Goal: Task Accomplishment & Management: Use online tool/utility

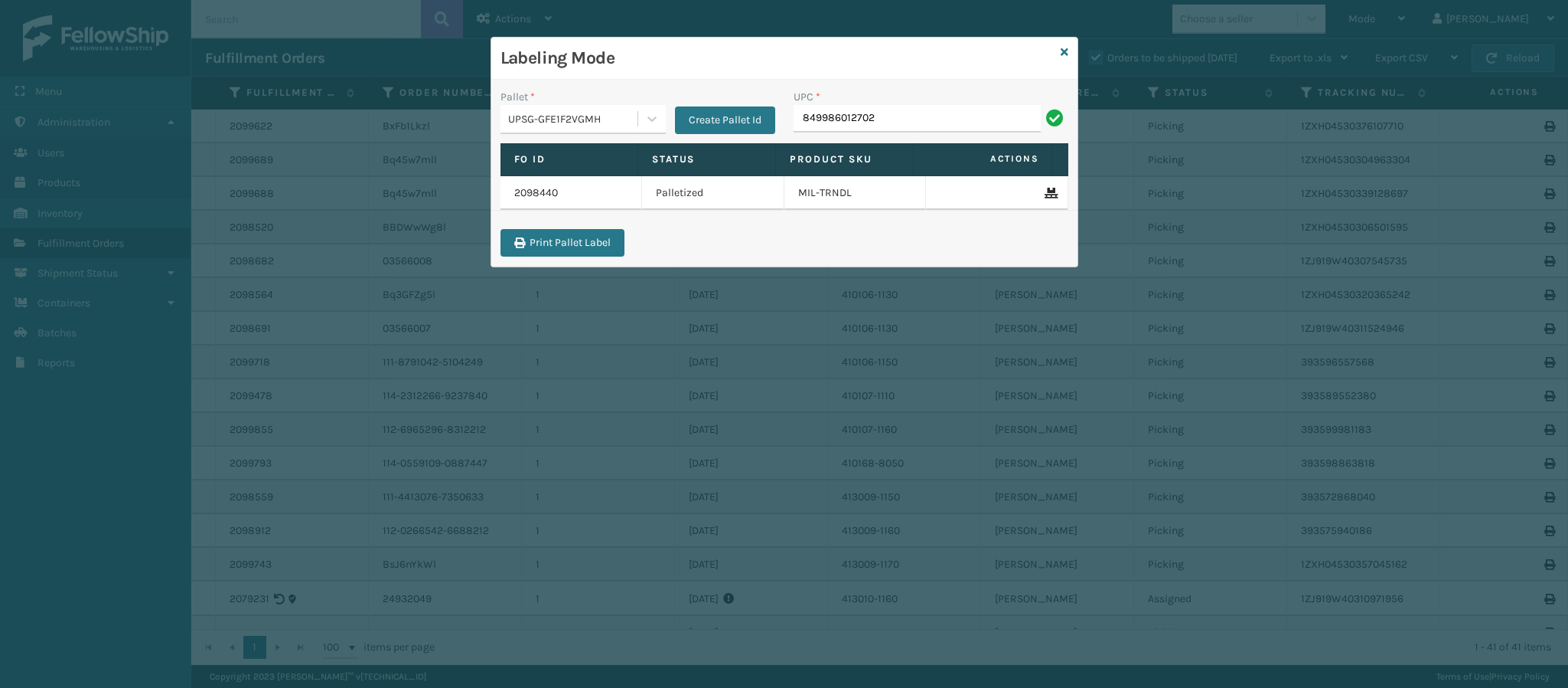
type input "849986012702"
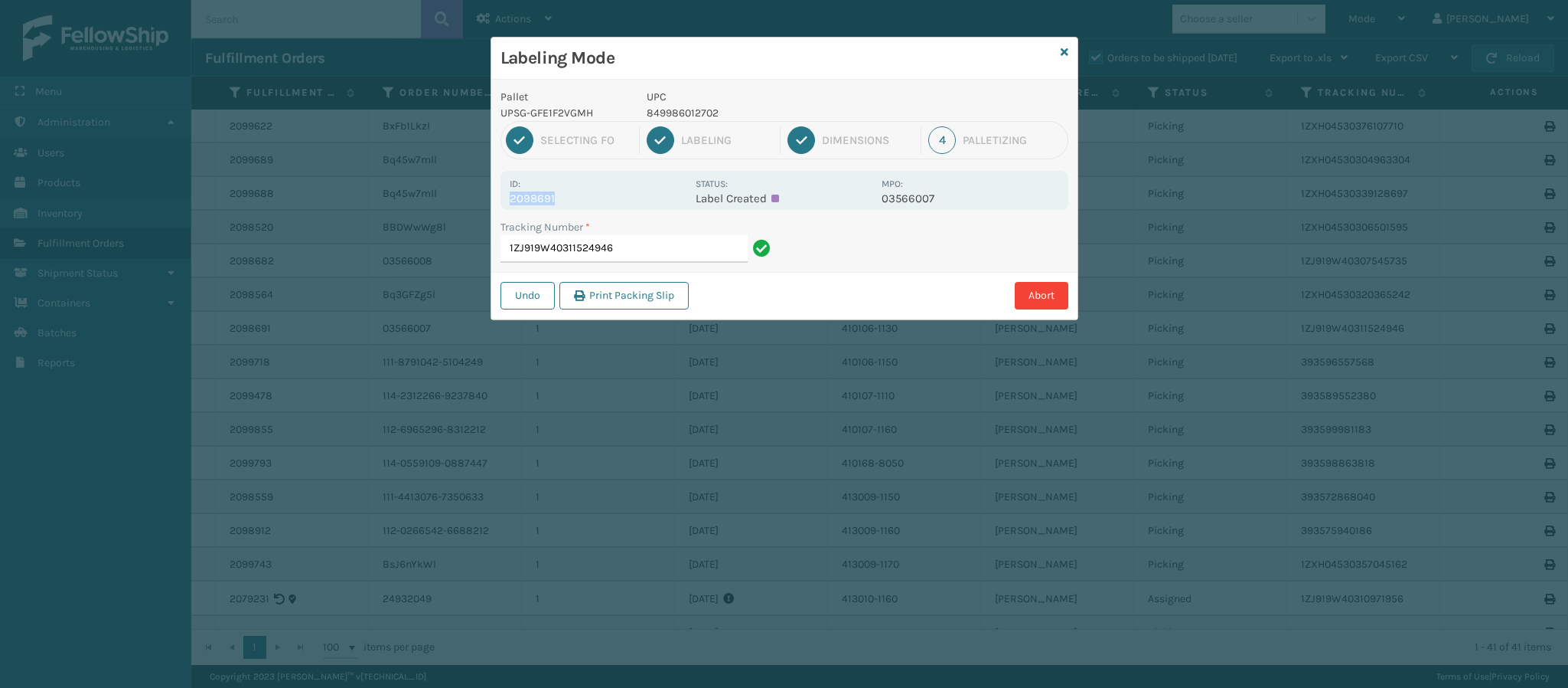
drag, startPoint x: 553, startPoint y: 201, endPoint x: 480, endPoint y: 200, distance: 73.0
click at [480, 200] on div "Labeling Mode Pallet UPSG-GFE1F2VGMH UPC 849986012702 1 Selecting FO 2 Labeling…" at bounding box center [784, 344] width 1568 height 688
copy p "2098691"
click at [680, 258] on input "1ZJ919W40311524946" at bounding box center [624, 248] width 247 height 28
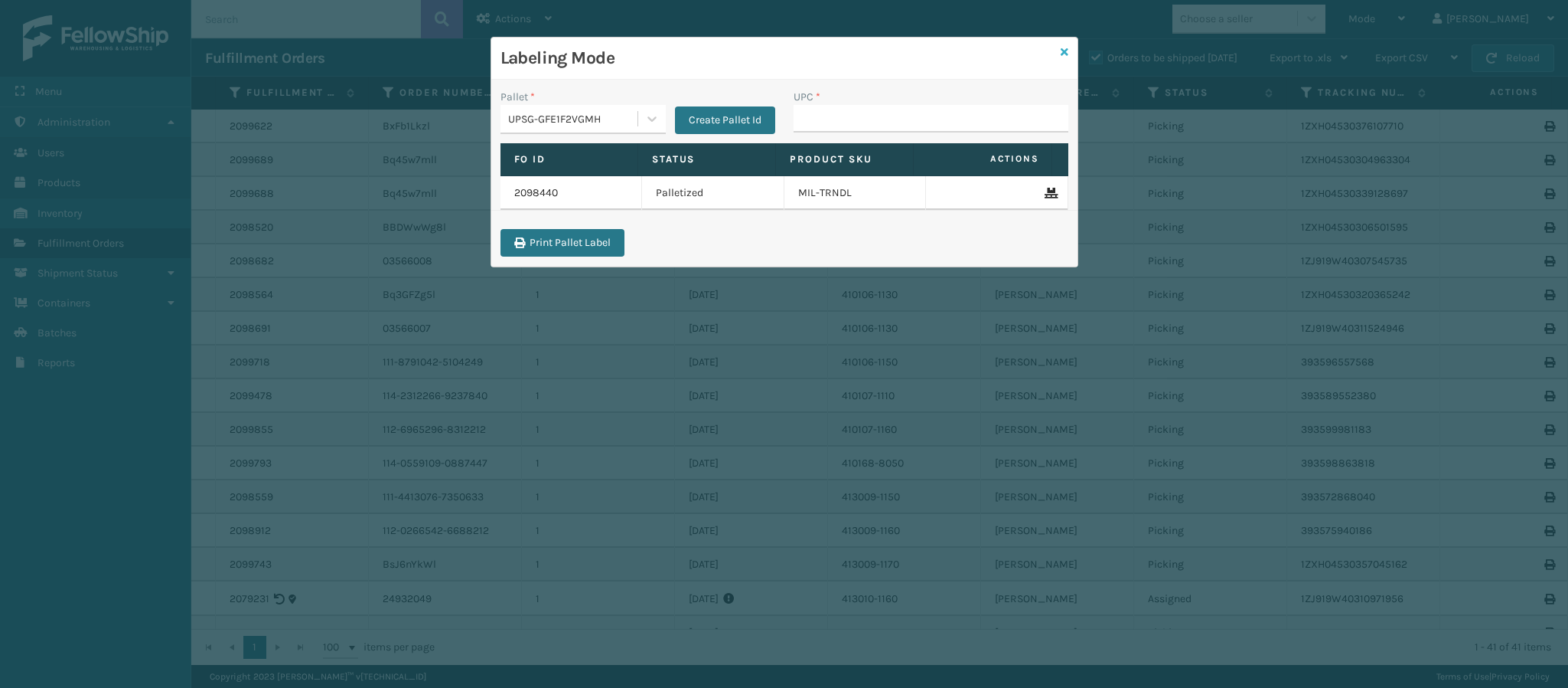
click at [1063, 49] on icon at bounding box center [1065, 52] width 8 height 11
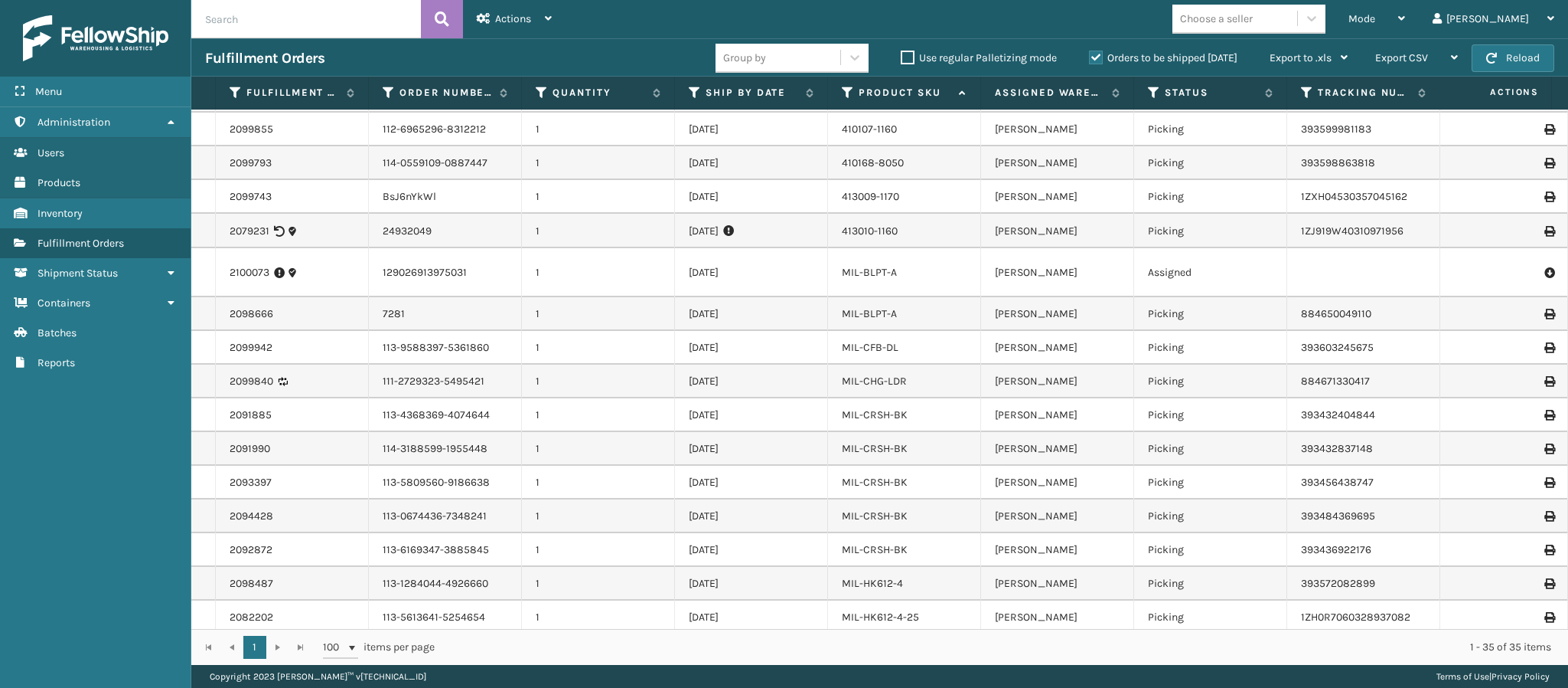
scroll to position [437, 0]
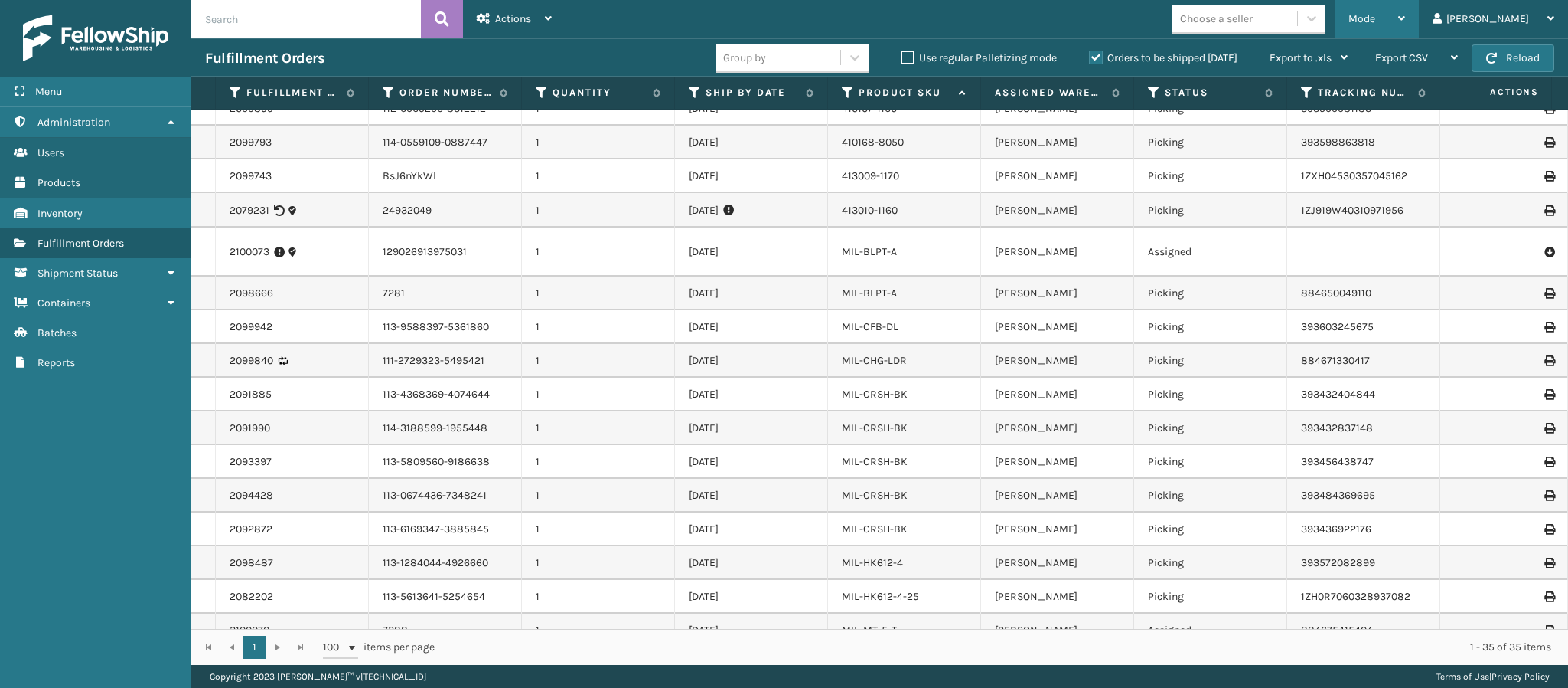
click at [1419, 21] on div "Mode Regular Mode Picking Mode Labeling Mode Exit Scan Mode" at bounding box center [1377, 19] width 85 height 38
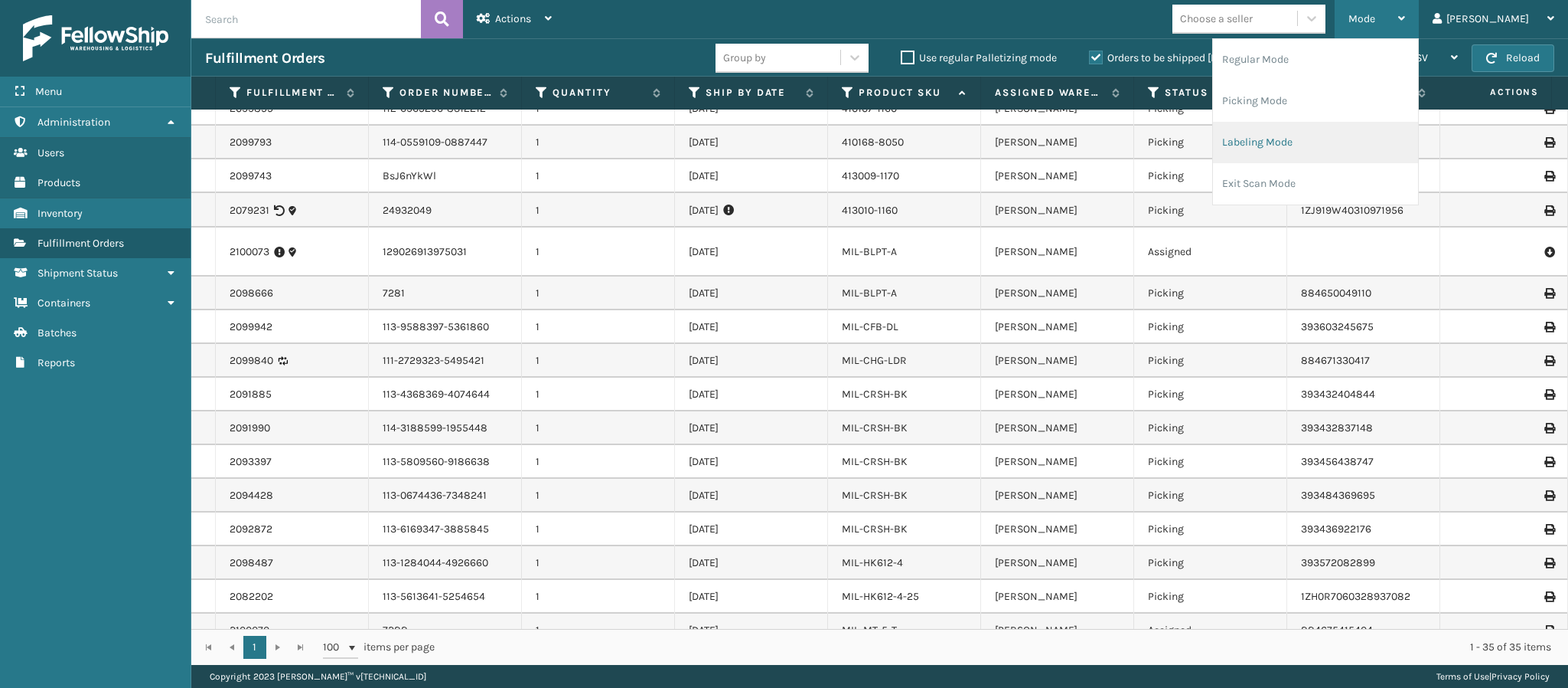
click at [1335, 135] on li "Labeling Mode" at bounding box center [1316, 142] width 205 height 41
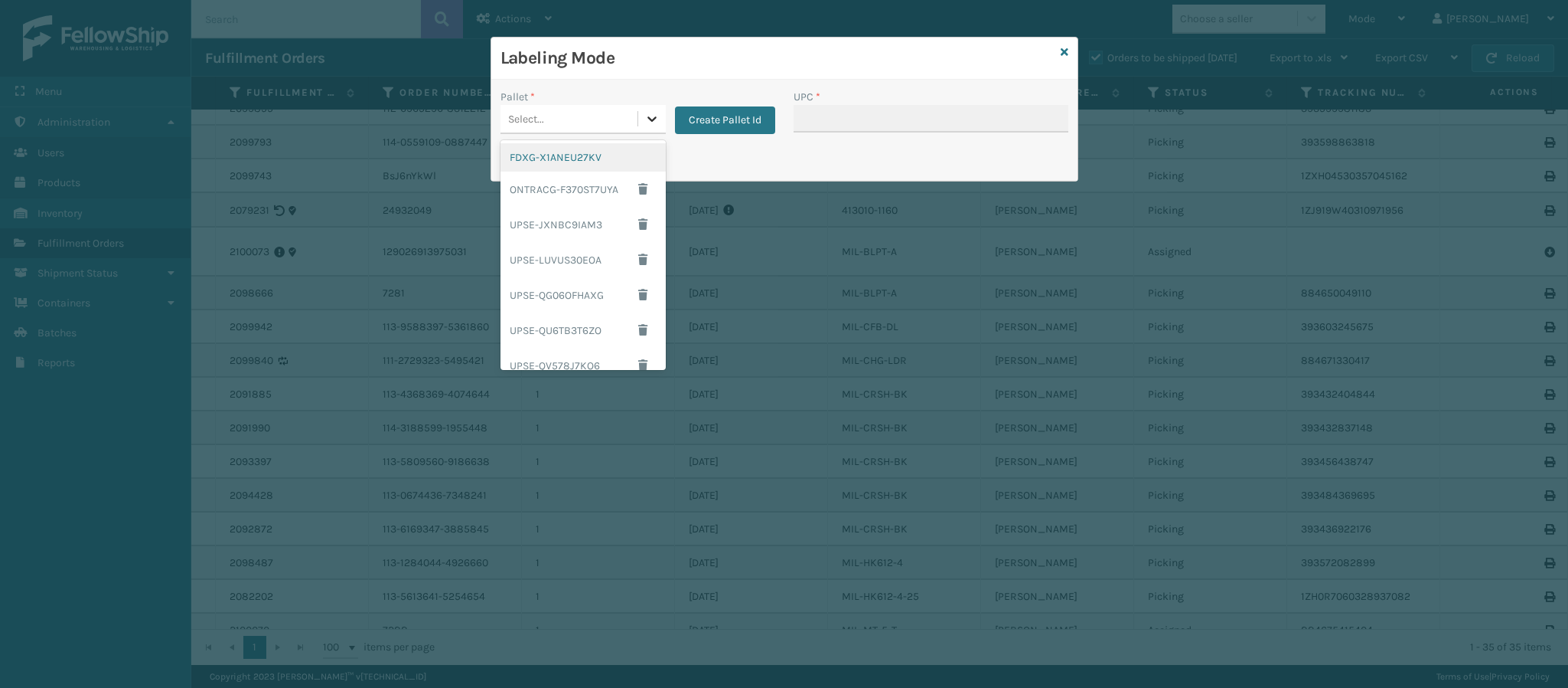
click at [648, 124] on icon at bounding box center [651, 118] width 15 height 15
click at [577, 153] on div "FDXG-X1ANEU27KV" at bounding box center [582, 157] width 165 height 28
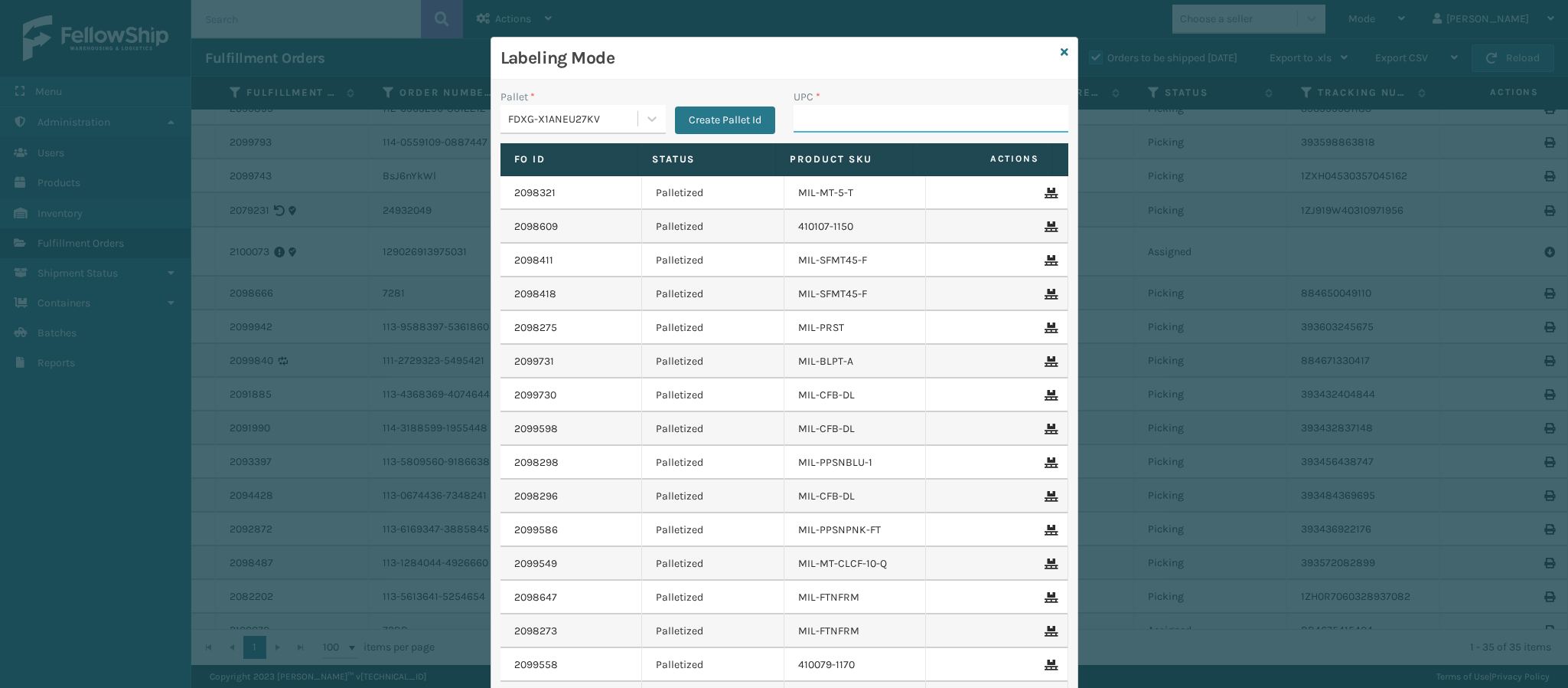
click at [894, 132] on input "UPC *" at bounding box center [931, 119] width 275 height 28
type input "849986014034"
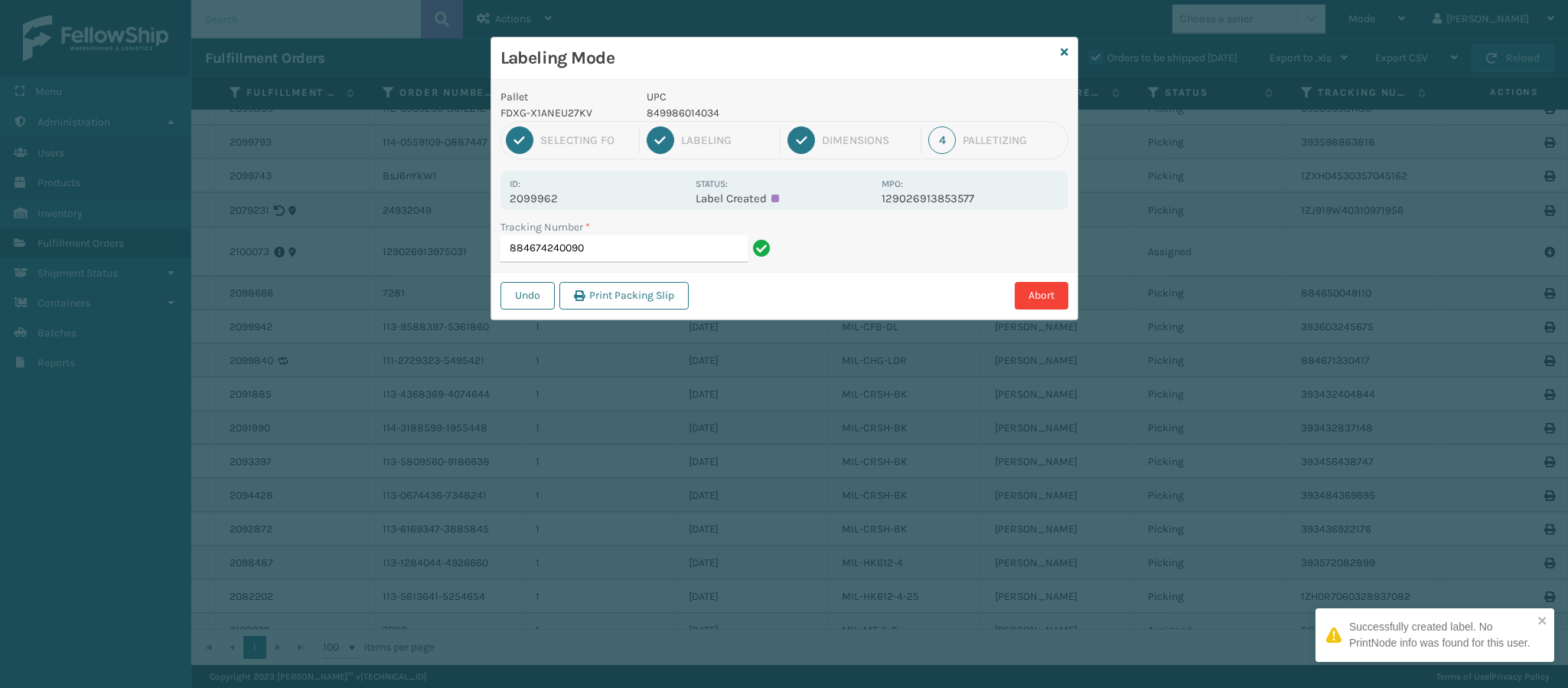
click at [543, 201] on p "2099962" at bounding box center [598, 198] width 177 height 13
copy p "2099962"
click at [602, 254] on input "884674240090" at bounding box center [624, 248] width 247 height 28
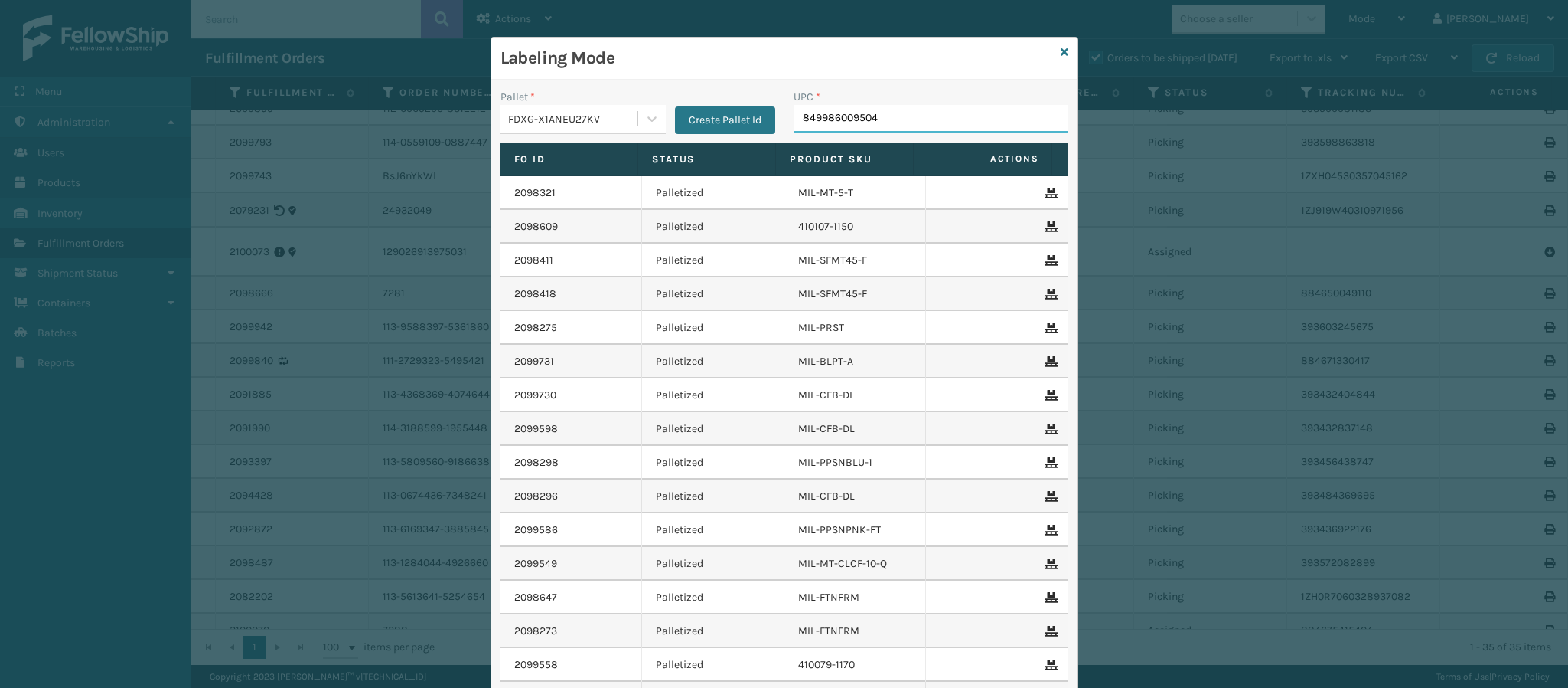
type input "849986009504"
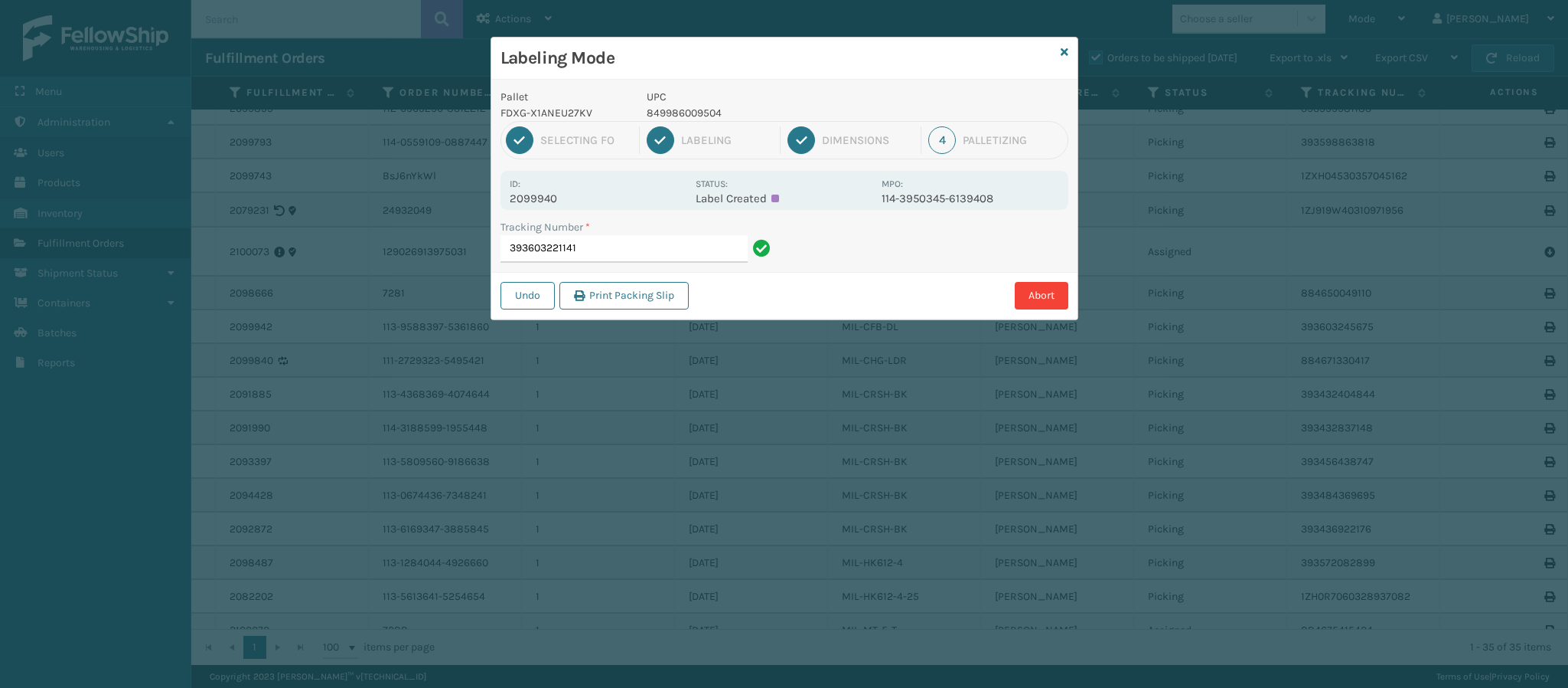
click at [546, 200] on p "2099940" at bounding box center [598, 198] width 177 height 13
copy p "2099940"
click at [614, 254] on input "393603221141" at bounding box center [624, 248] width 247 height 28
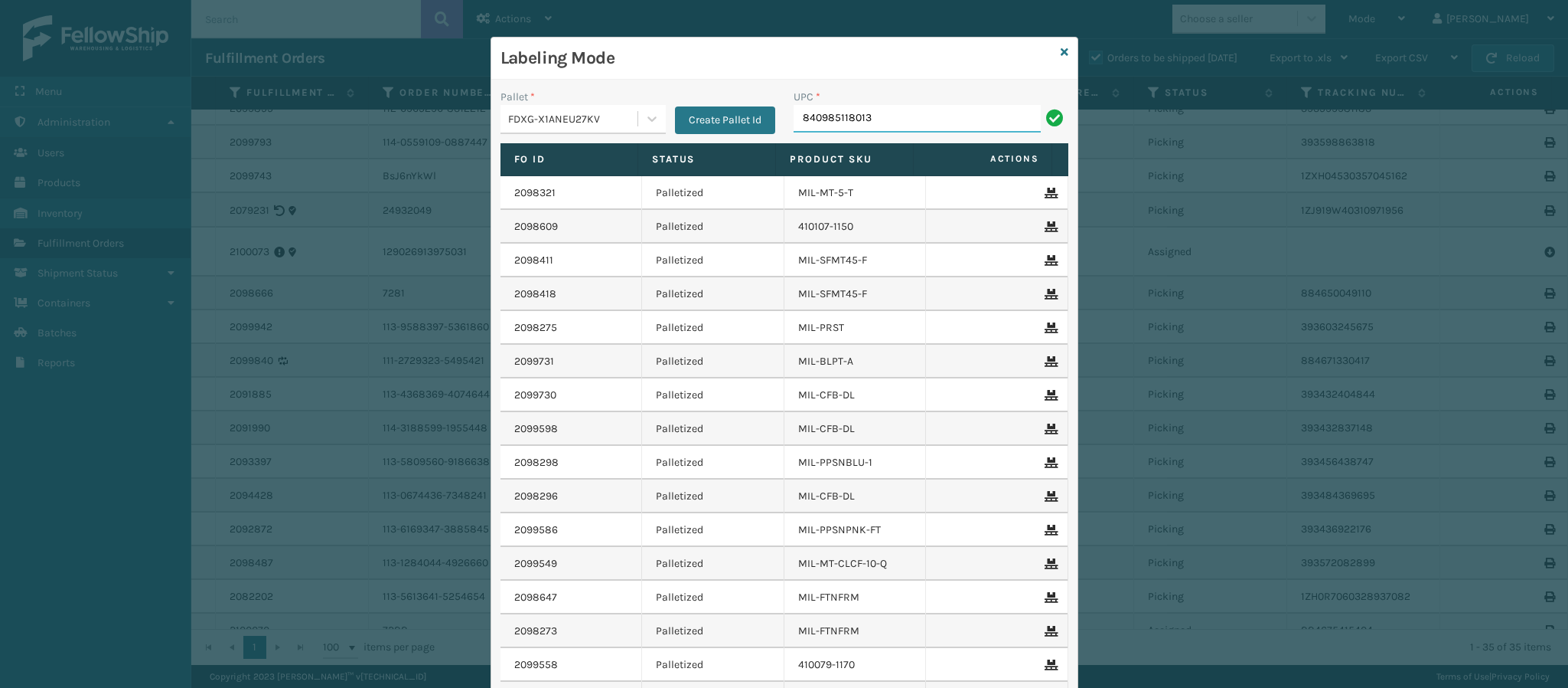
type input "840985118013"
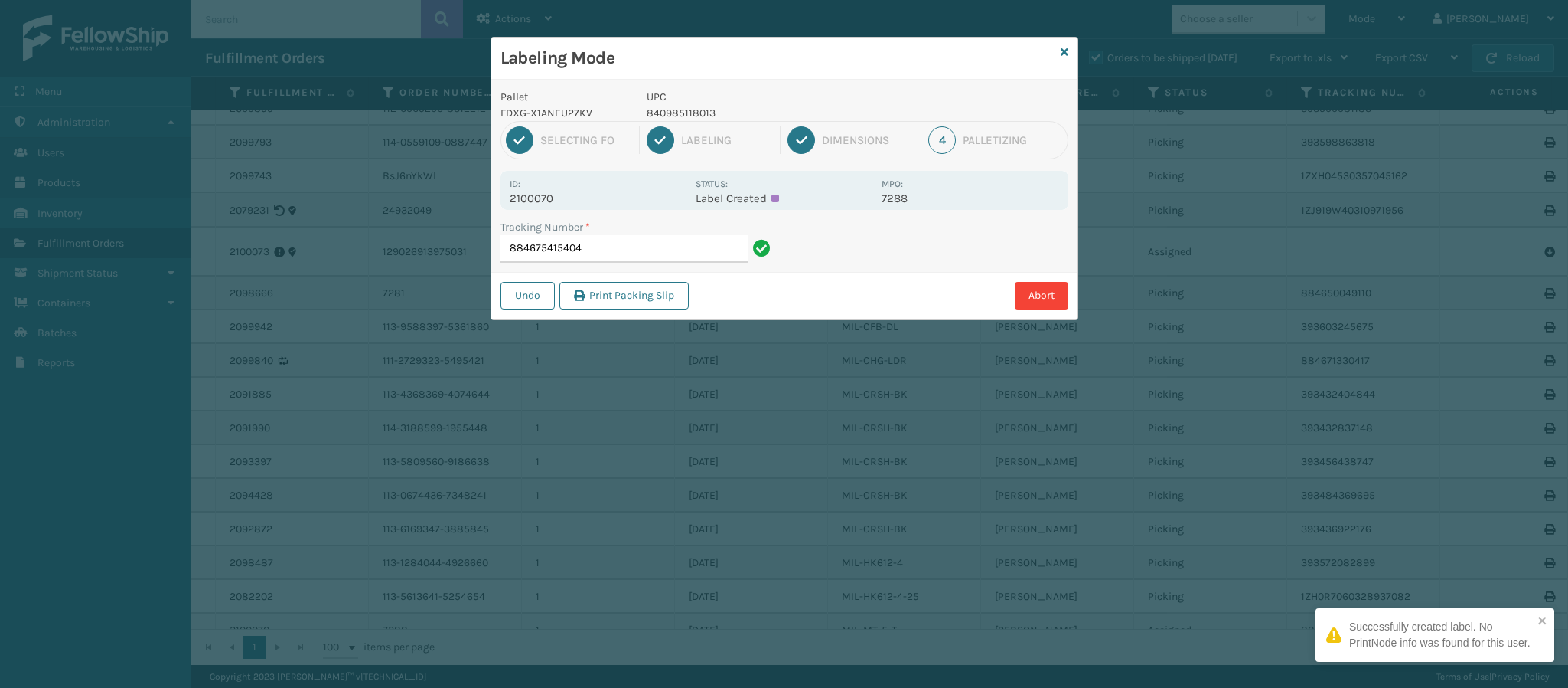
click at [549, 200] on p "2100070" at bounding box center [598, 198] width 177 height 13
click at [549, 201] on p "2100070" at bounding box center [598, 198] width 177 height 13
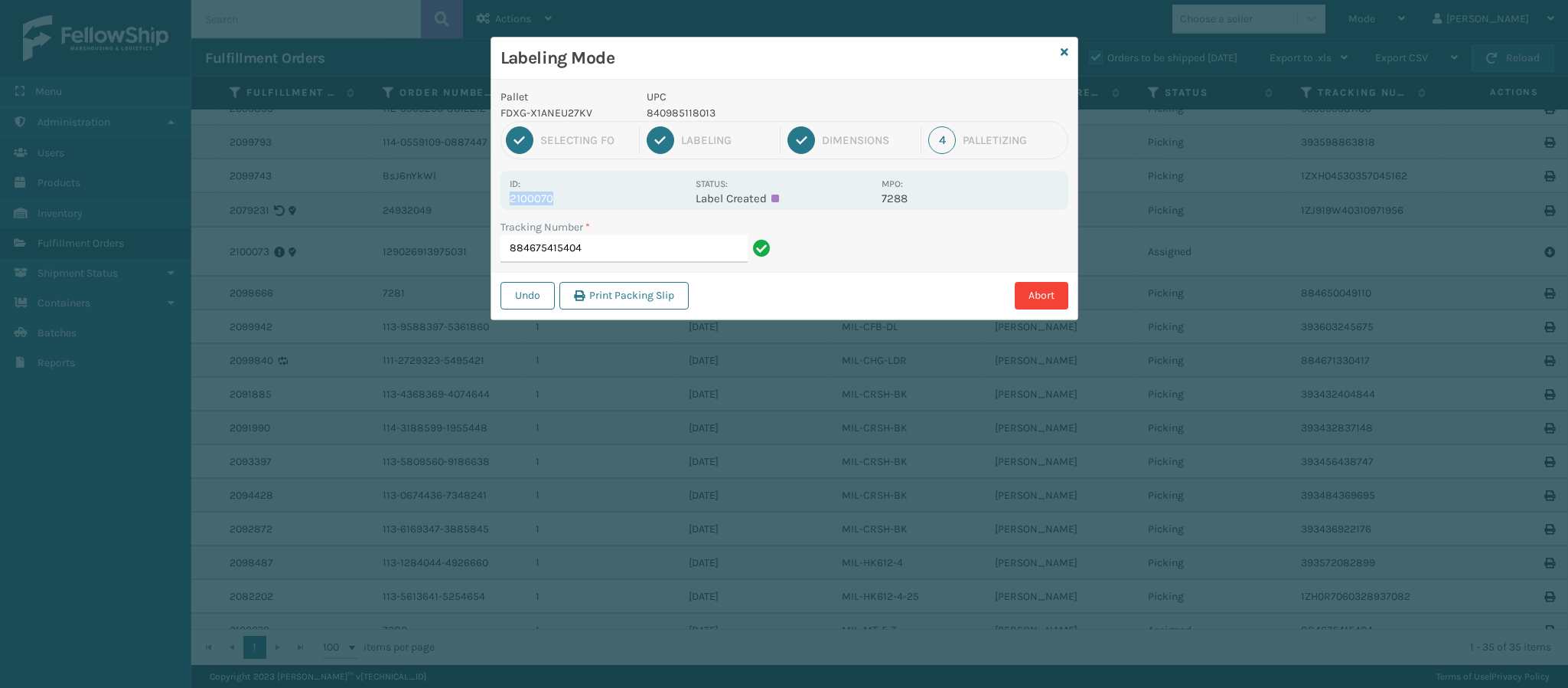
copy p "2100070"
click at [632, 258] on input "884675415404" at bounding box center [624, 248] width 247 height 28
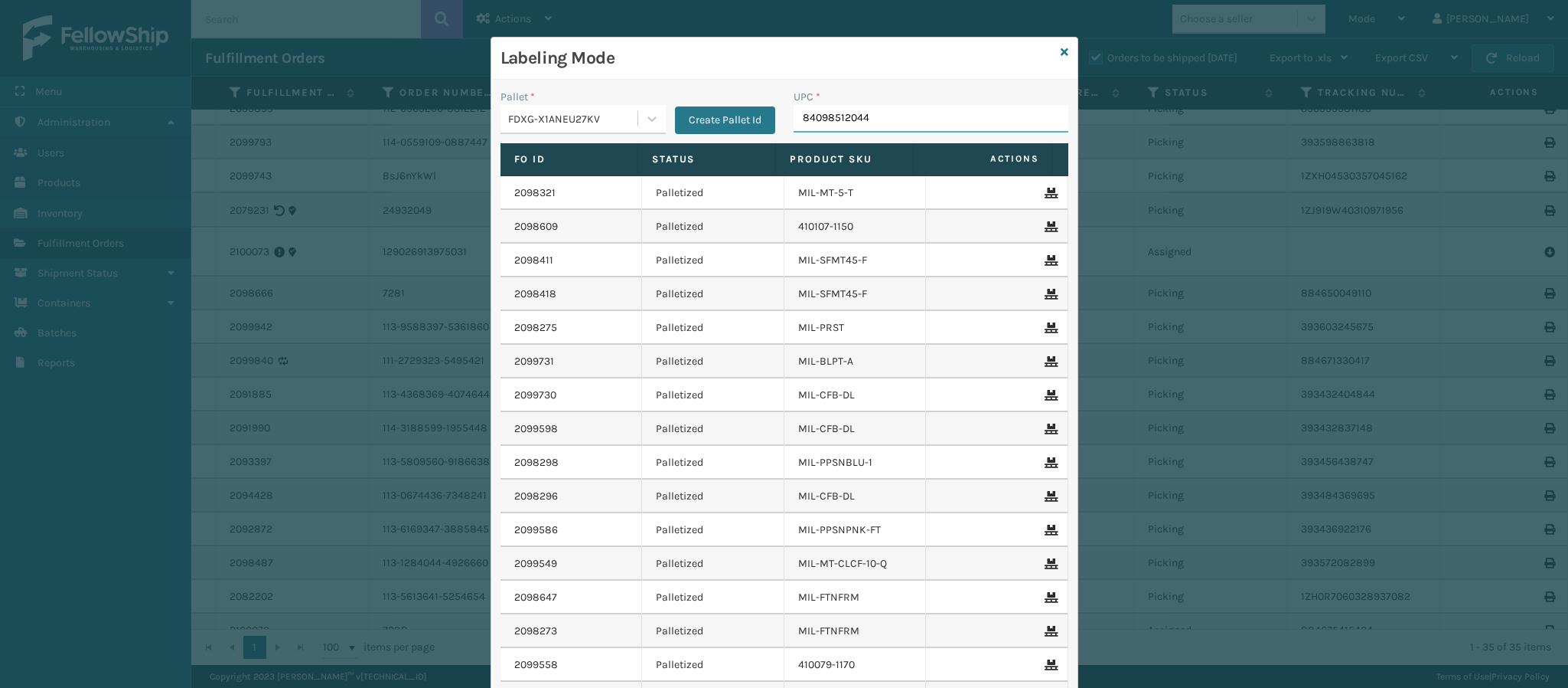
type input "840985120443"
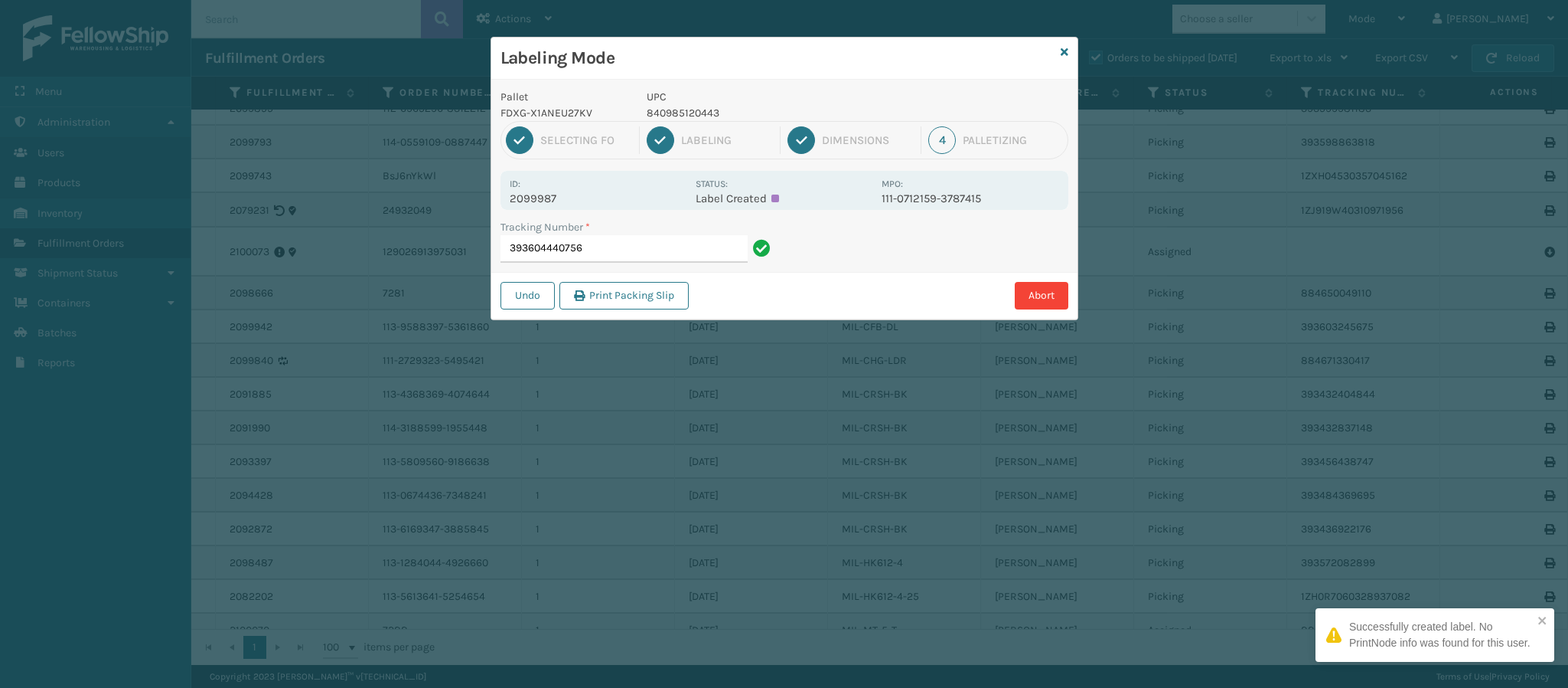
click at [548, 201] on p "2099987" at bounding box center [598, 198] width 177 height 13
copy p "2099987"
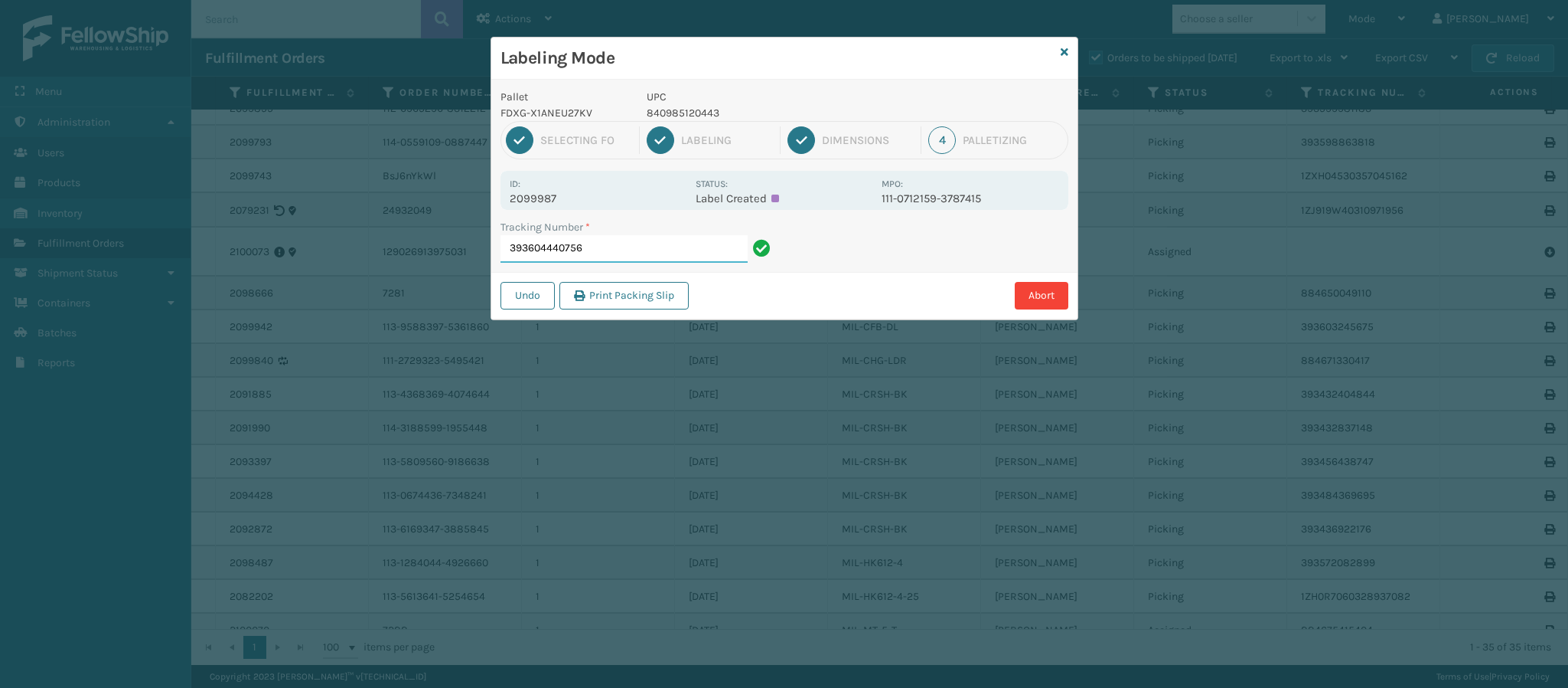
click at [614, 254] on input "393604440756" at bounding box center [624, 248] width 247 height 28
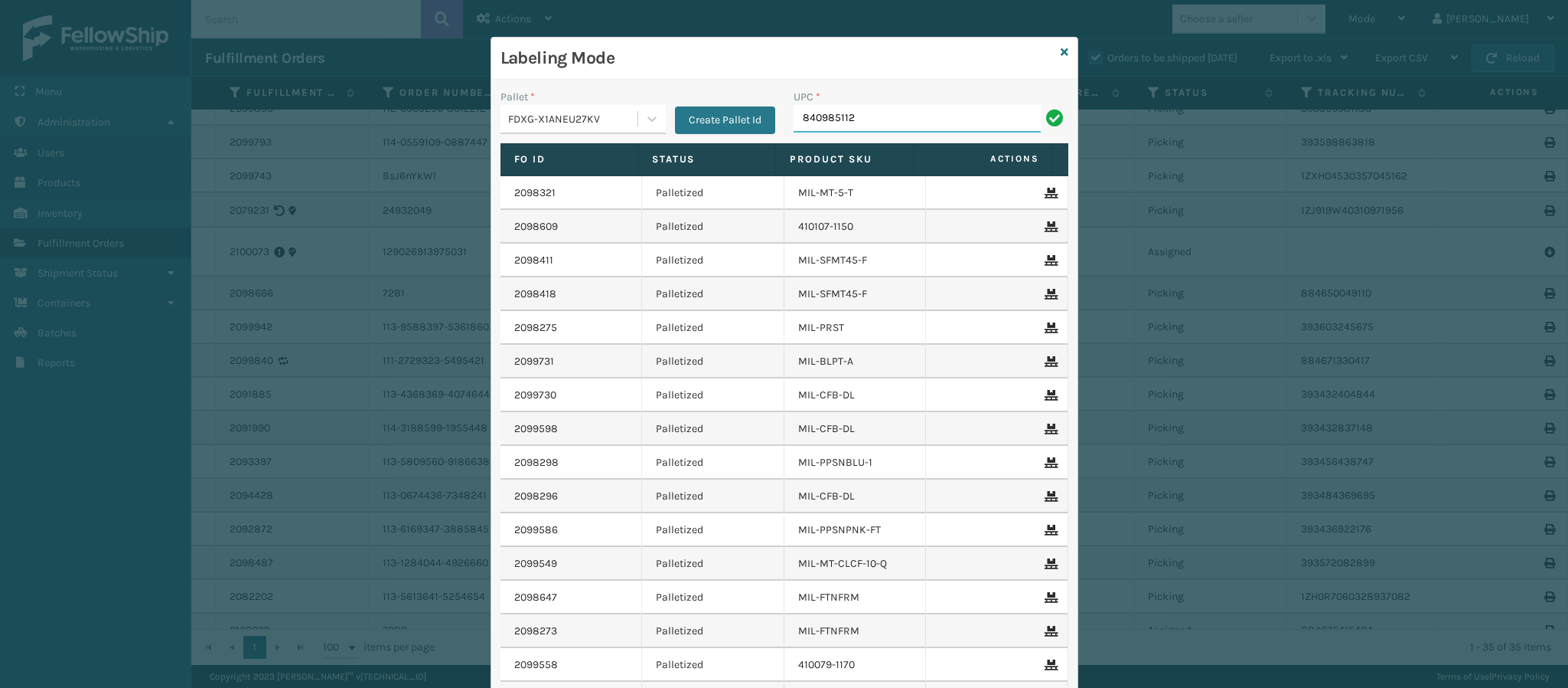
type input "8409851126"
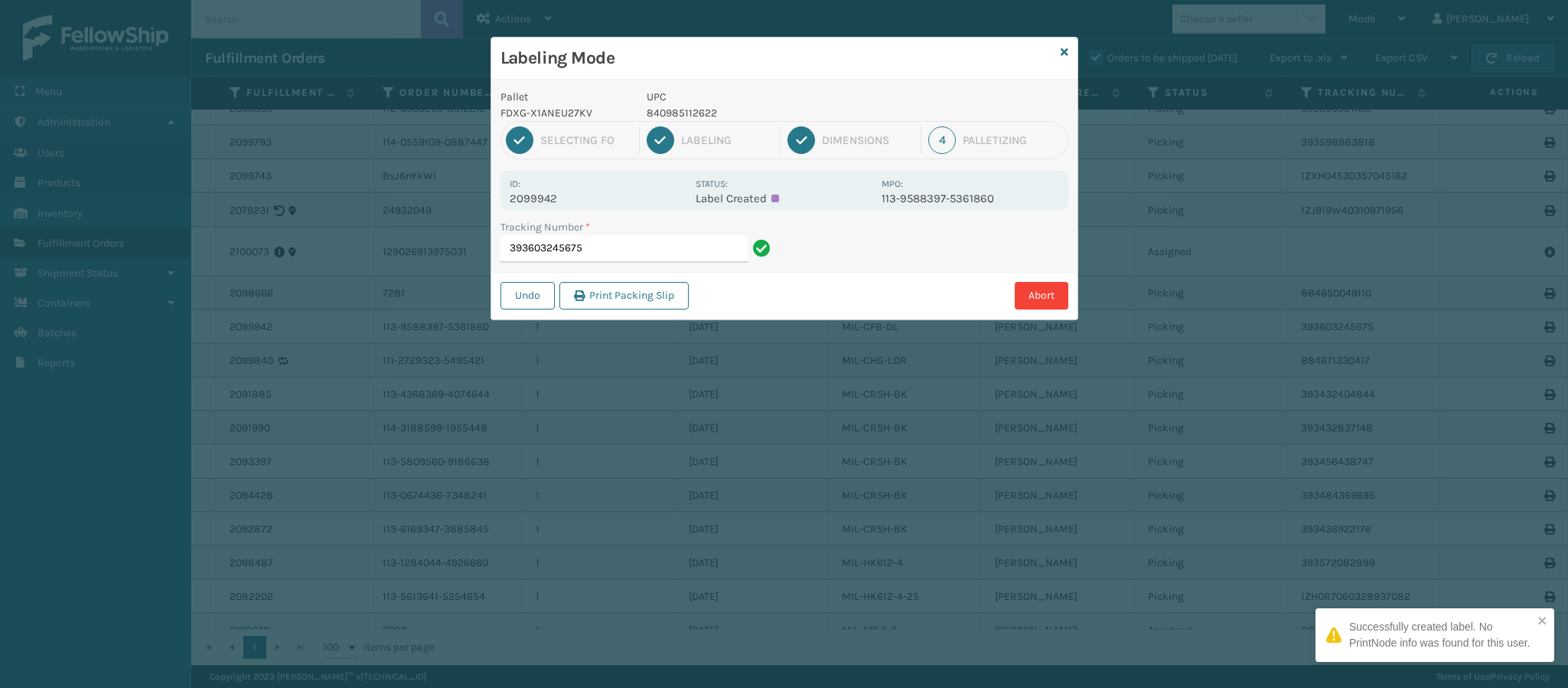
click at [558, 198] on p "2099942" at bounding box center [598, 198] width 177 height 13
copy p "2099942"
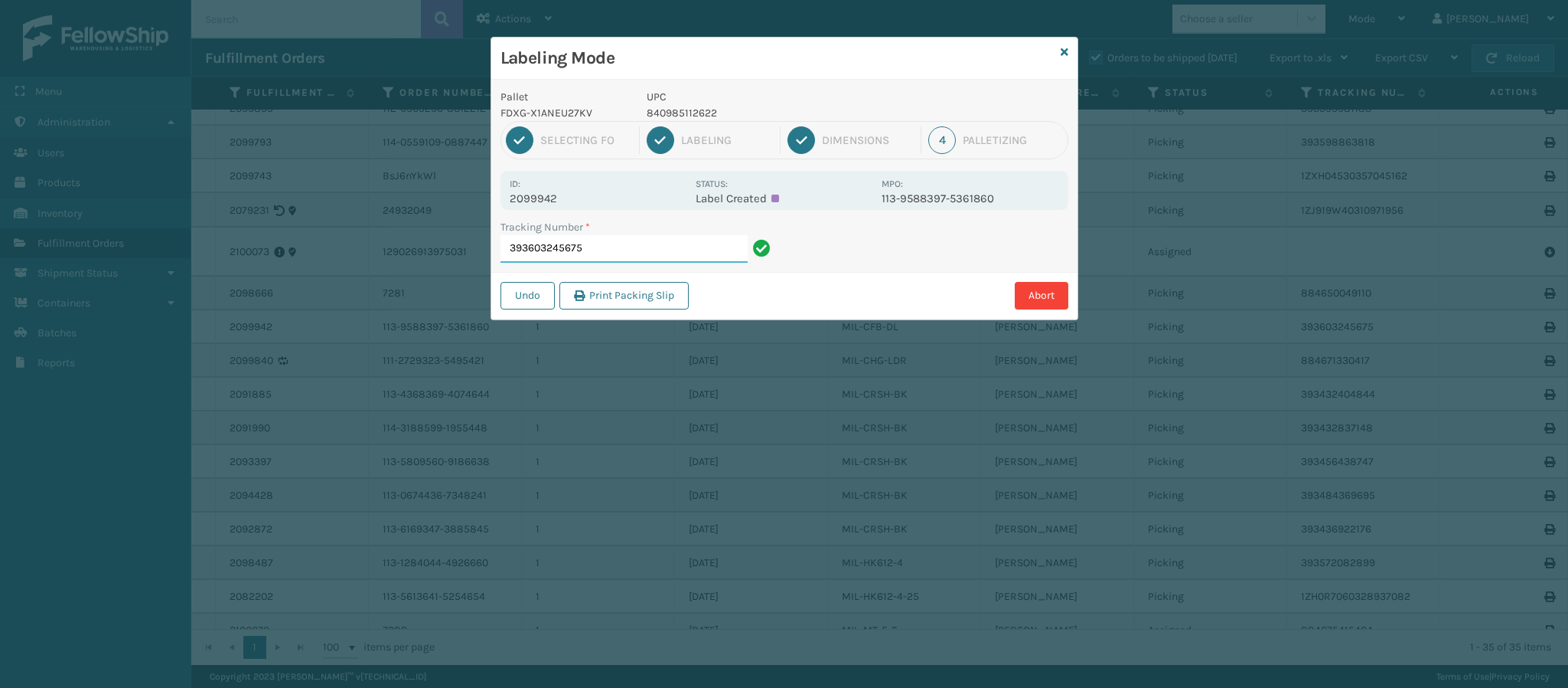
click at [614, 249] on input "393603245675" at bounding box center [624, 248] width 247 height 28
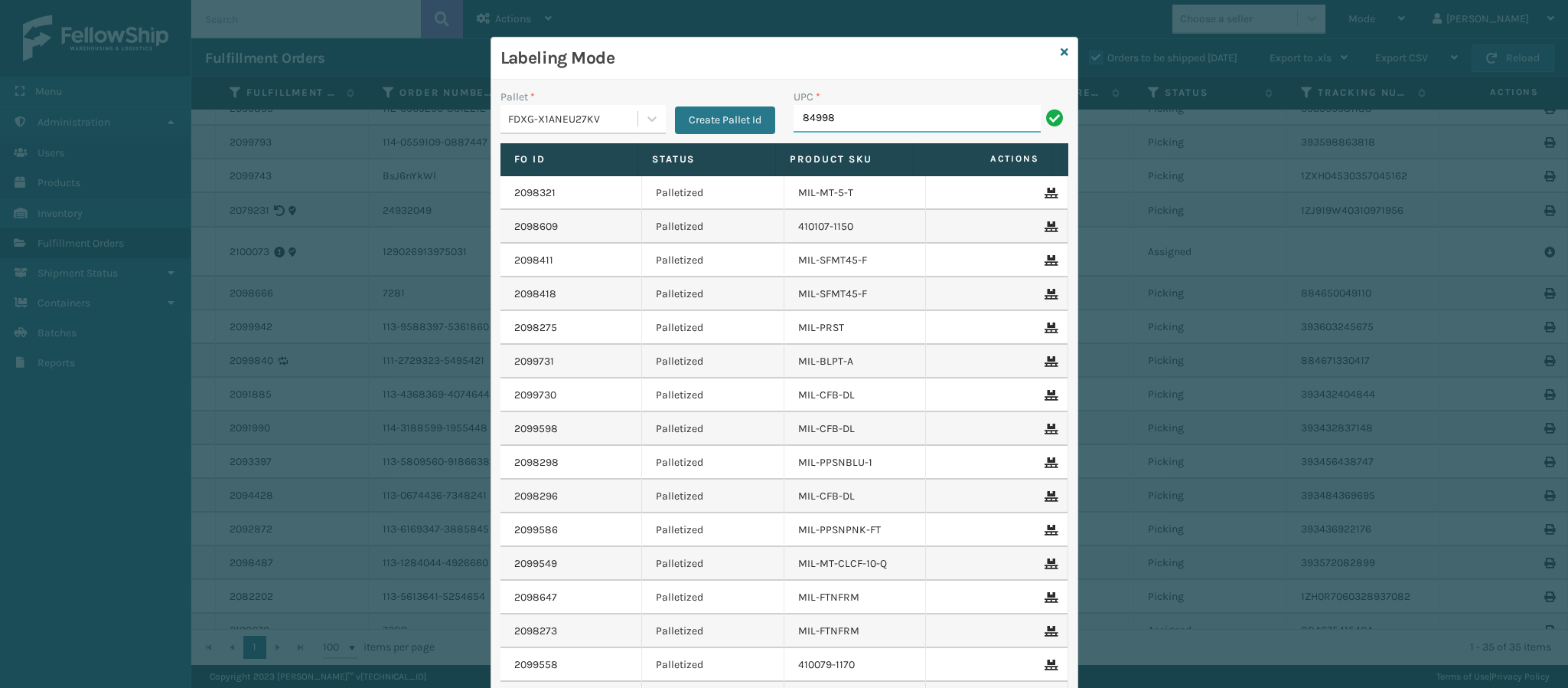
type input "849986"
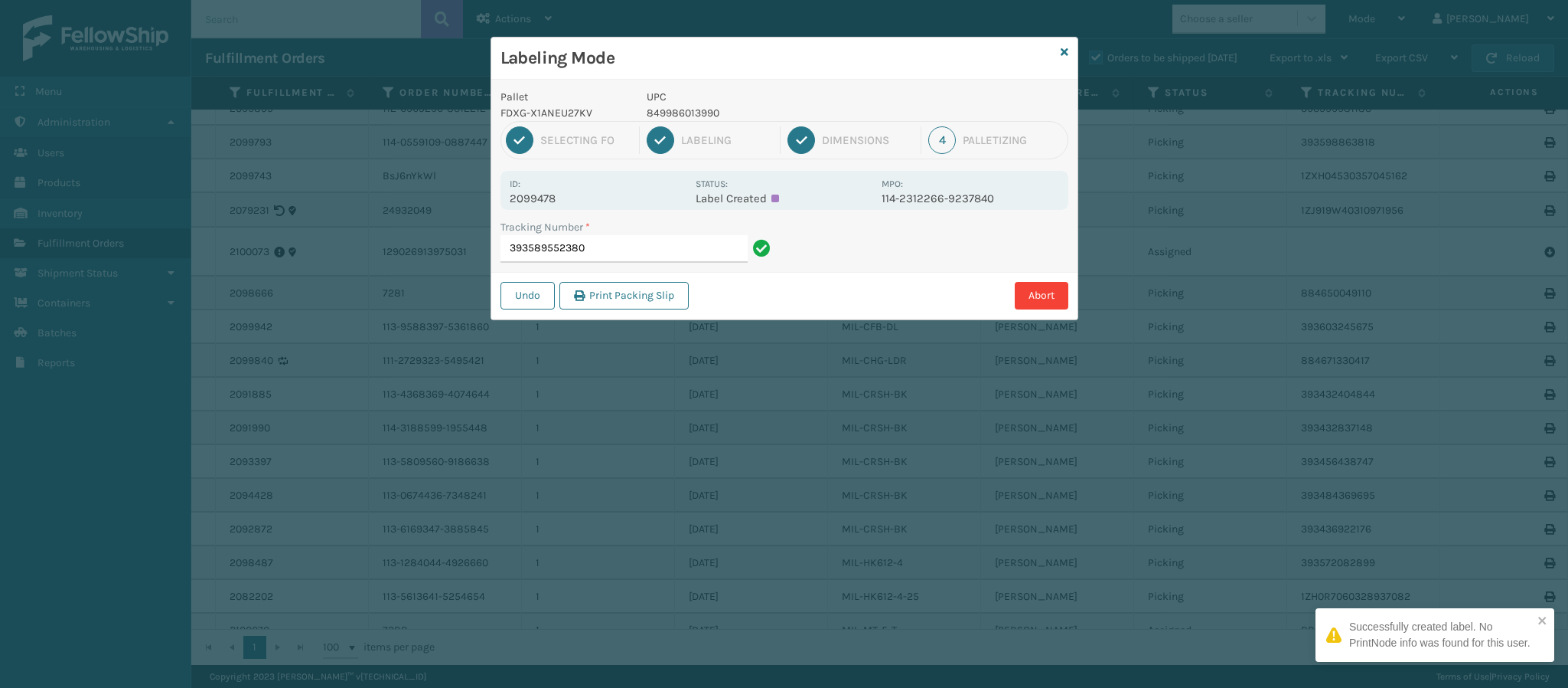
click at [551, 203] on p "2099478" at bounding box center [598, 198] width 177 height 13
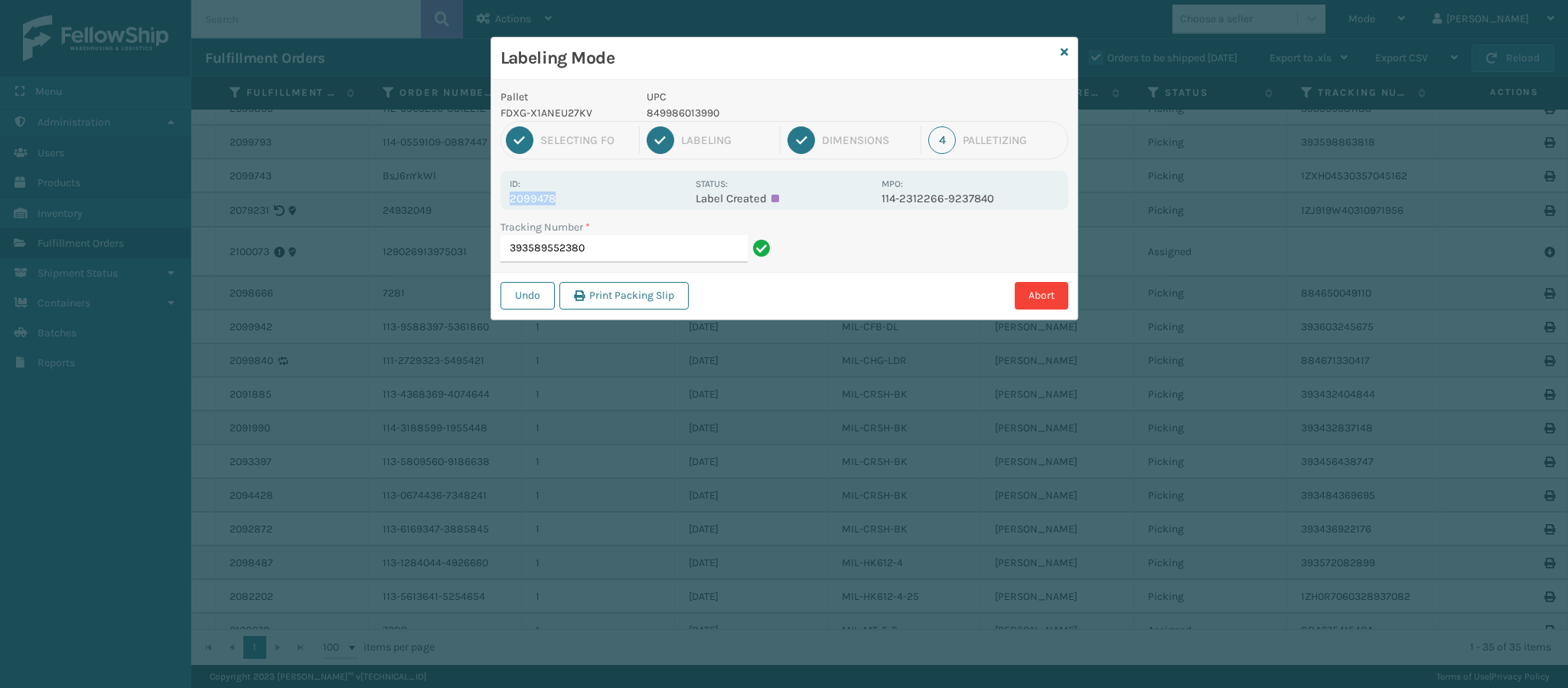
copy p "2099478"
click at [611, 249] on input "393589552380" at bounding box center [624, 248] width 247 height 28
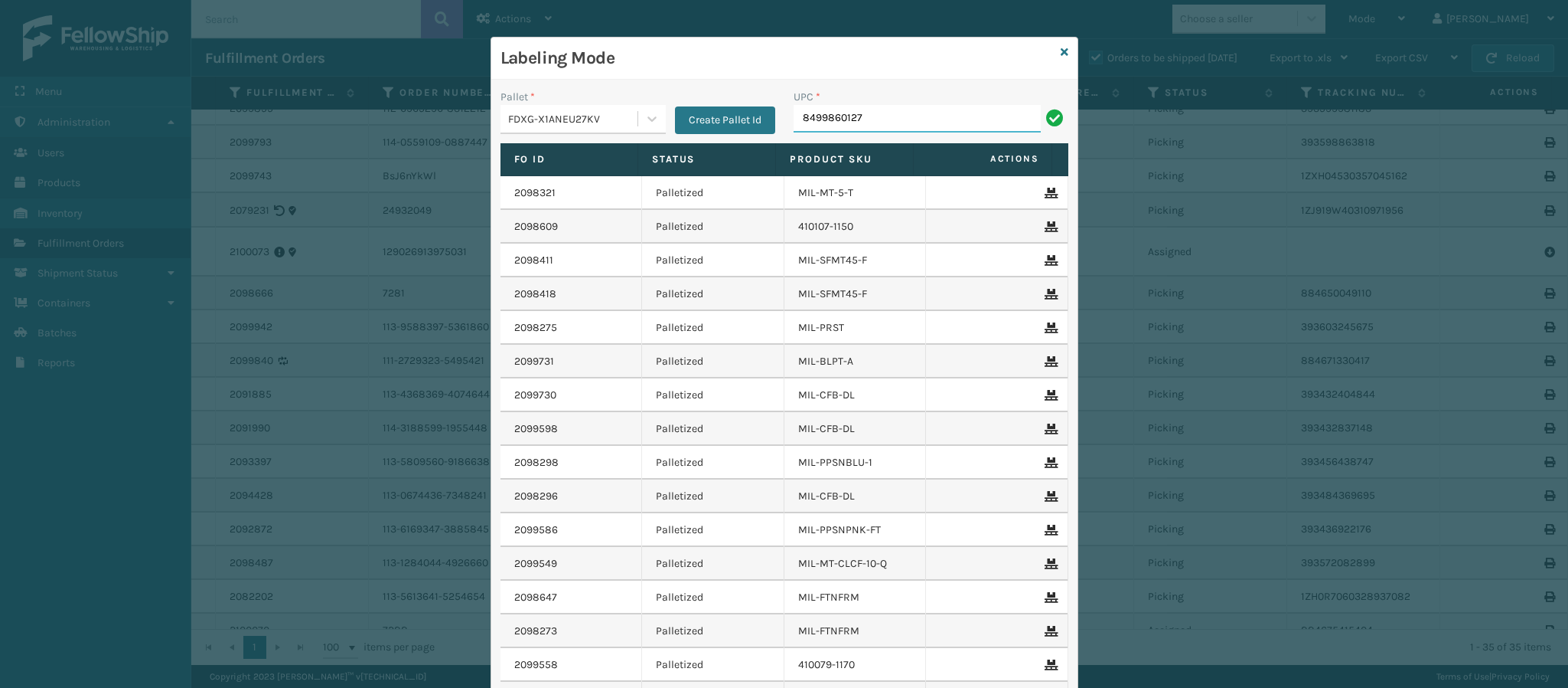
type input "84998601272"
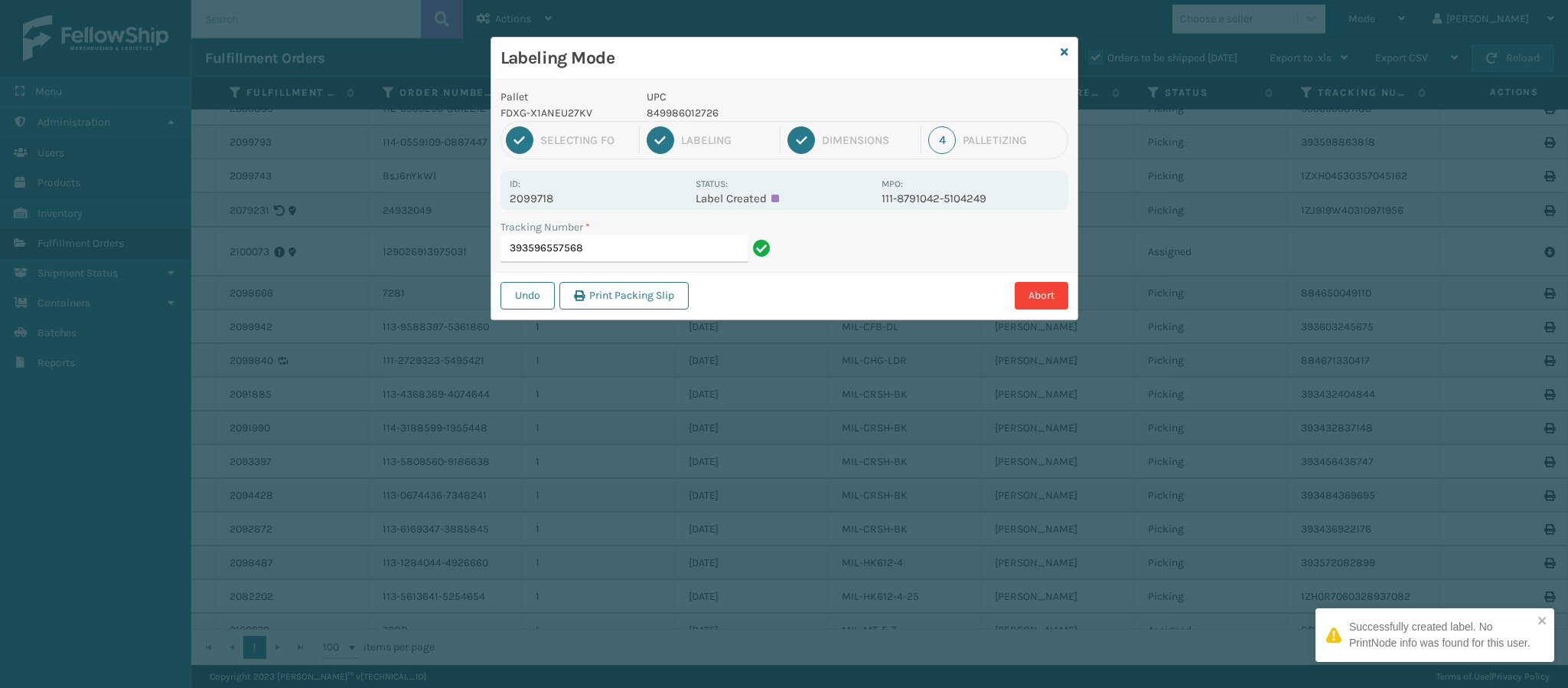
click at [544, 200] on p "2099718" at bounding box center [598, 198] width 177 height 13
copy p "2099718"
click at [618, 255] on input "393596557568" at bounding box center [624, 248] width 247 height 28
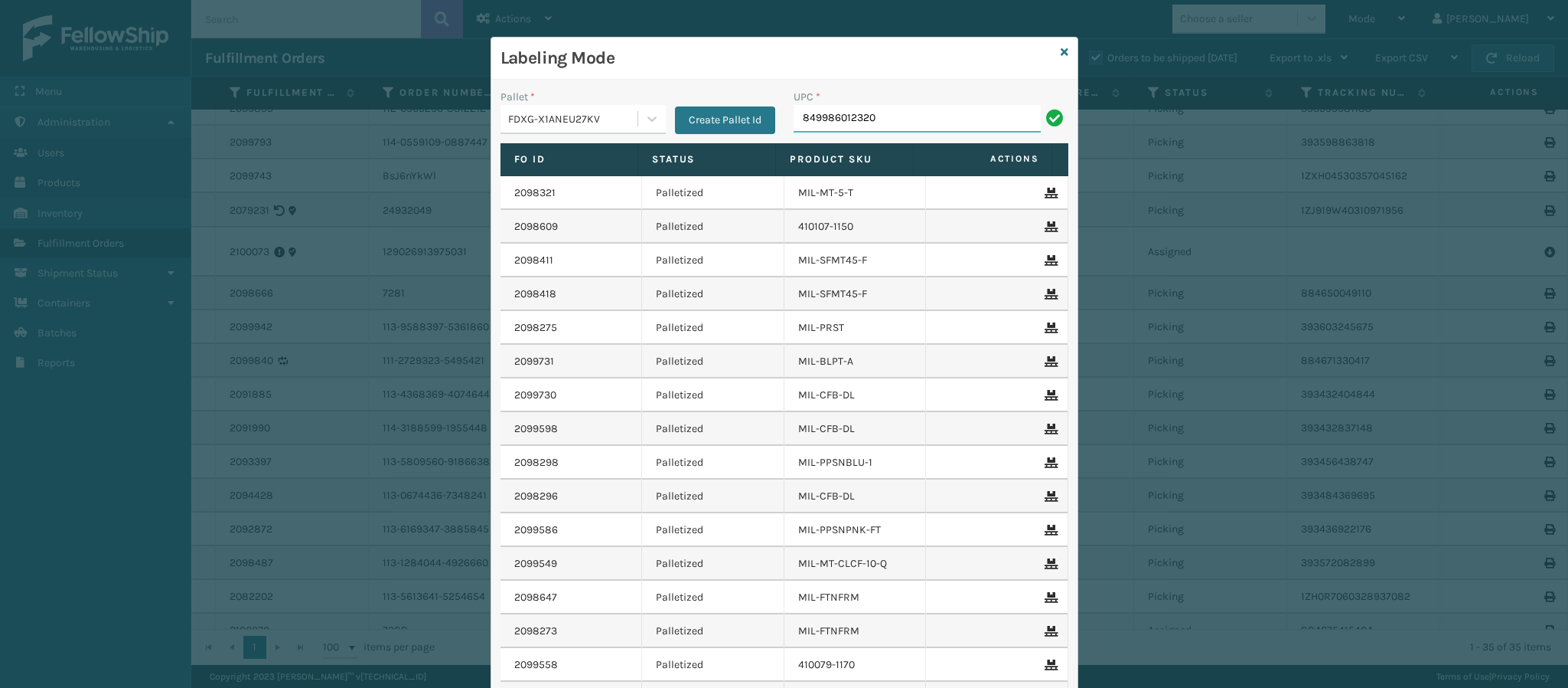
type input "849986012320"
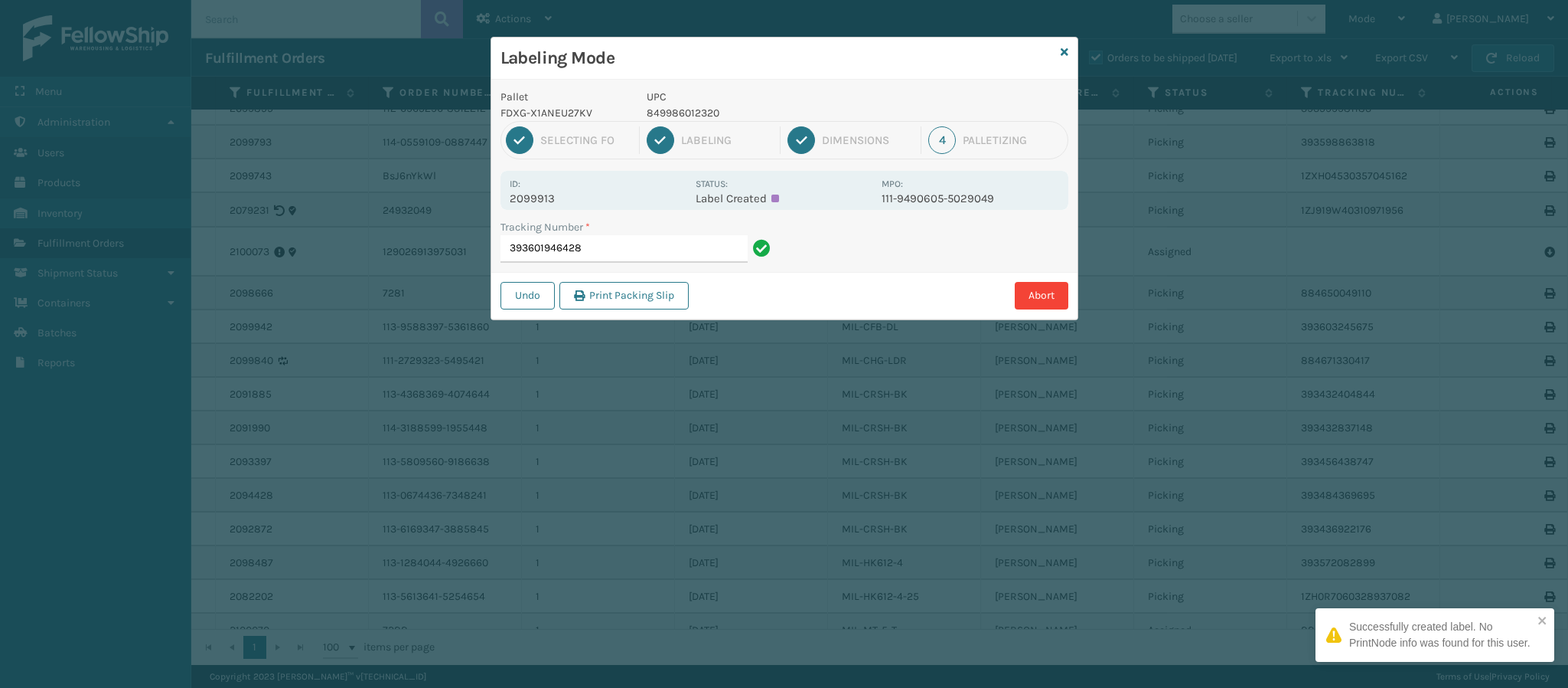
click at [561, 207] on div "Id: 2099913 Status: Label Created MPO: 111-9490605-5029049" at bounding box center [784, 190] width 567 height 39
click at [560, 206] on div "Id: 2099913 Status: Label Created MPO: 111-9490605-5029049" at bounding box center [784, 190] width 567 height 39
copy p "2099913"
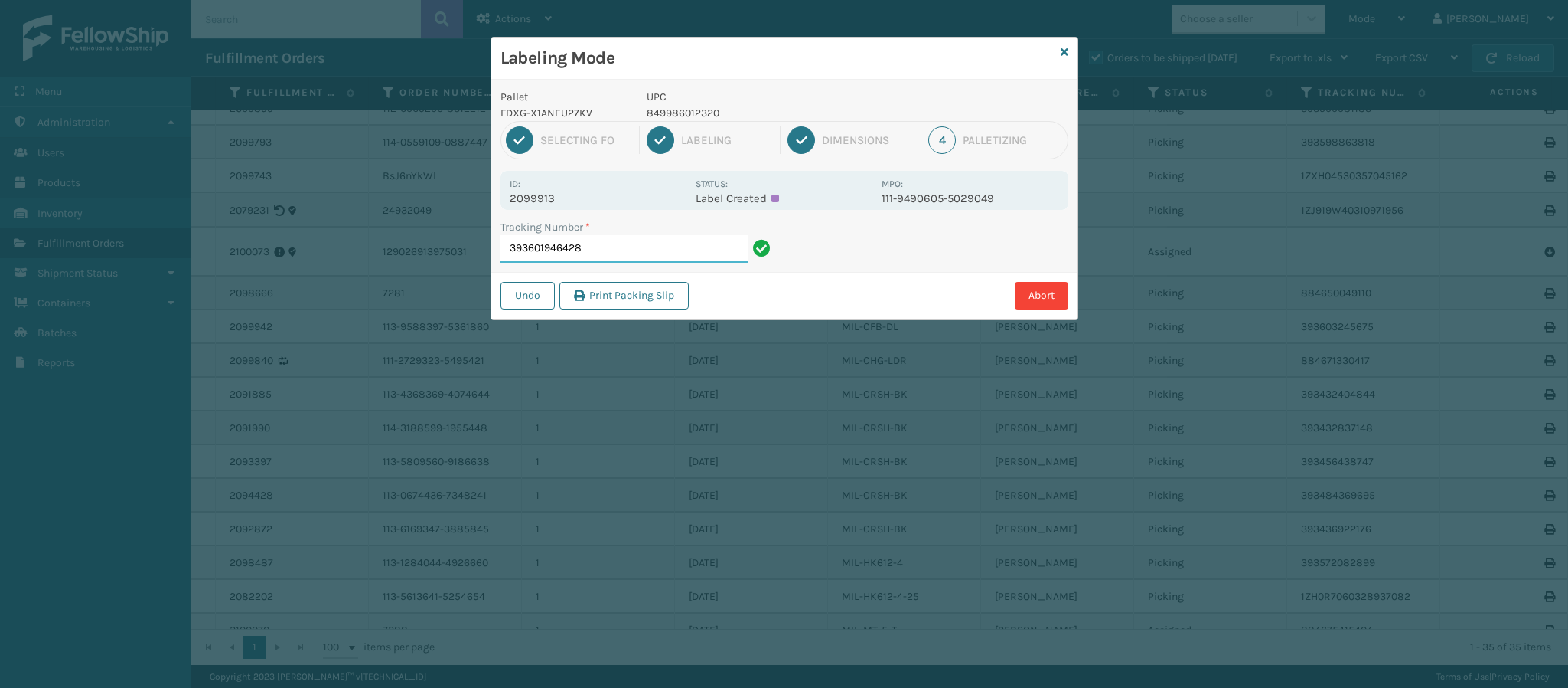
click at [599, 251] on input "393601946428" at bounding box center [624, 248] width 247 height 28
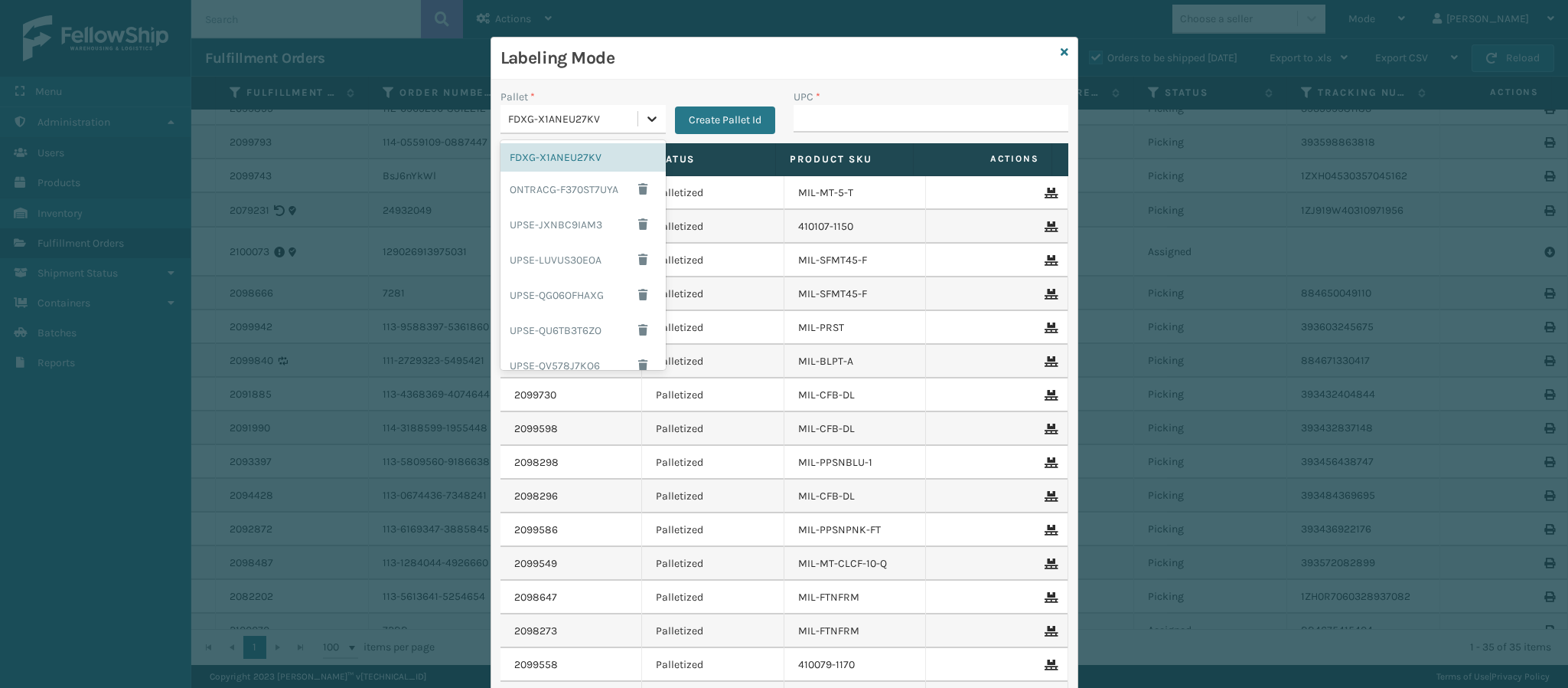
click at [644, 112] on icon at bounding box center [651, 118] width 15 height 15
click at [634, 242] on div "UPSE-JXNBC9IAM3" at bounding box center [582, 224] width 165 height 36
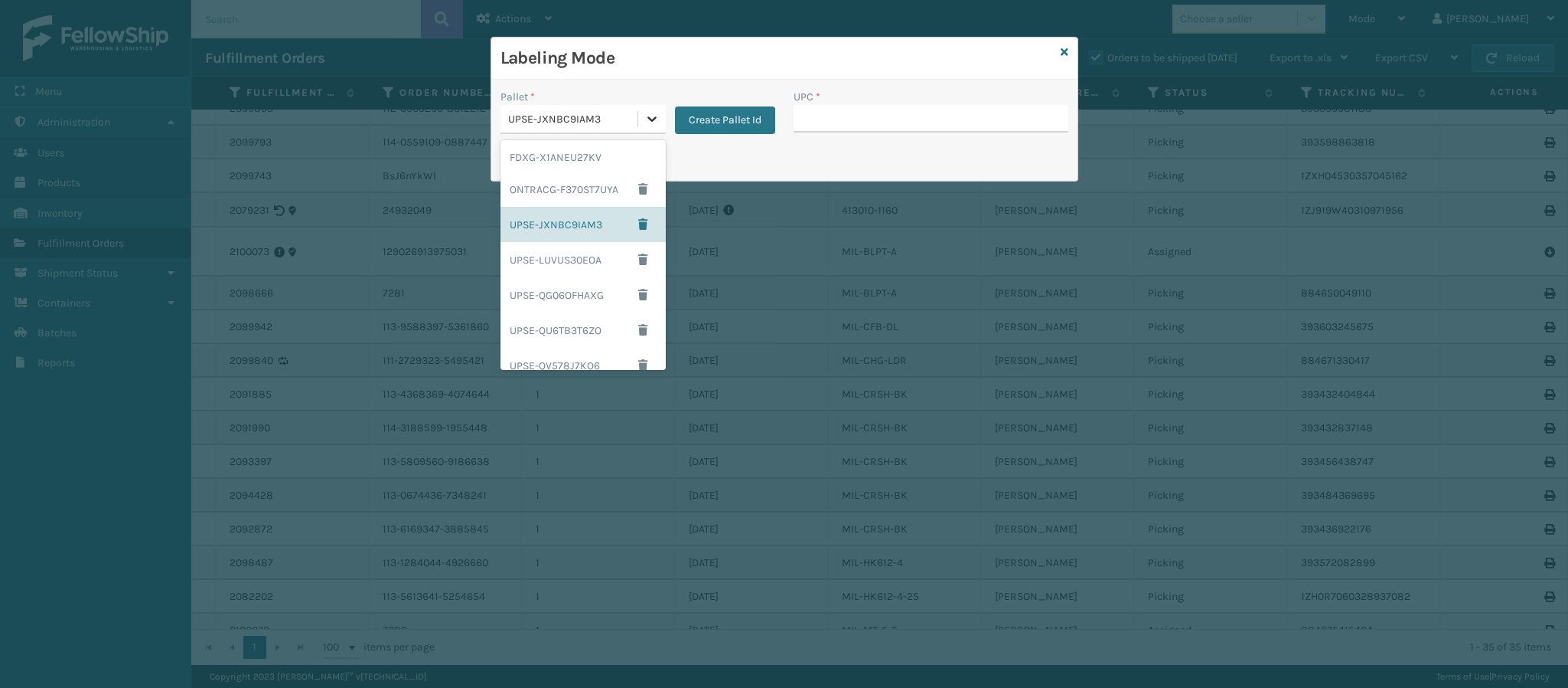
click at [648, 124] on icon at bounding box center [651, 118] width 15 height 15
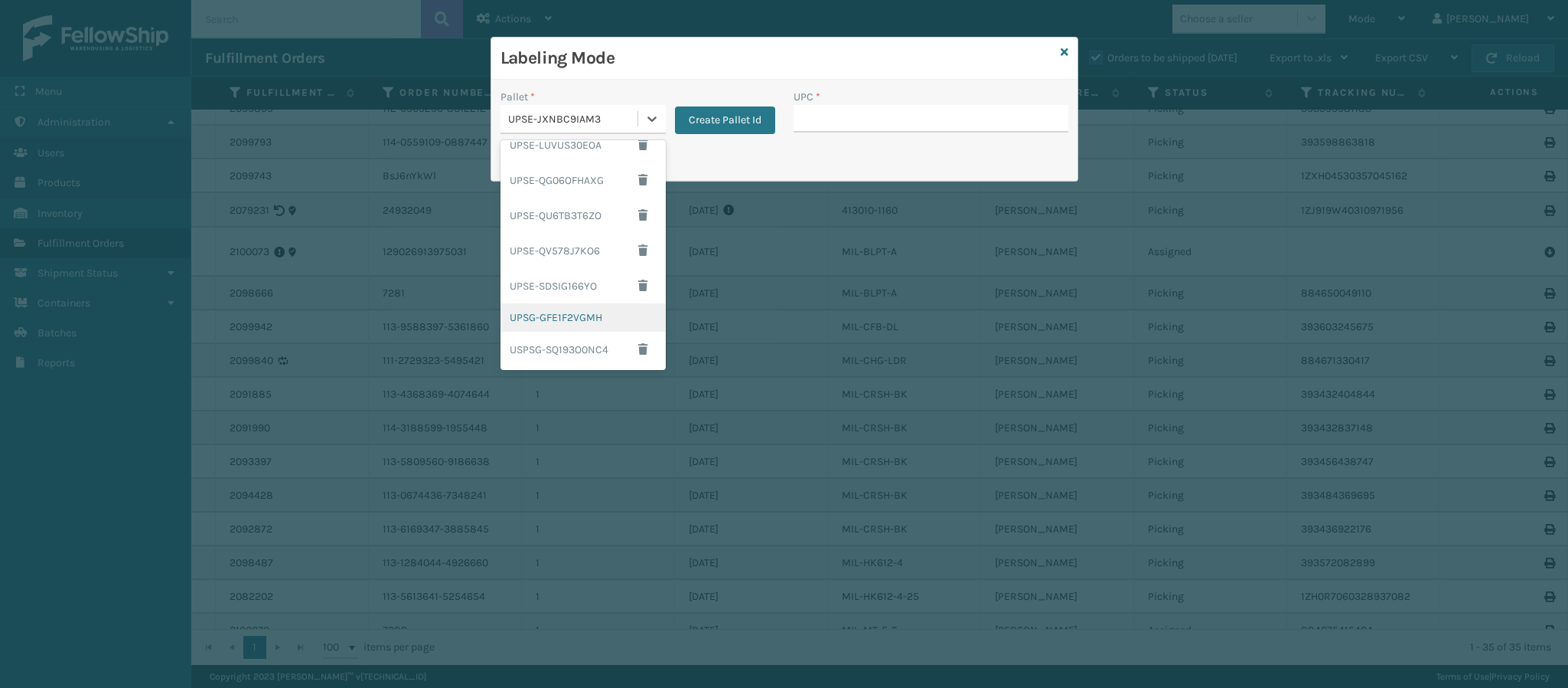
click at [594, 322] on div "UPSG-GFE1F2VGMH" at bounding box center [582, 317] width 165 height 28
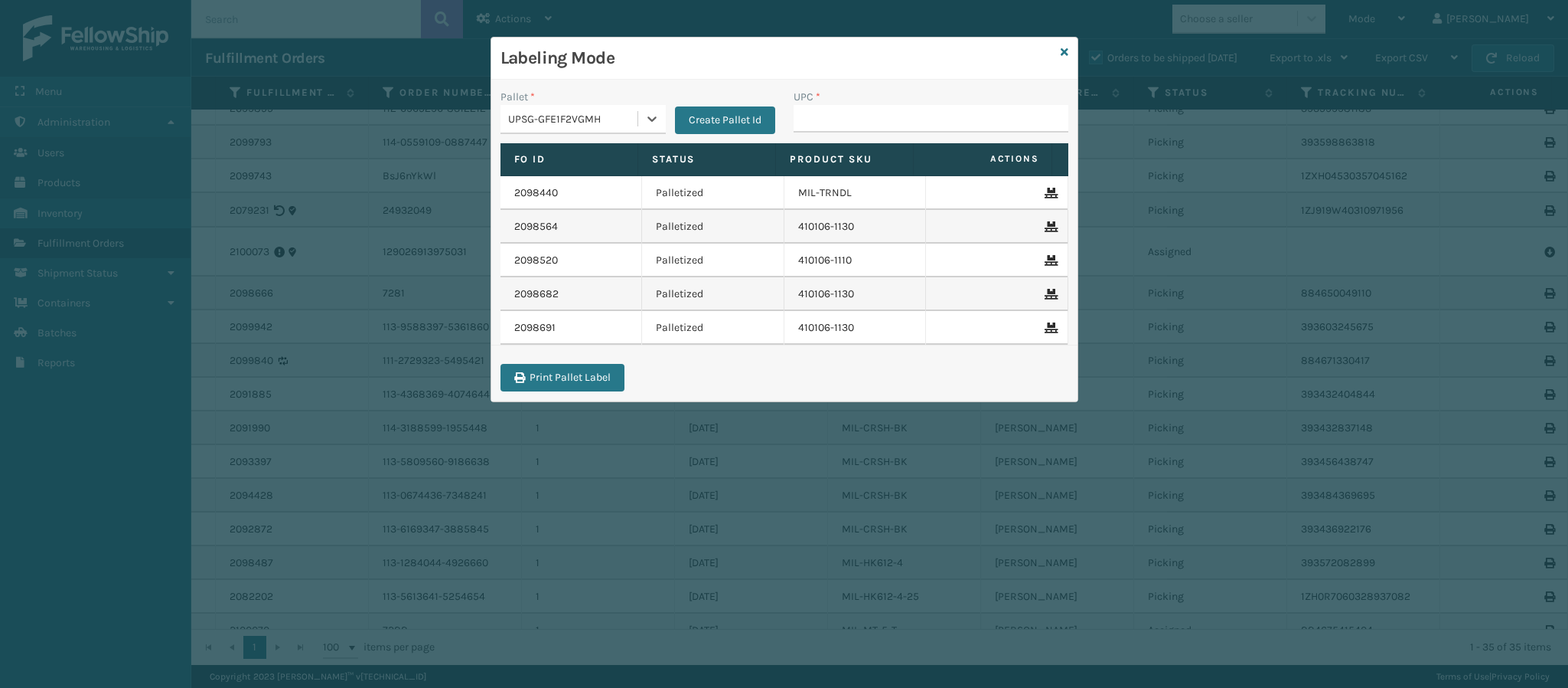
click at [839, 135] on div "UPC *" at bounding box center [931, 115] width 293 height 55
click at [839, 131] on input "UPC *" at bounding box center [931, 119] width 275 height 28
type input "849986009382"
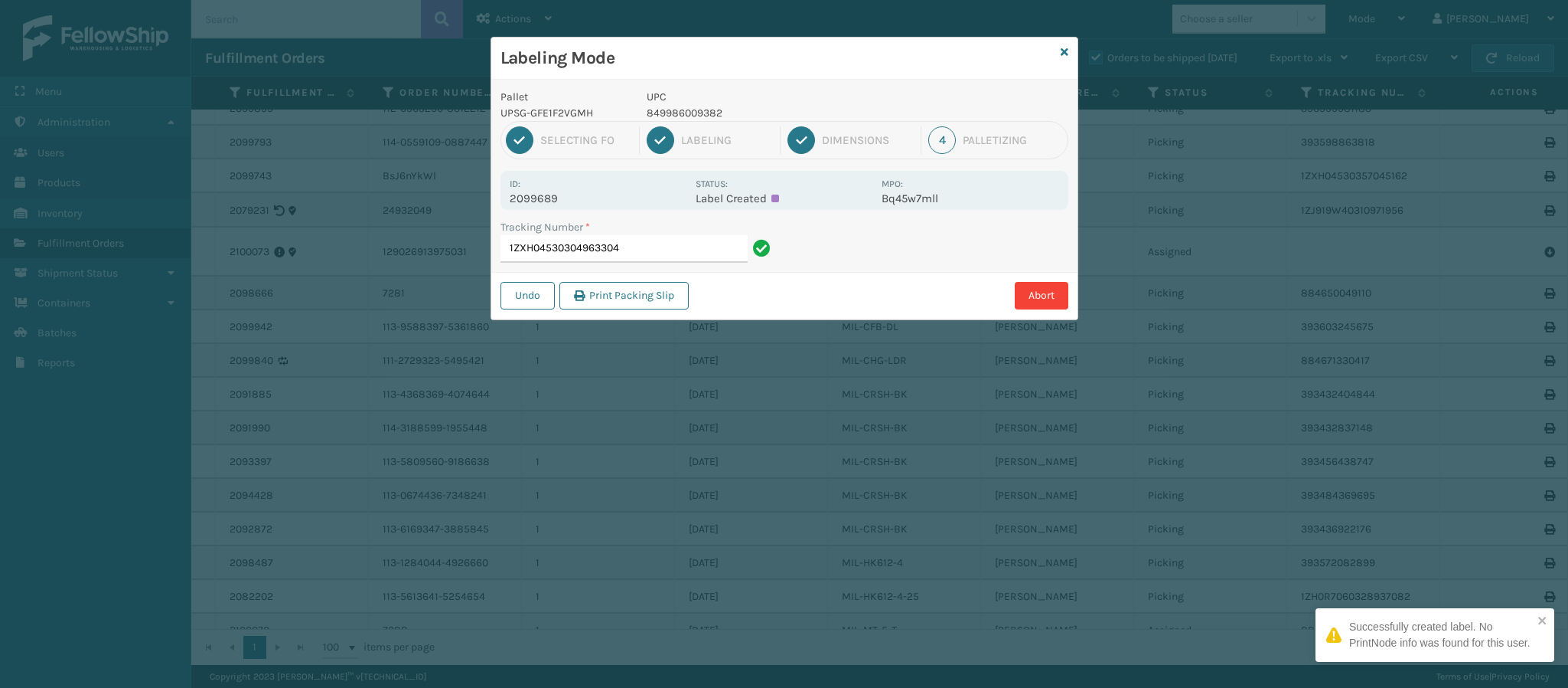
click at [546, 198] on p "2099689" at bounding box center [598, 198] width 177 height 13
copy p "2099689"
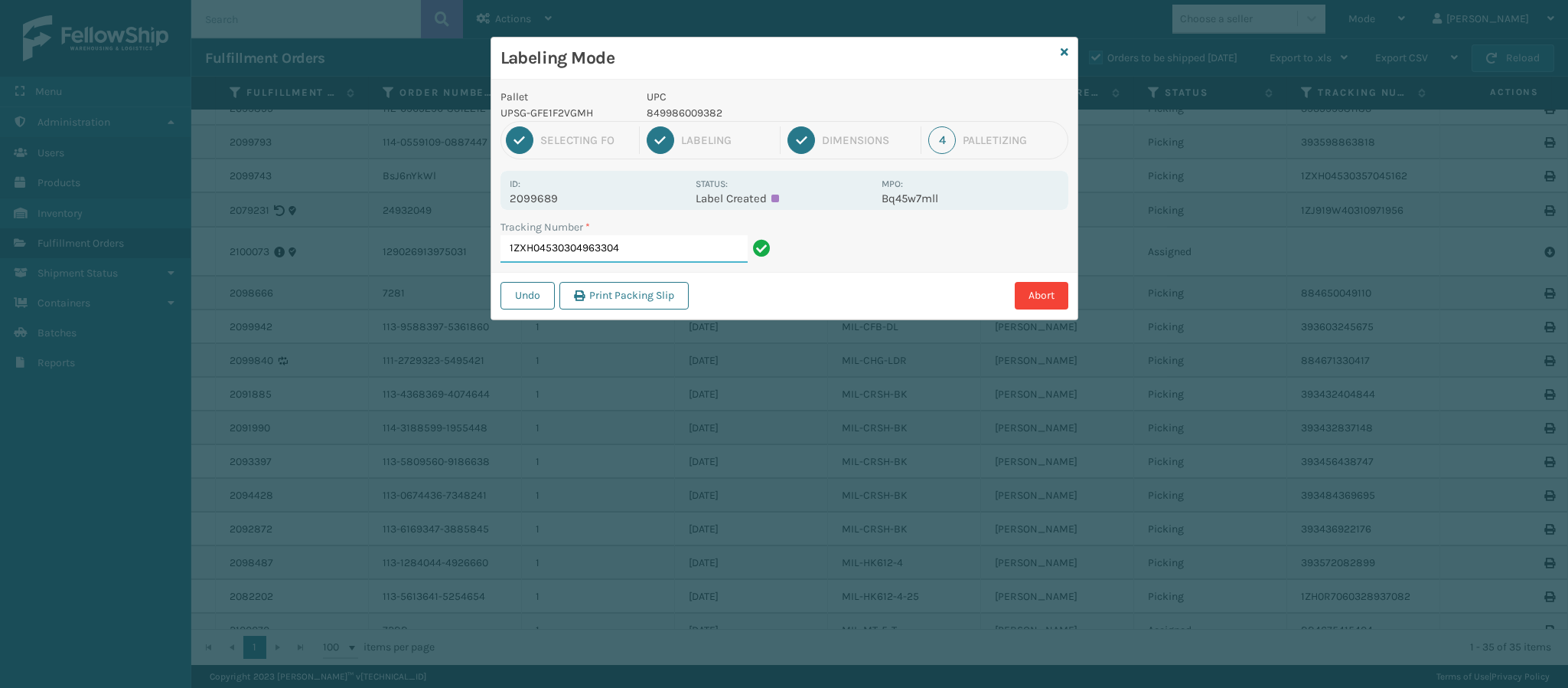
click at [639, 251] on input "1ZXH04530304963304" at bounding box center [624, 248] width 247 height 28
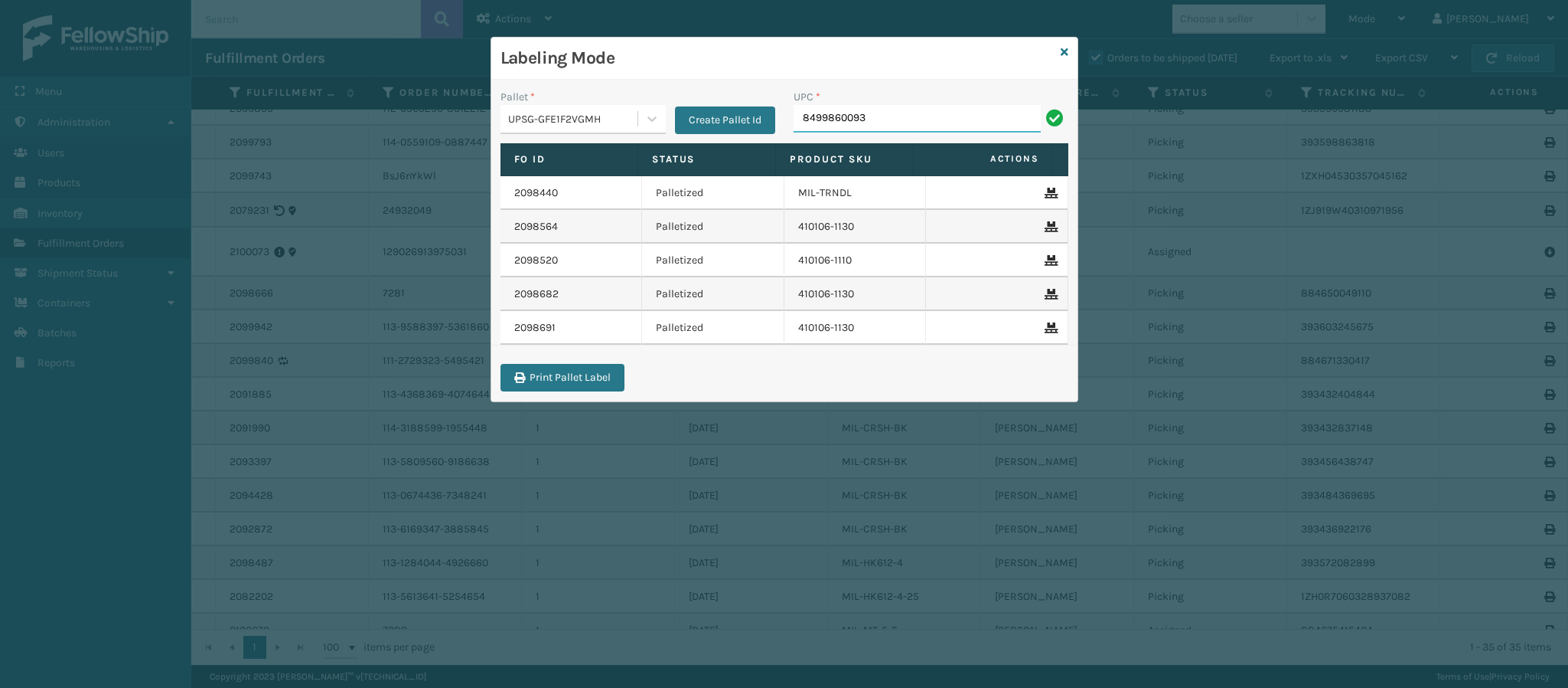
type input "84998600938"
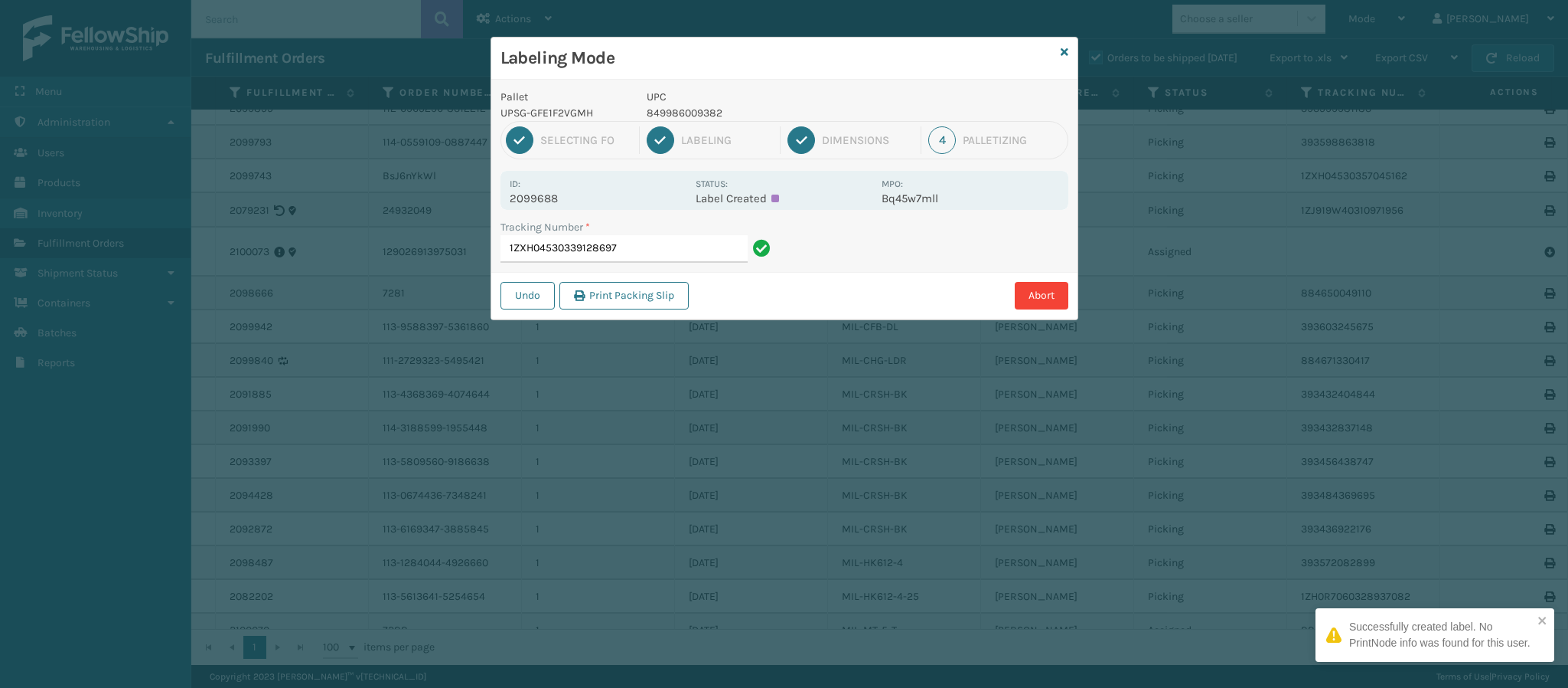
click at [551, 198] on p "2099688" at bounding box center [598, 198] width 177 height 13
click at [646, 251] on input "1ZXH04530339128697" at bounding box center [624, 248] width 247 height 28
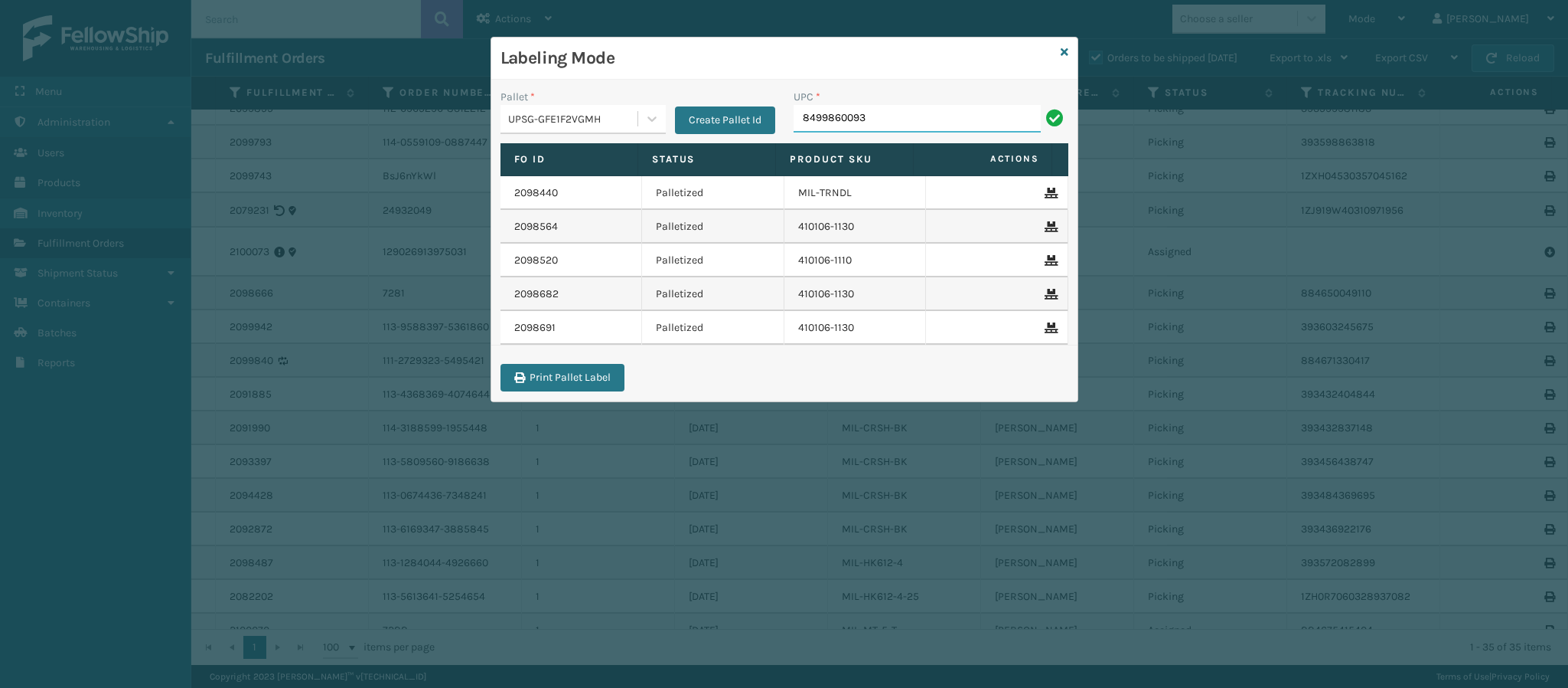
type input "84998600938"
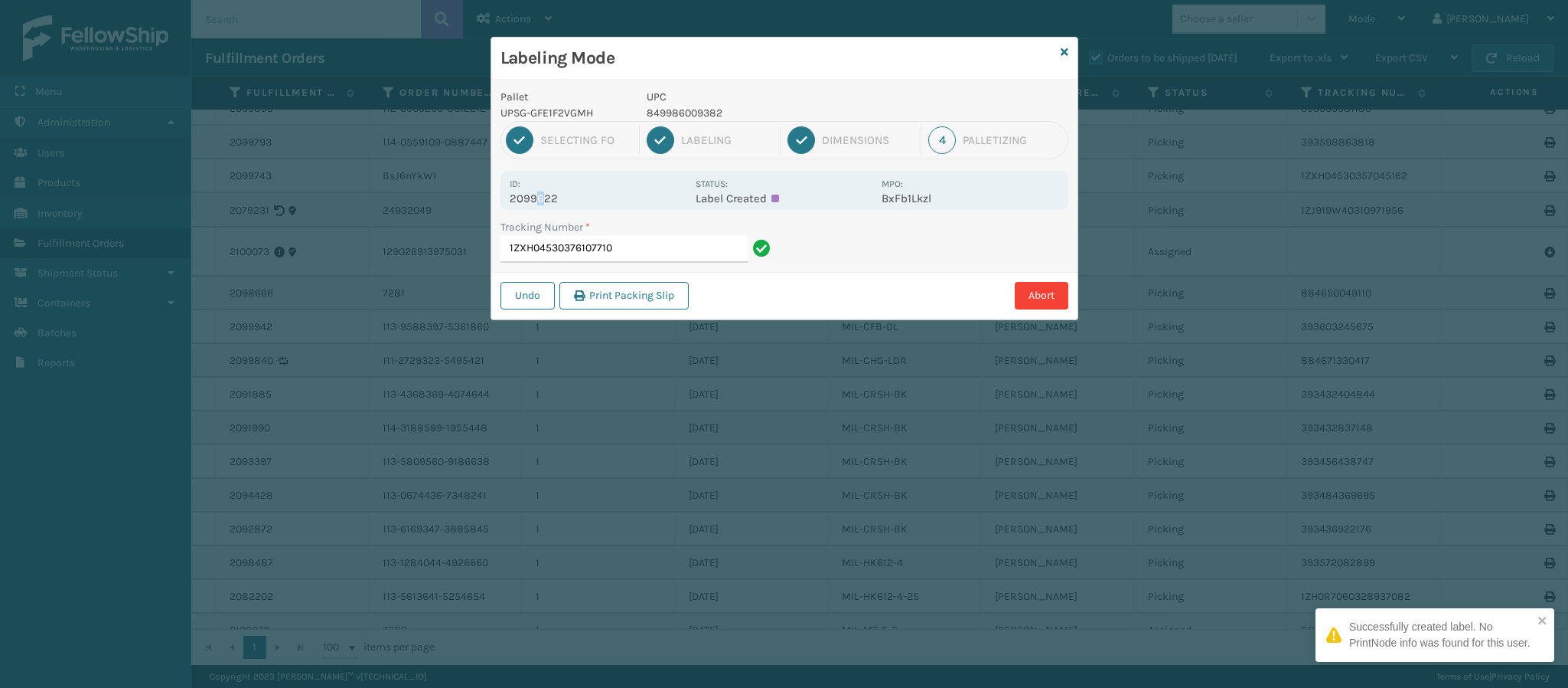
click at [542, 198] on p "2099622" at bounding box center [598, 198] width 177 height 13
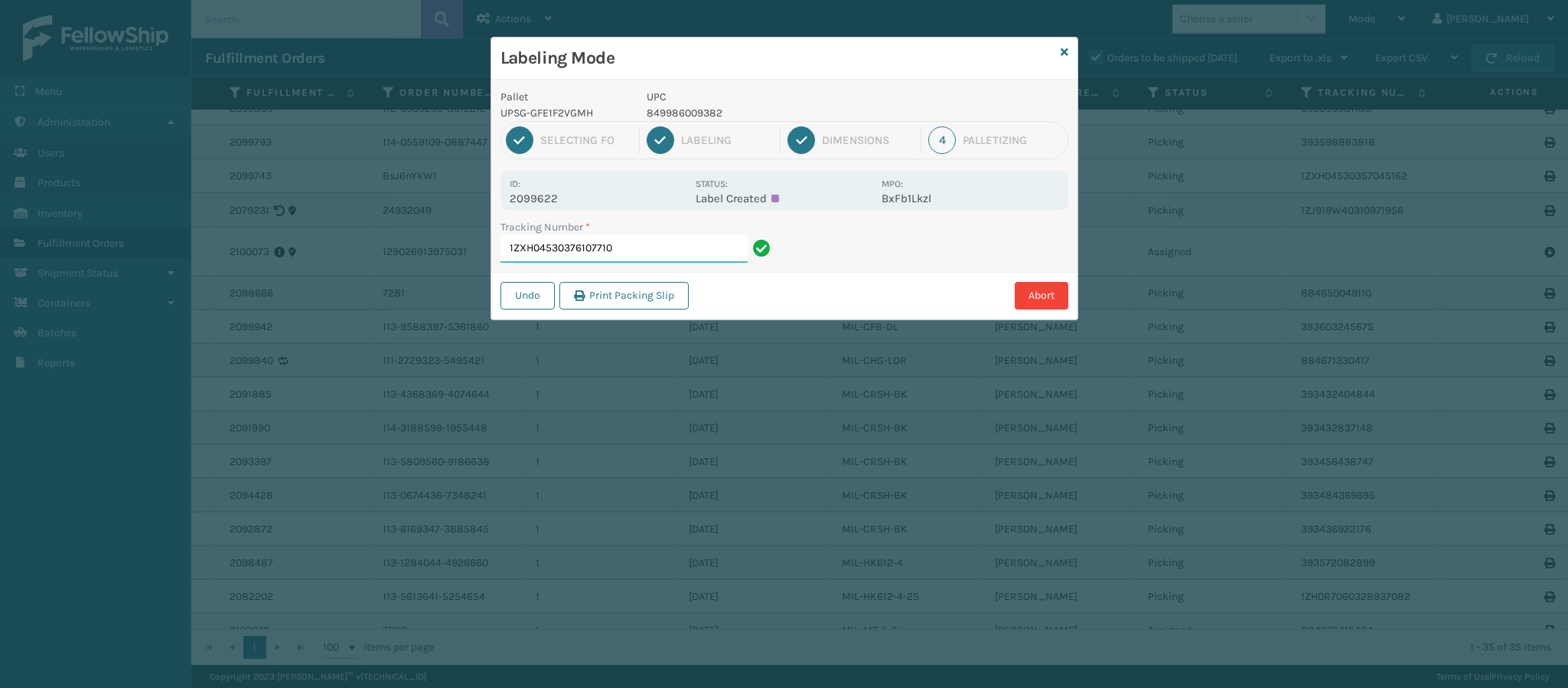
click at [627, 251] on input "1ZXH04530376107710" at bounding box center [624, 248] width 247 height 28
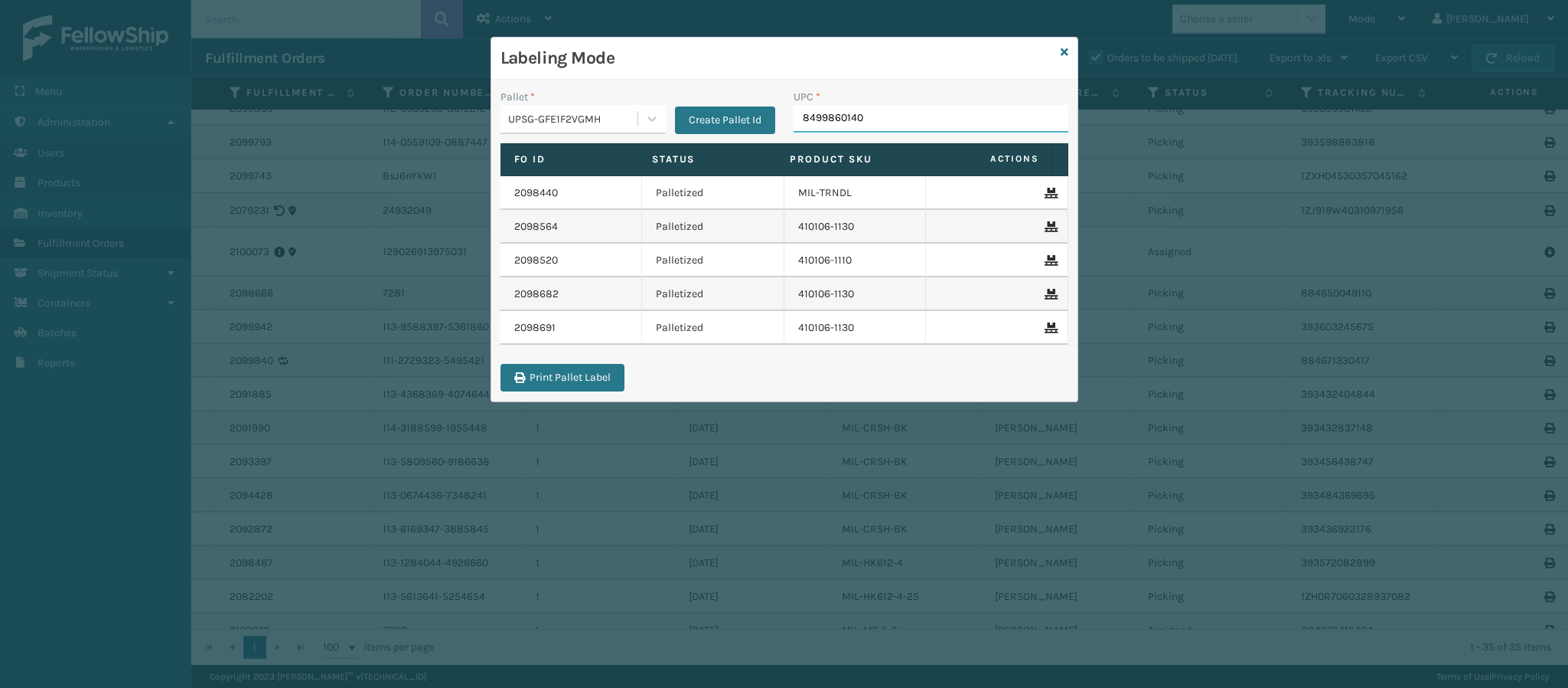
type input "84998601400"
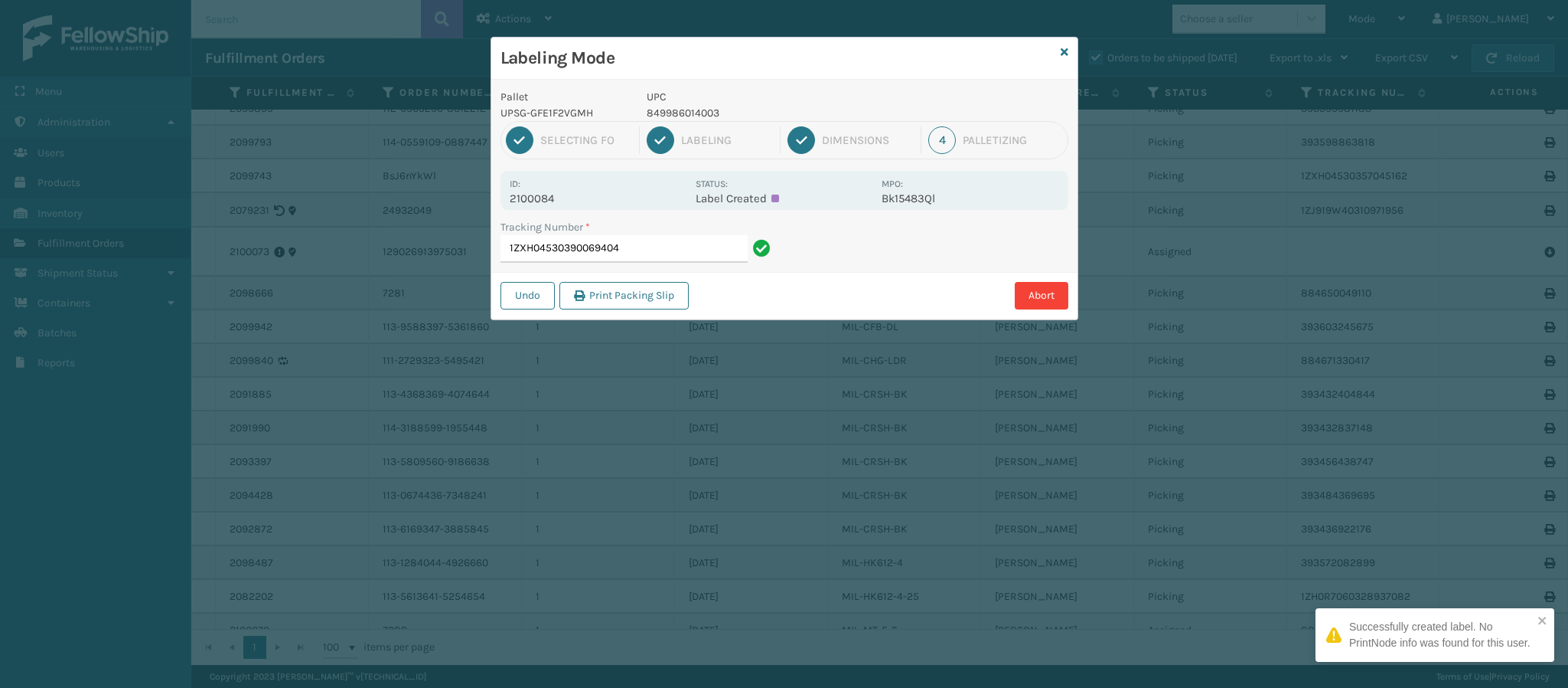
click at [556, 202] on p "2100084" at bounding box center [598, 198] width 177 height 13
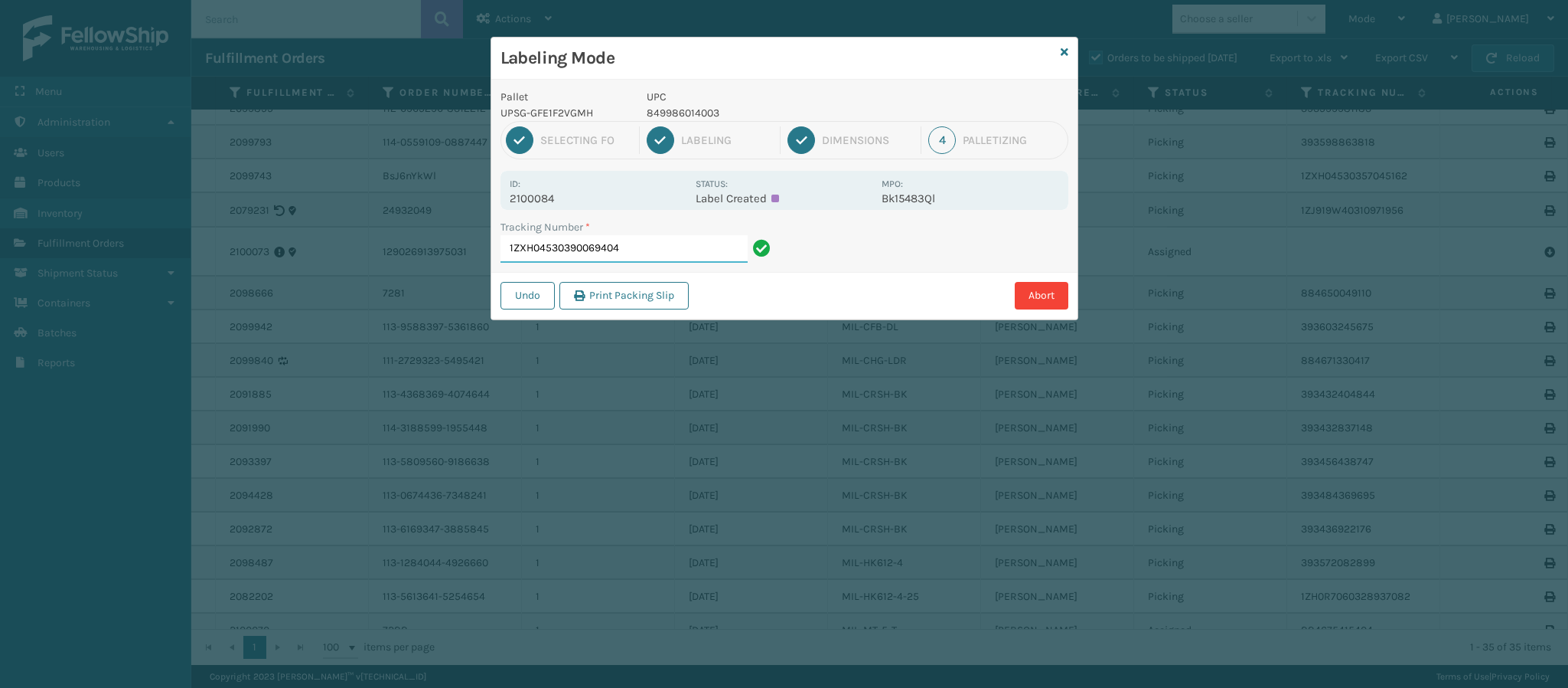
click at [639, 249] on input "1ZXH04530390069404" at bounding box center [624, 248] width 247 height 28
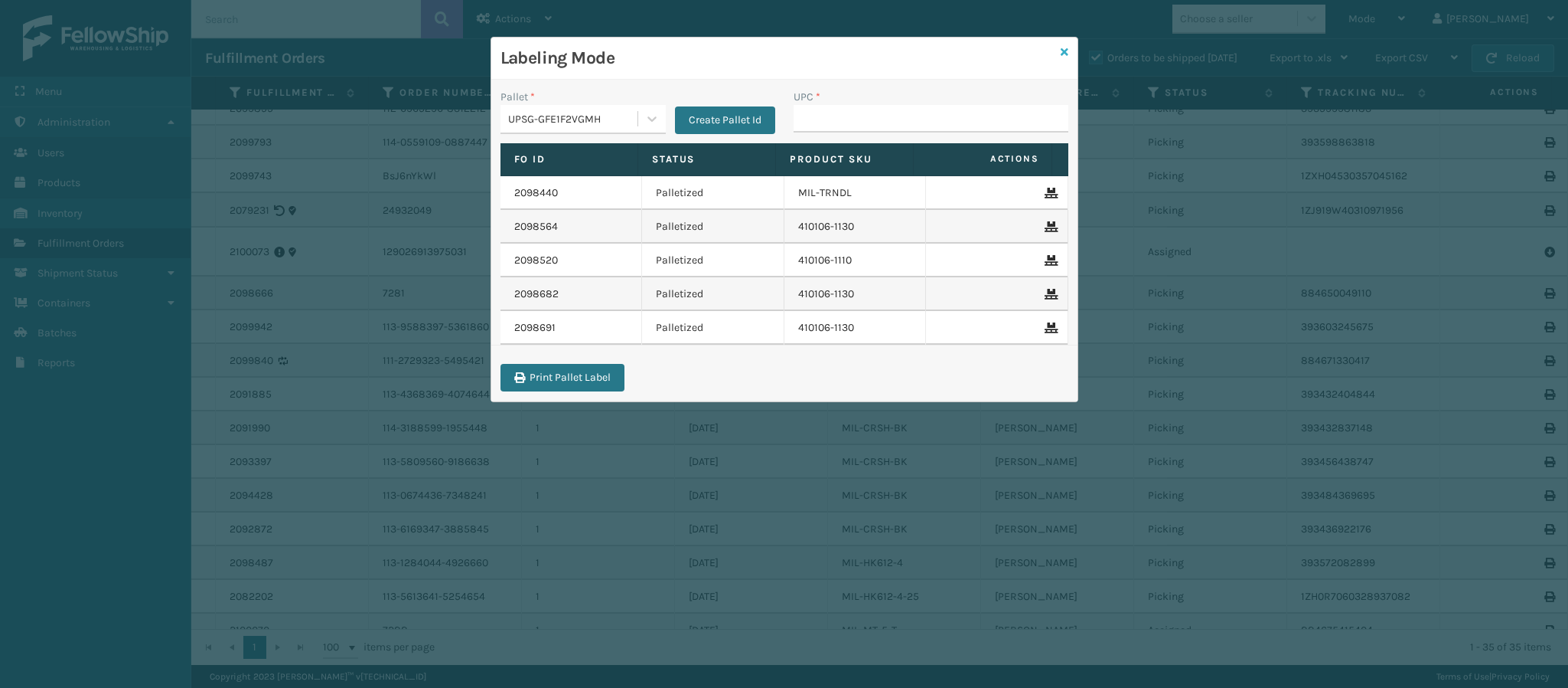
click at [1061, 48] on icon at bounding box center [1065, 52] width 8 height 11
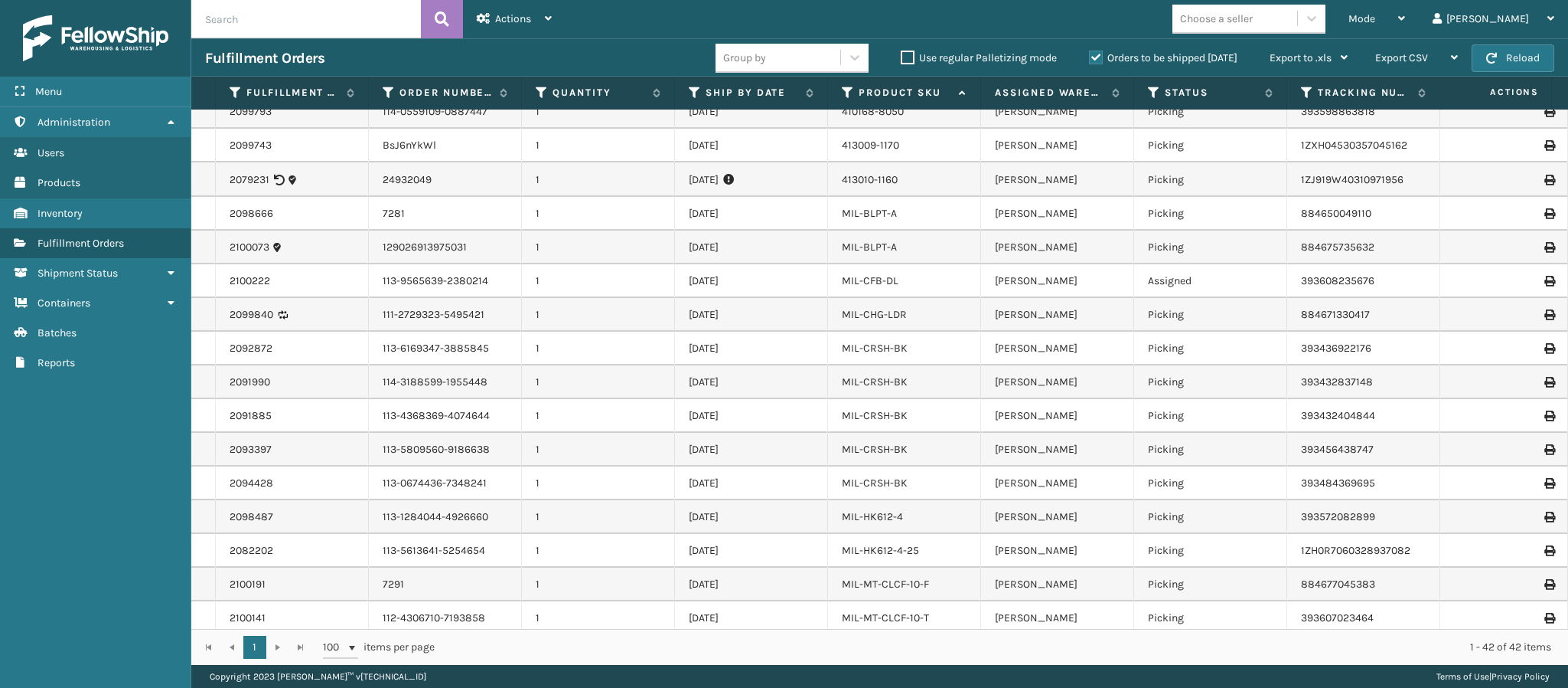
scroll to position [232, 0]
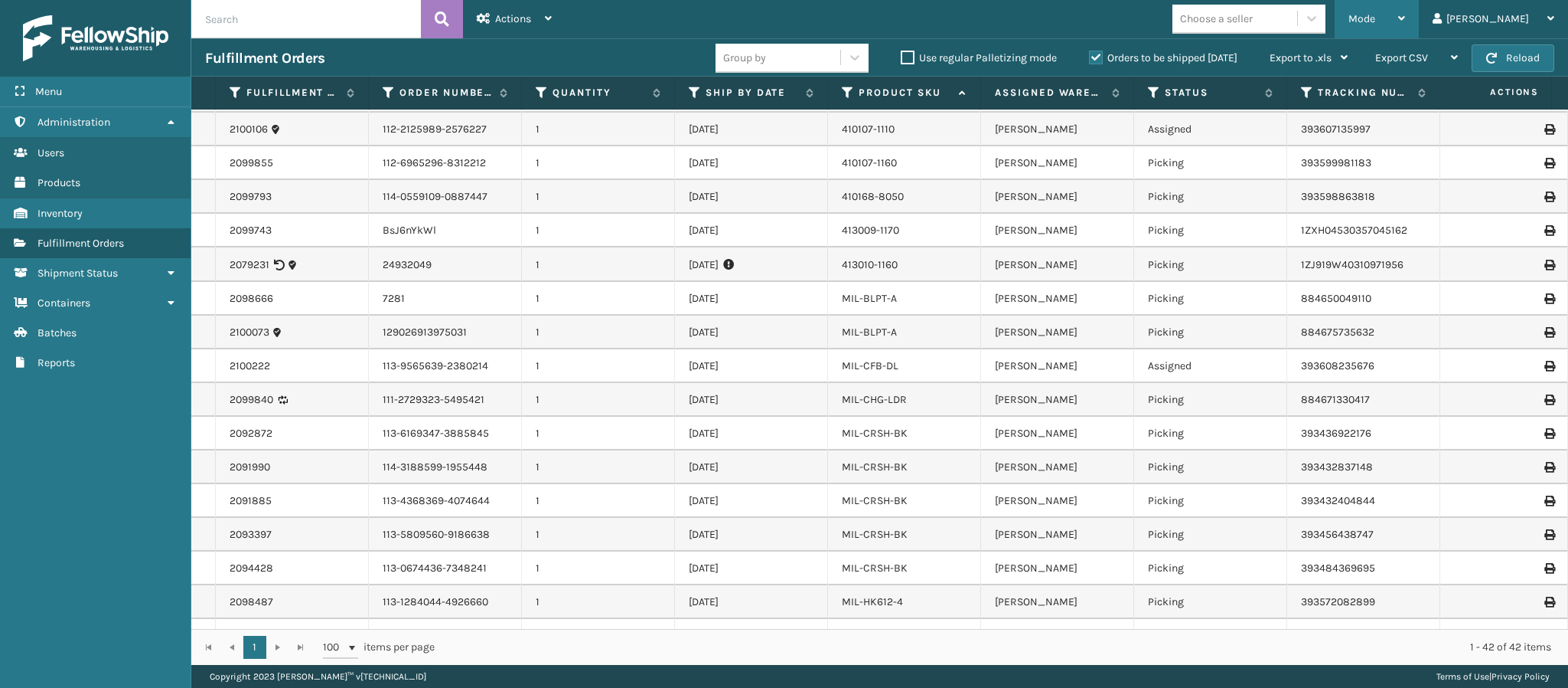
click at [1405, 24] on div "Mode" at bounding box center [1377, 19] width 57 height 38
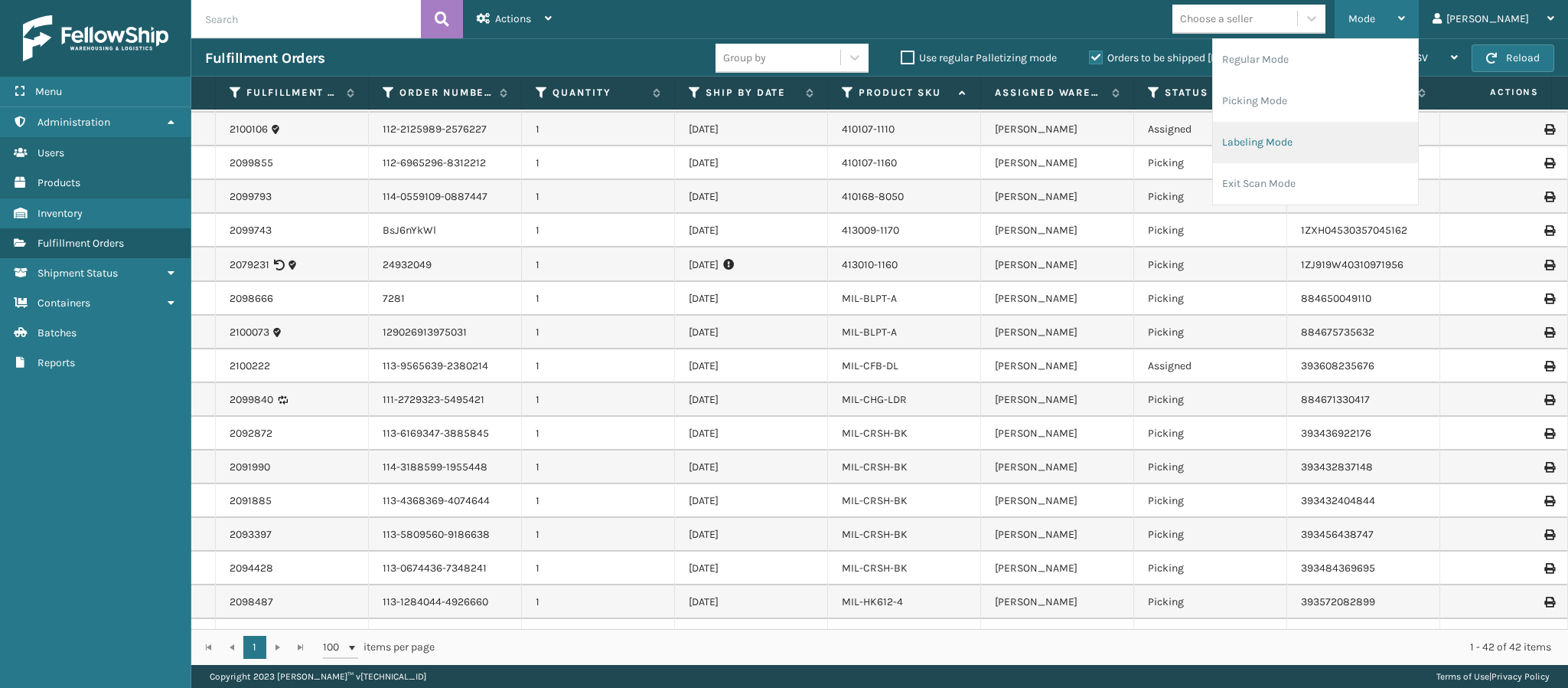
click at [1344, 127] on li "Labeling Mode" at bounding box center [1316, 142] width 205 height 41
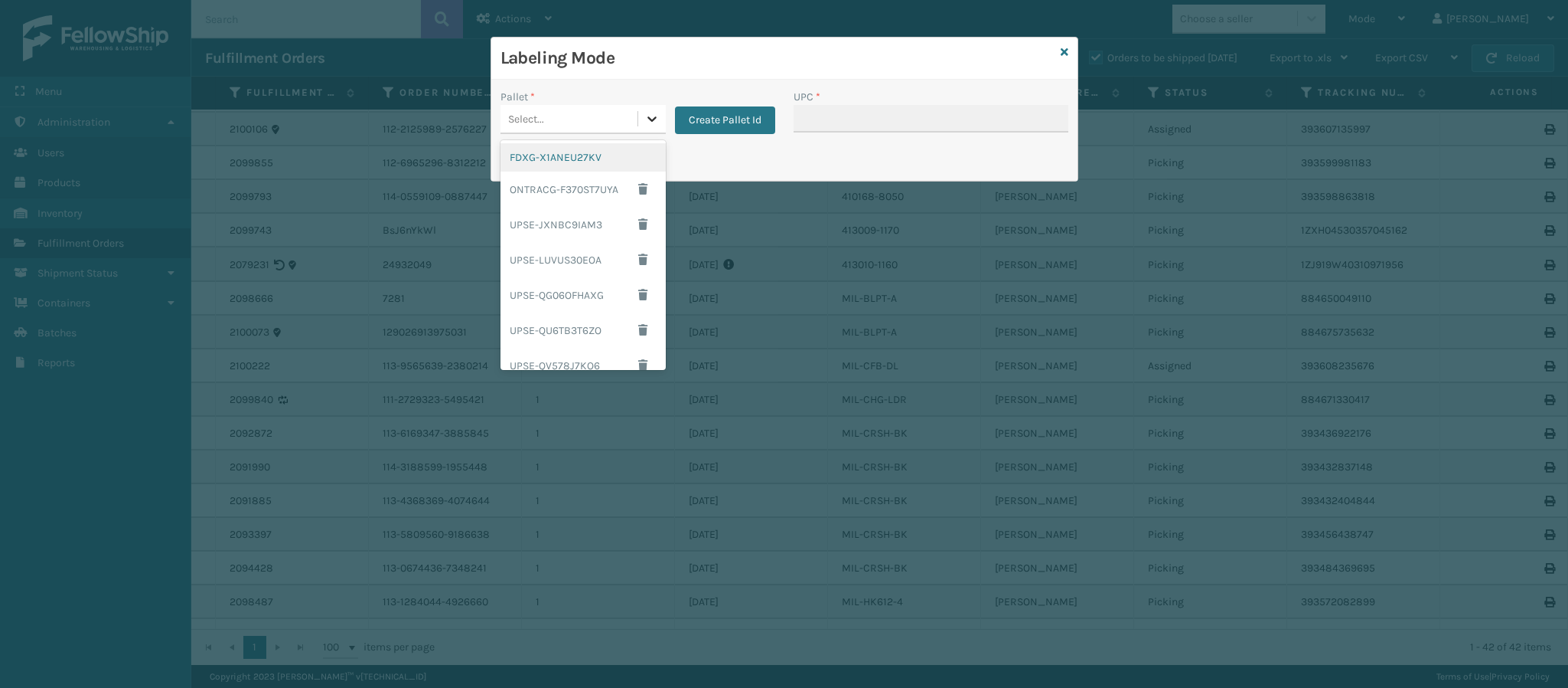
click at [652, 124] on icon at bounding box center [651, 118] width 15 height 15
click at [590, 158] on div "FDXG-X1ANEU27KV" at bounding box center [582, 157] width 165 height 28
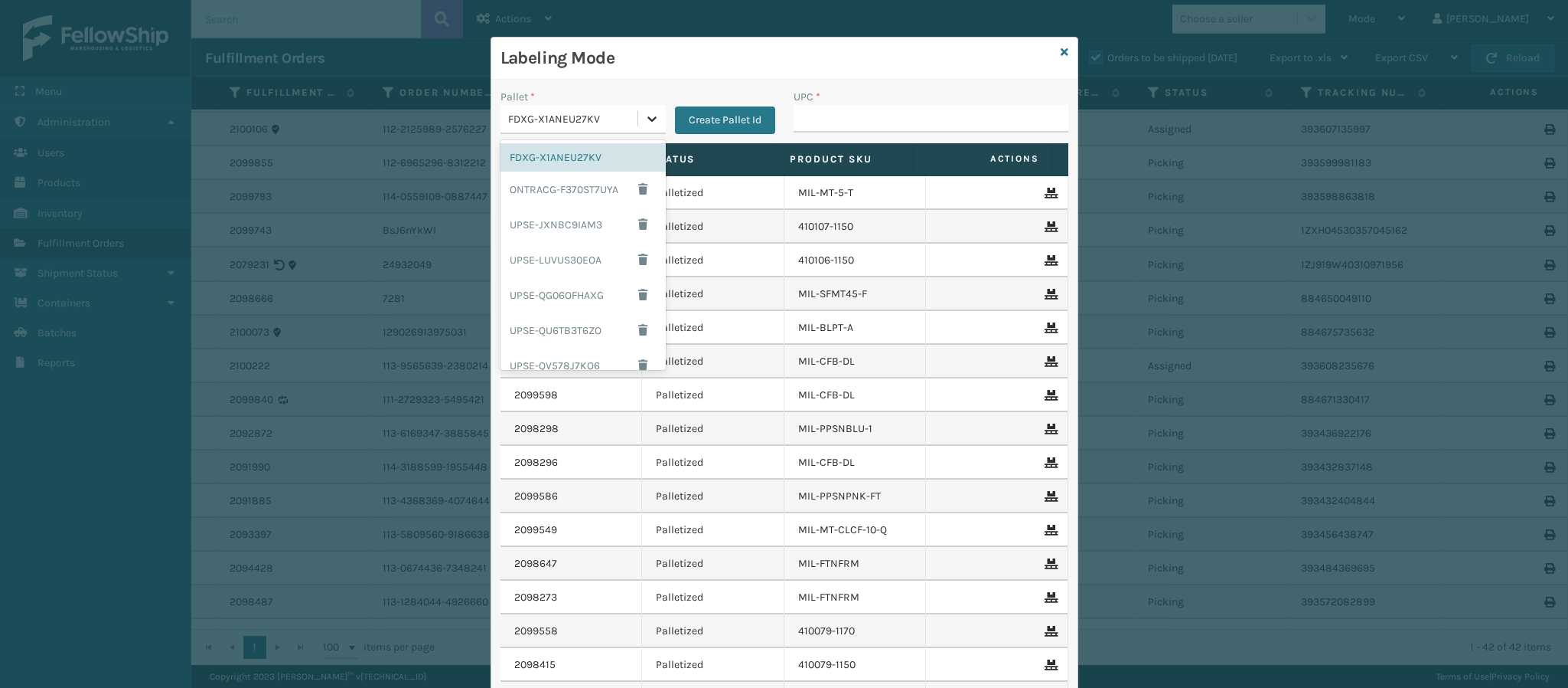
click at [643, 112] on div at bounding box center [652, 119] width 28 height 28
click at [567, 324] on div "UPSG-GFE1F2VGMH" at bounding box center [582, 317] width 165 height 28
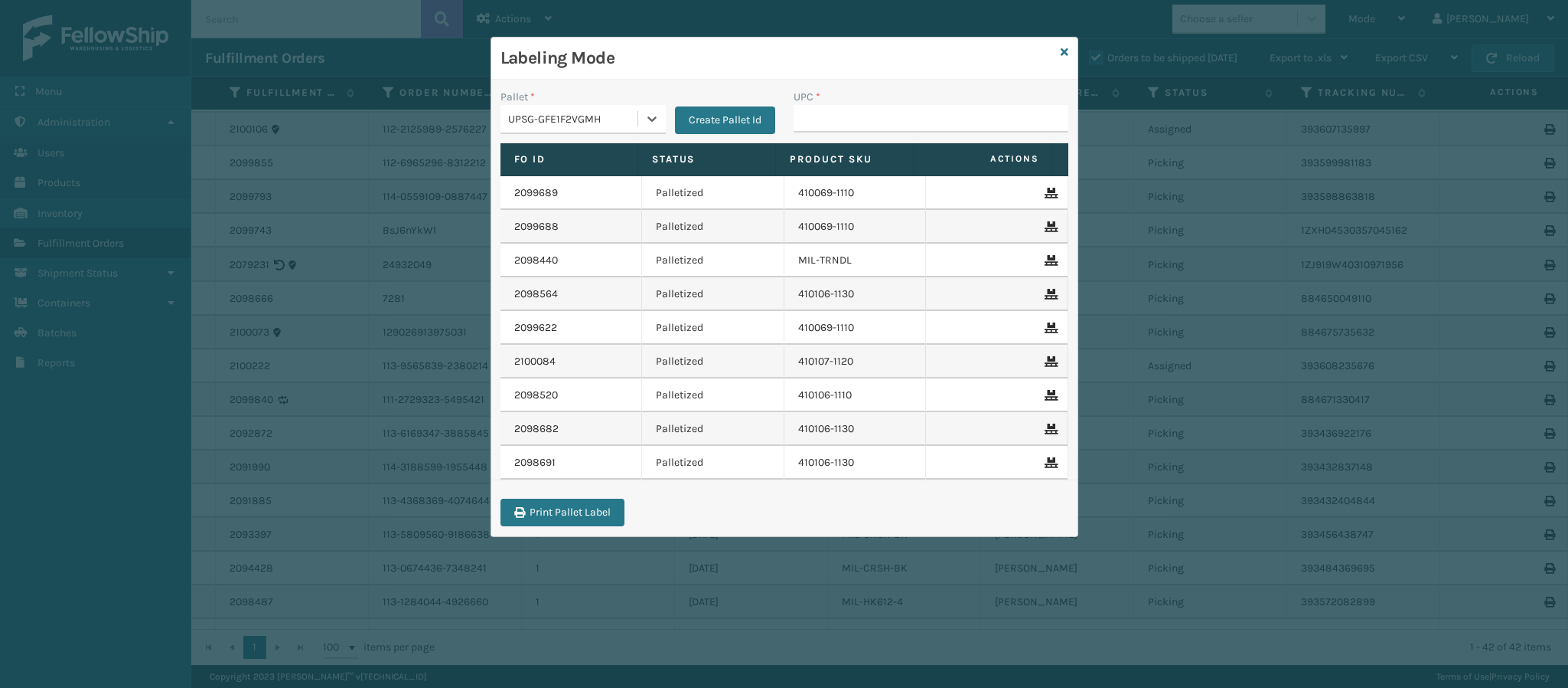
click at [863, 102] on div "UPC *" at bounding box center [931, 96] width 275 height 16
click at [861, 106] on input "UPC *" at bounding box center [931, 119] width 275 height 28
type input "849986012689"
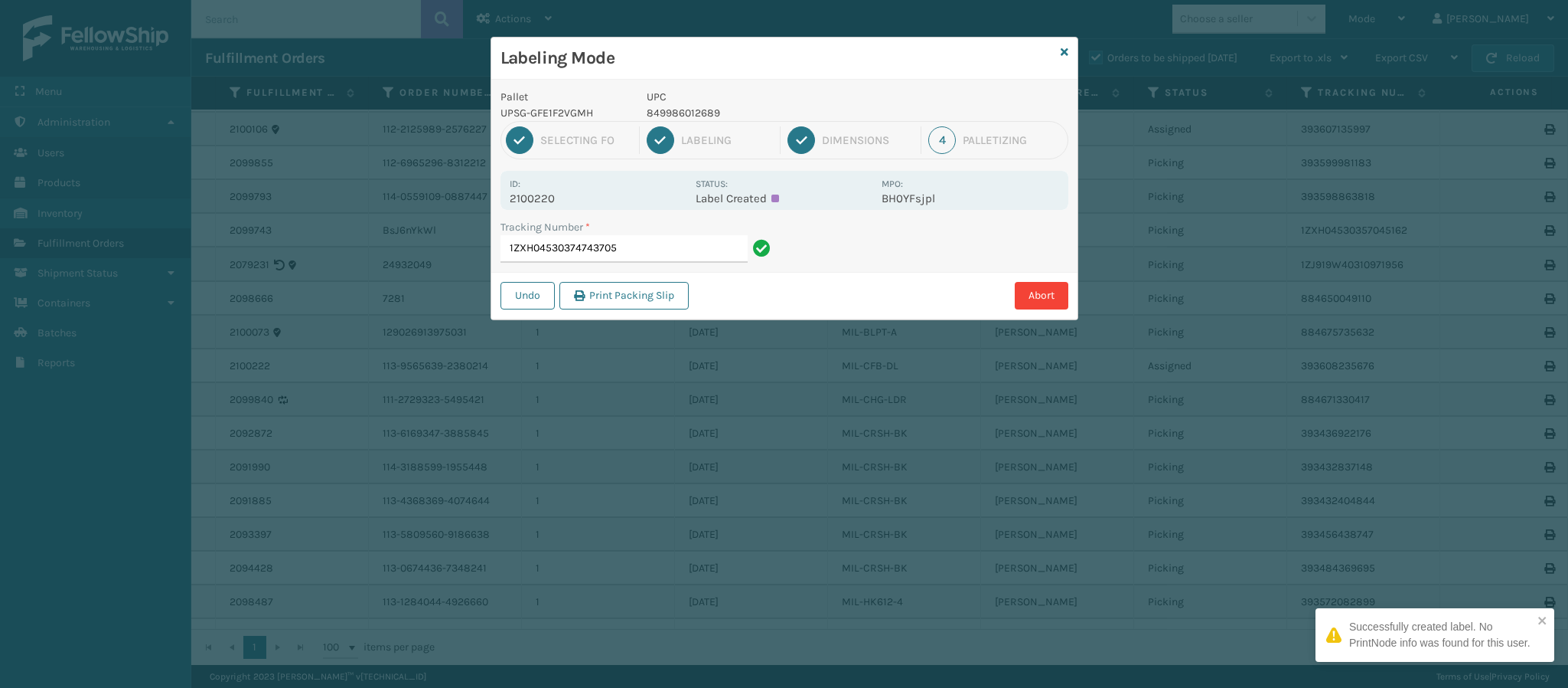
click at [543, 201] on p "2100220" at bounding box center [598, 198] width 177 height 13
click at [643, 255] on input "1ZXH04530374743705" at bounding box center [624, 248] width 247 height 28
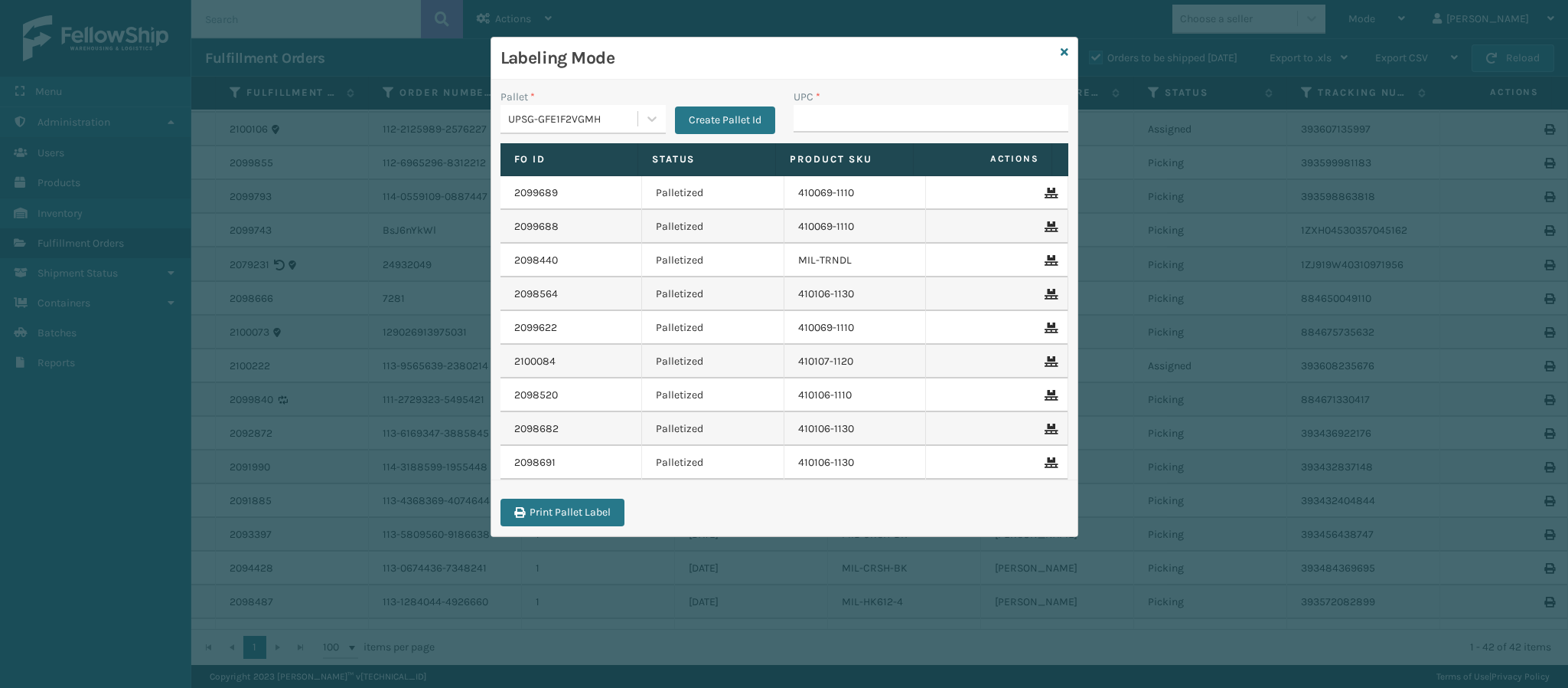
click at [1058, 51] on div "Labeling Mode" at bounding box center [785, 58] width 586 height 42
click at [1061, 51] on div "Labeling Mode Pallet * UPSG-GFE1F2VGMH Create Pallet Id UPC * Fo Id Status Prod…" at bounding box center [785, 286] width 588 height 500
click at [1061, 51] on icon at bounding box center [1065, 52] width 8 height 11
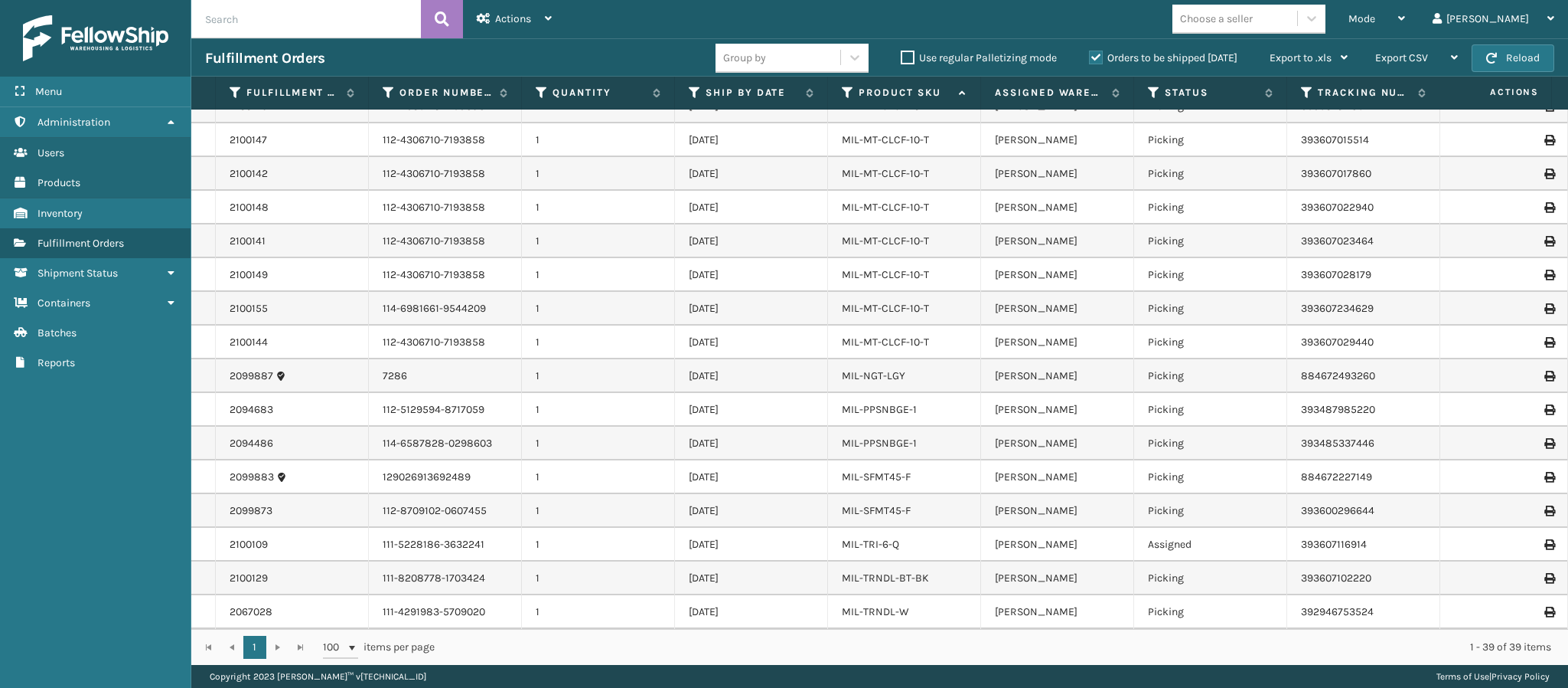
scroll to position [0, 0]
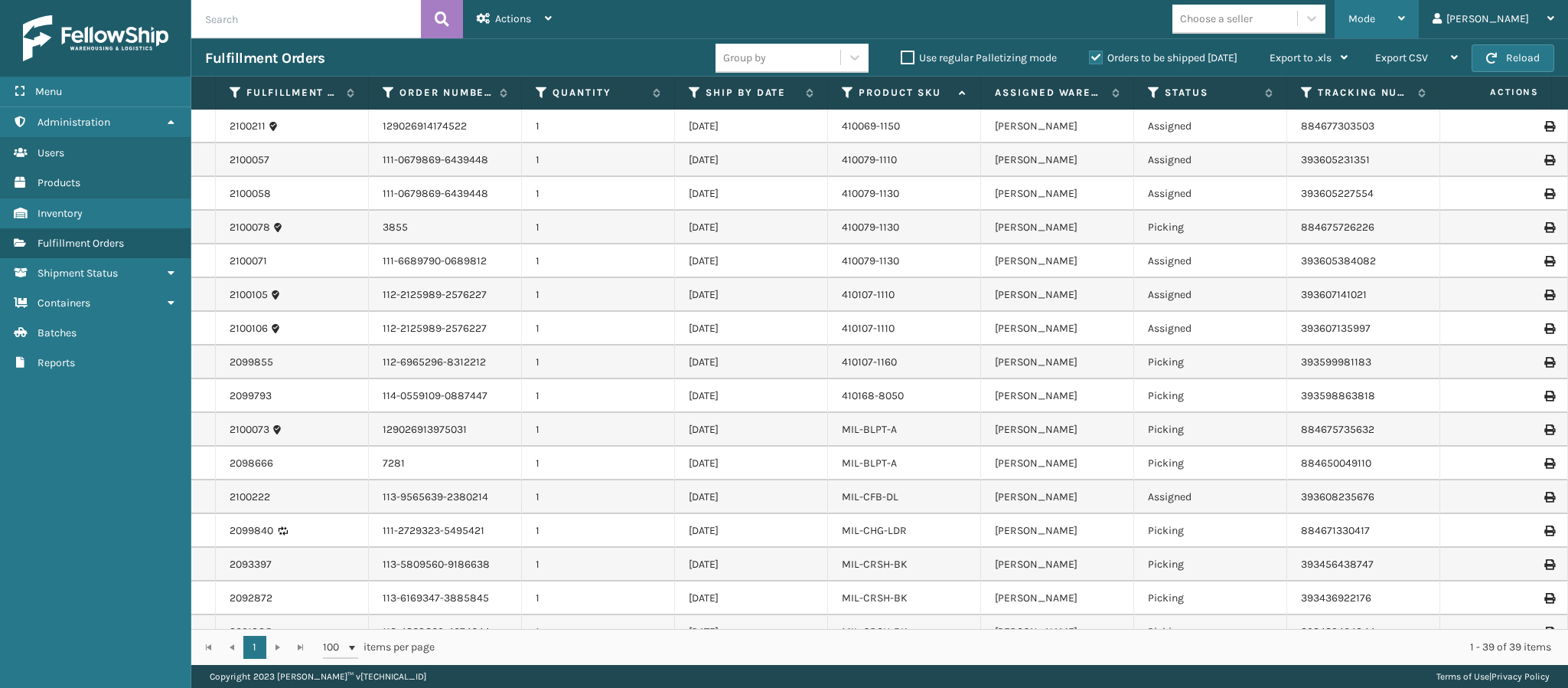
click at [1405, 19] on div "Mode" at bounding box center [1377, 19] width 57 height 38
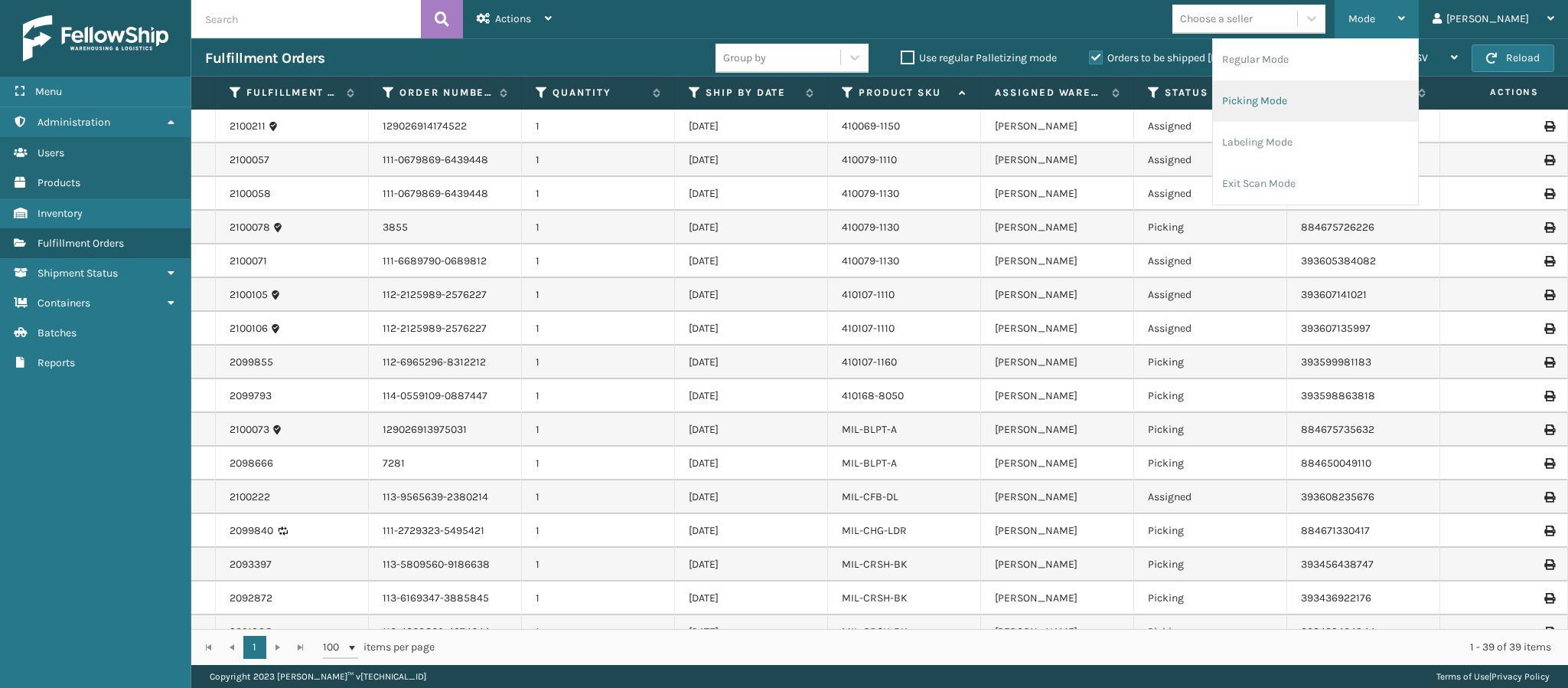
click at [1339, 101] on li "Picking Mode" at bounding box center [1316, 101] width 205 height 41
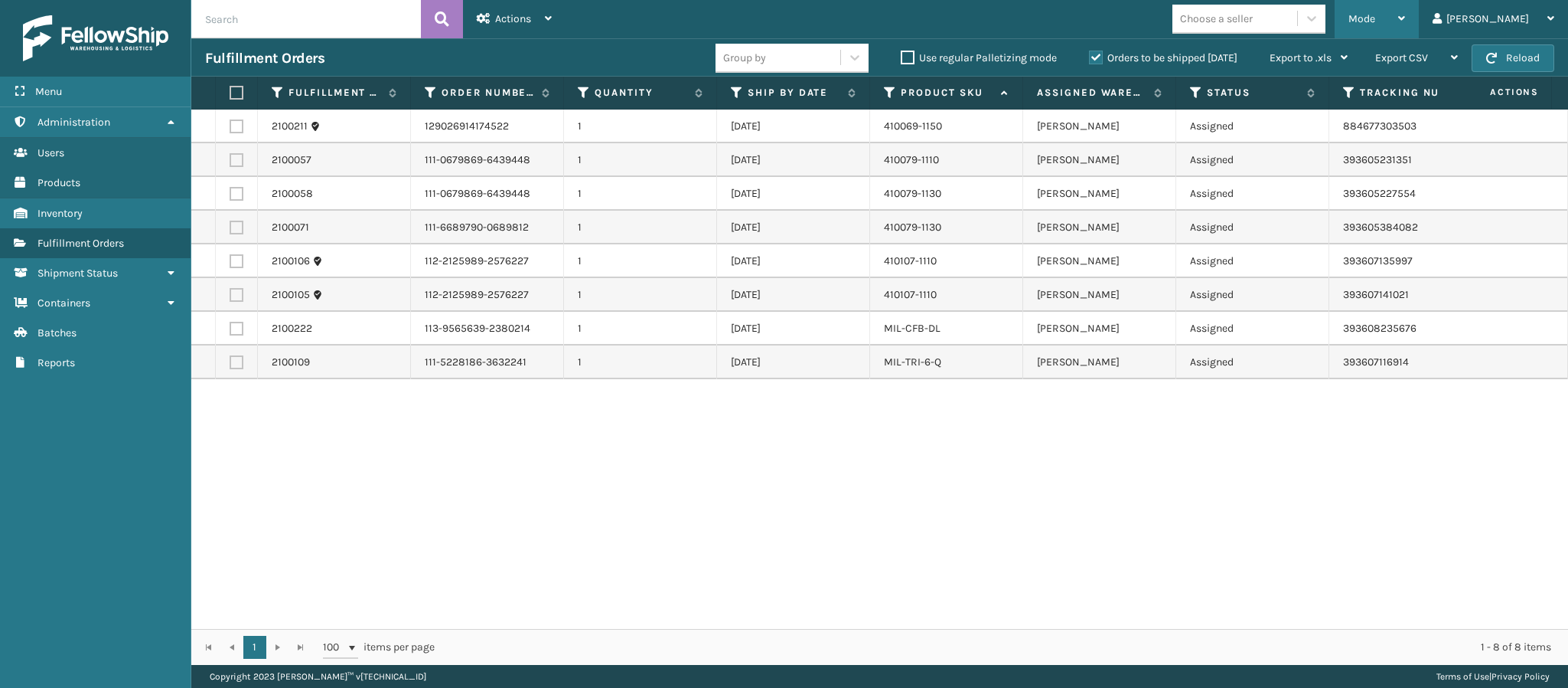
click at [1405, 12] on div "Mode" at bounding box center [1377, 19] width 57 height 38
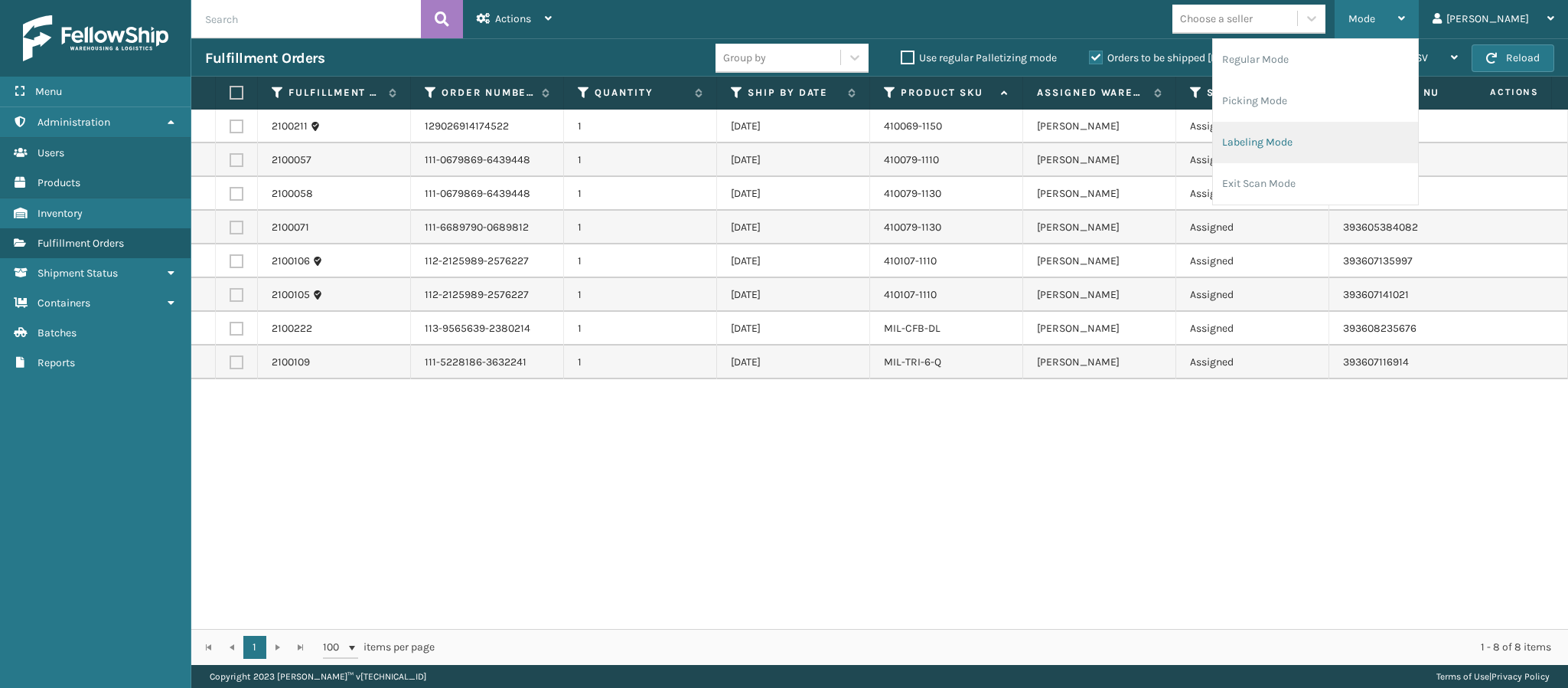
click at [1364, 150] on li "Labeling Mode" at bounding box center [1316, 142] width 205 height 41
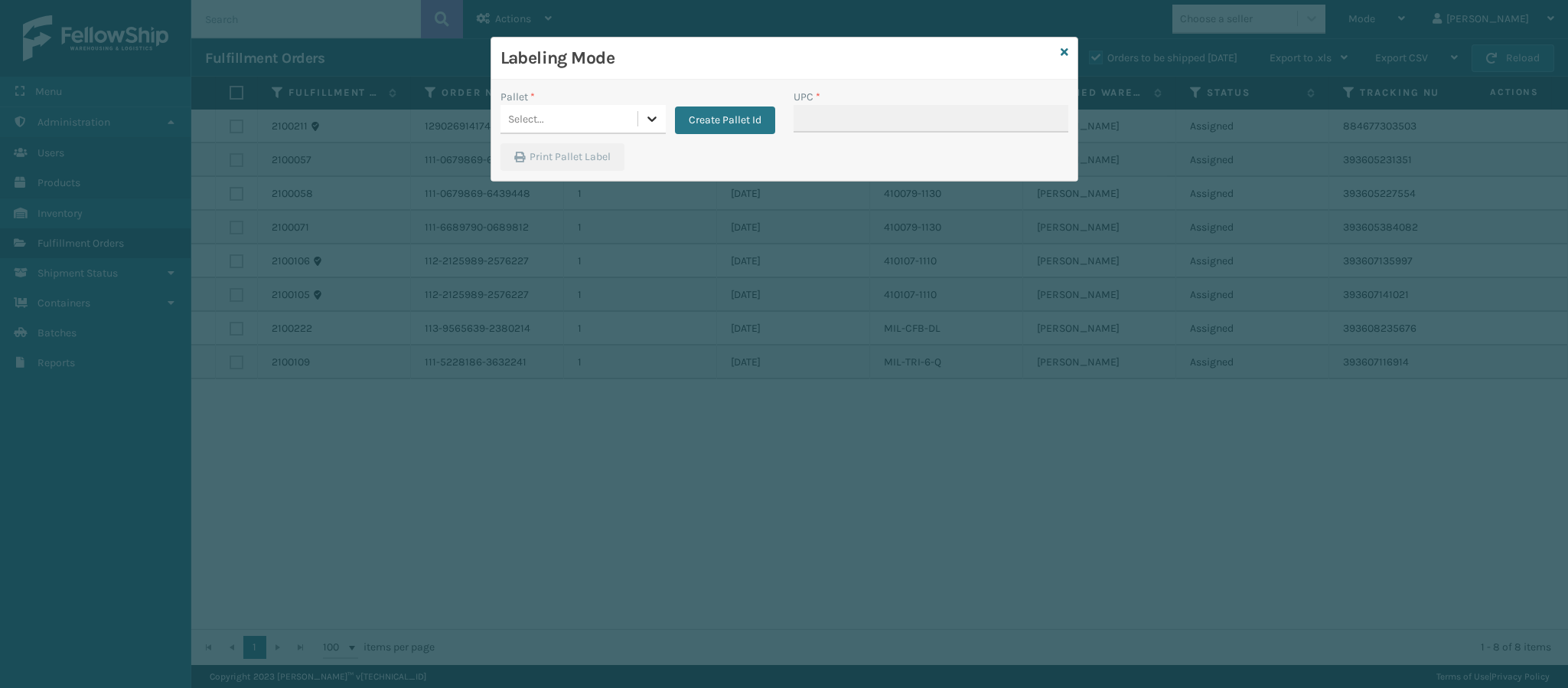
click at [655, 115] on icon at bounding box center [651, 118] width 15 height 15
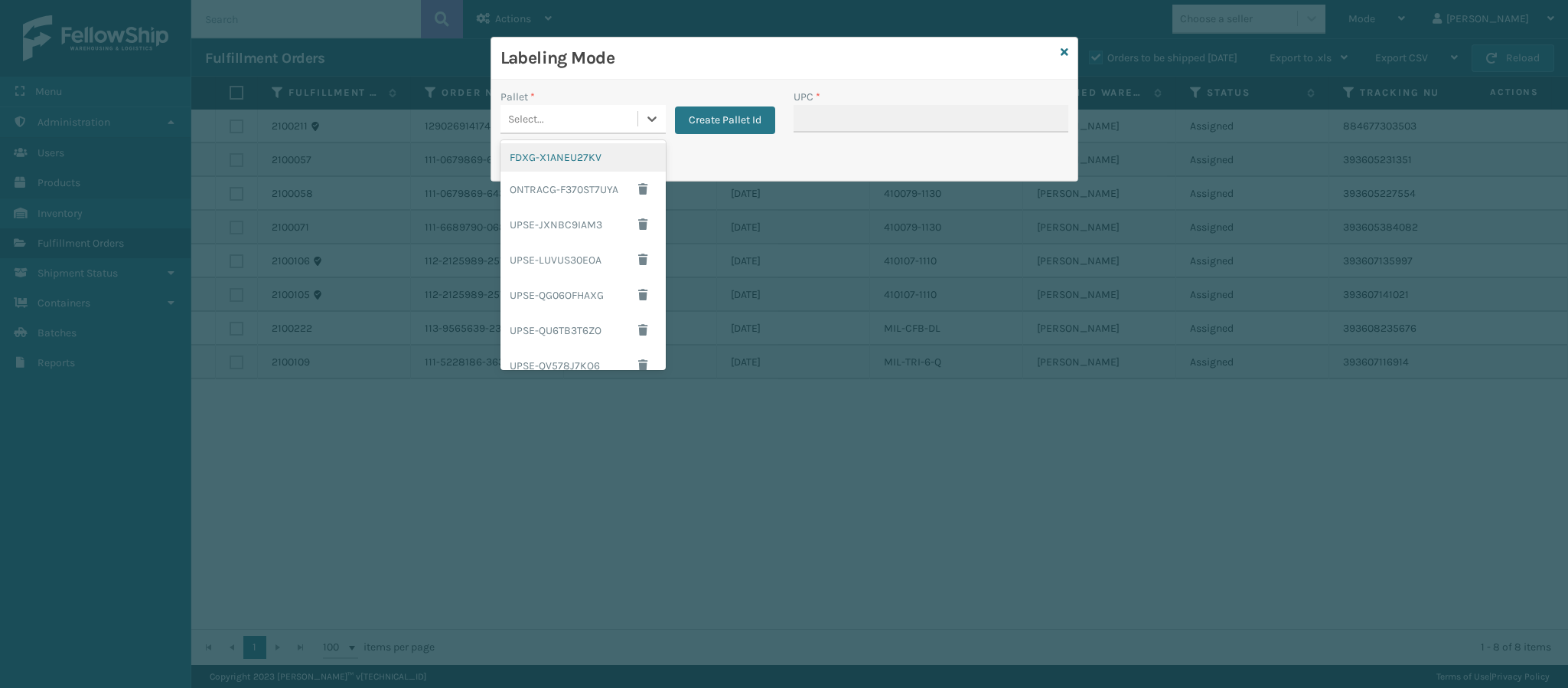
click at [599, 155] on div "FDXG-X1ANEU27KV" at bounding box center [582, 157] width 165 height 28
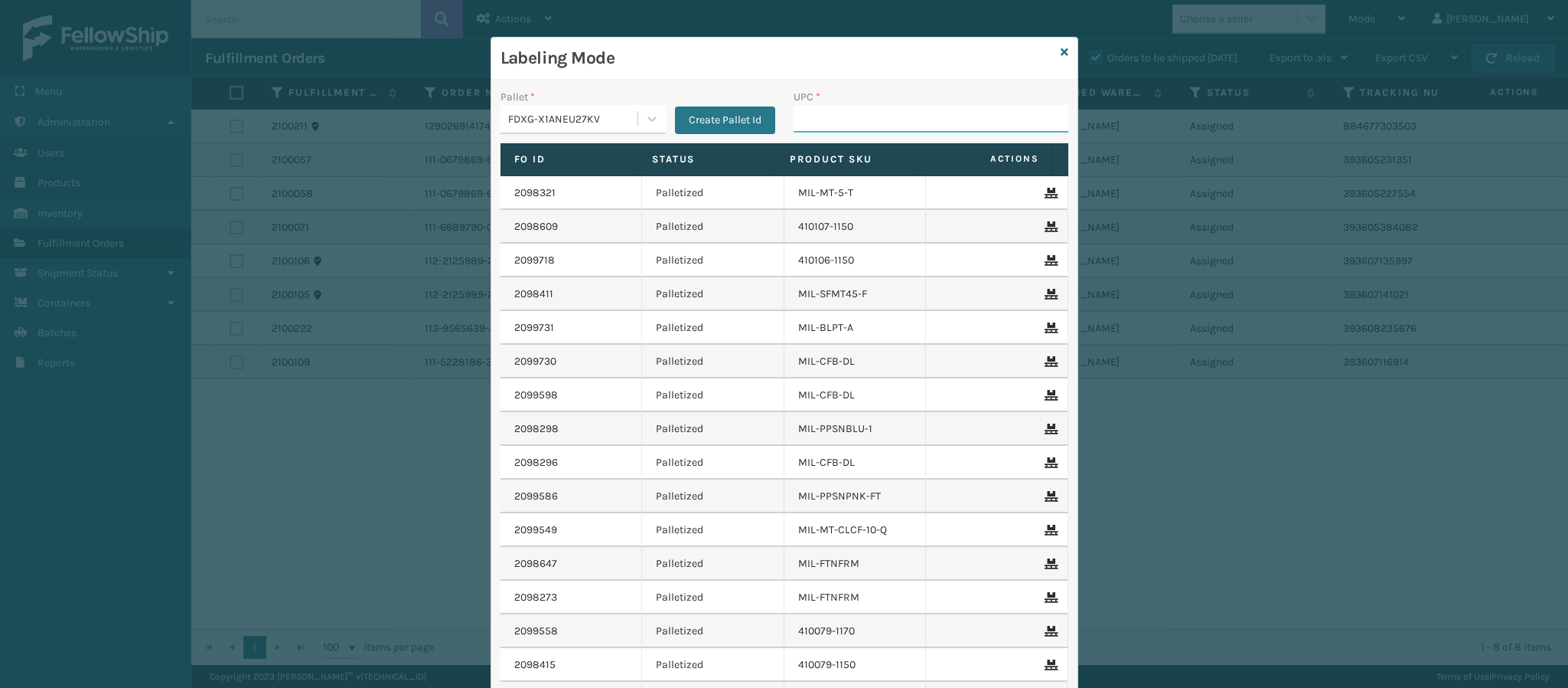
click at [797, 130] on input "UPC *" at bounding box center [931, 119] width 275 height 28
type input "849986014041"
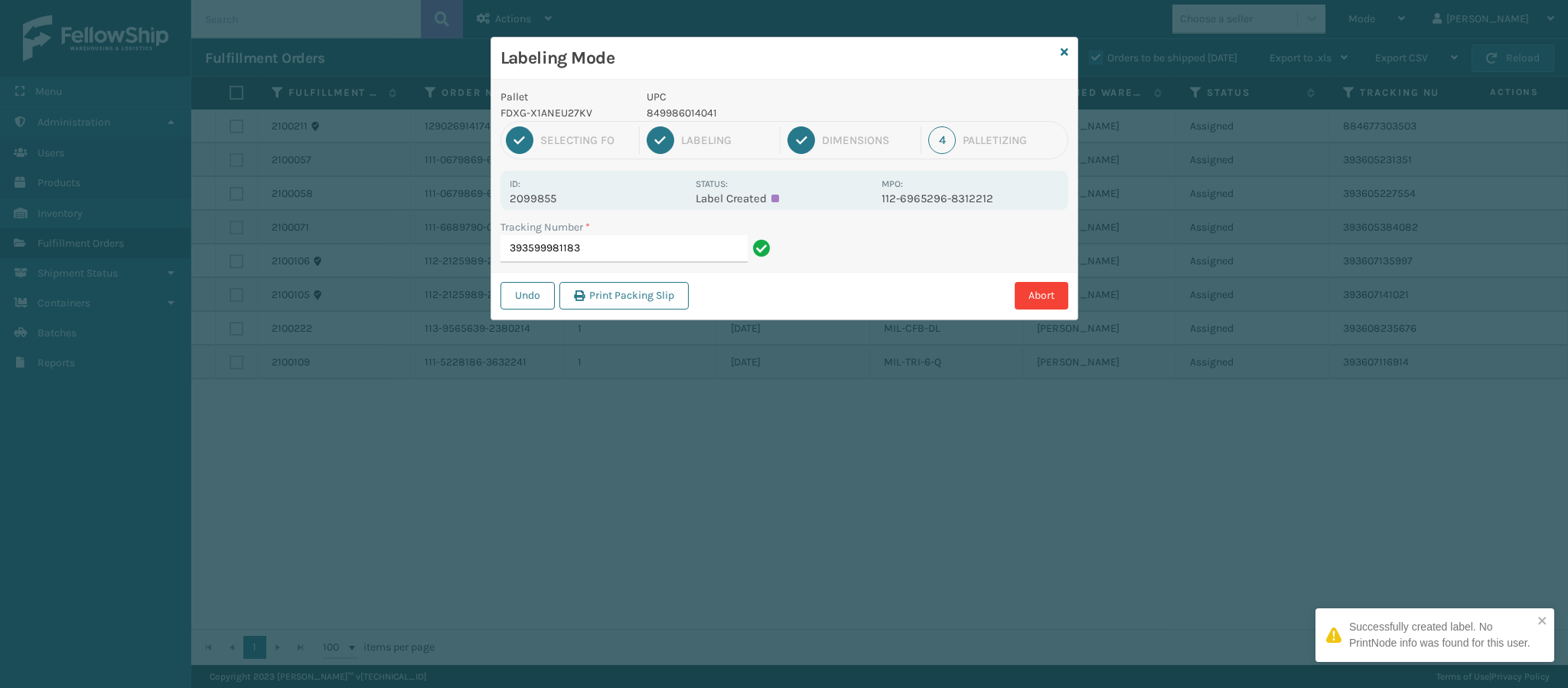
click at [566, 203] on p "2099855" at bounding box center [598, 198] width 177 height 13
click at [597, 251] on input "393599981183" at bounding box center [624, 248] width 247 height 28
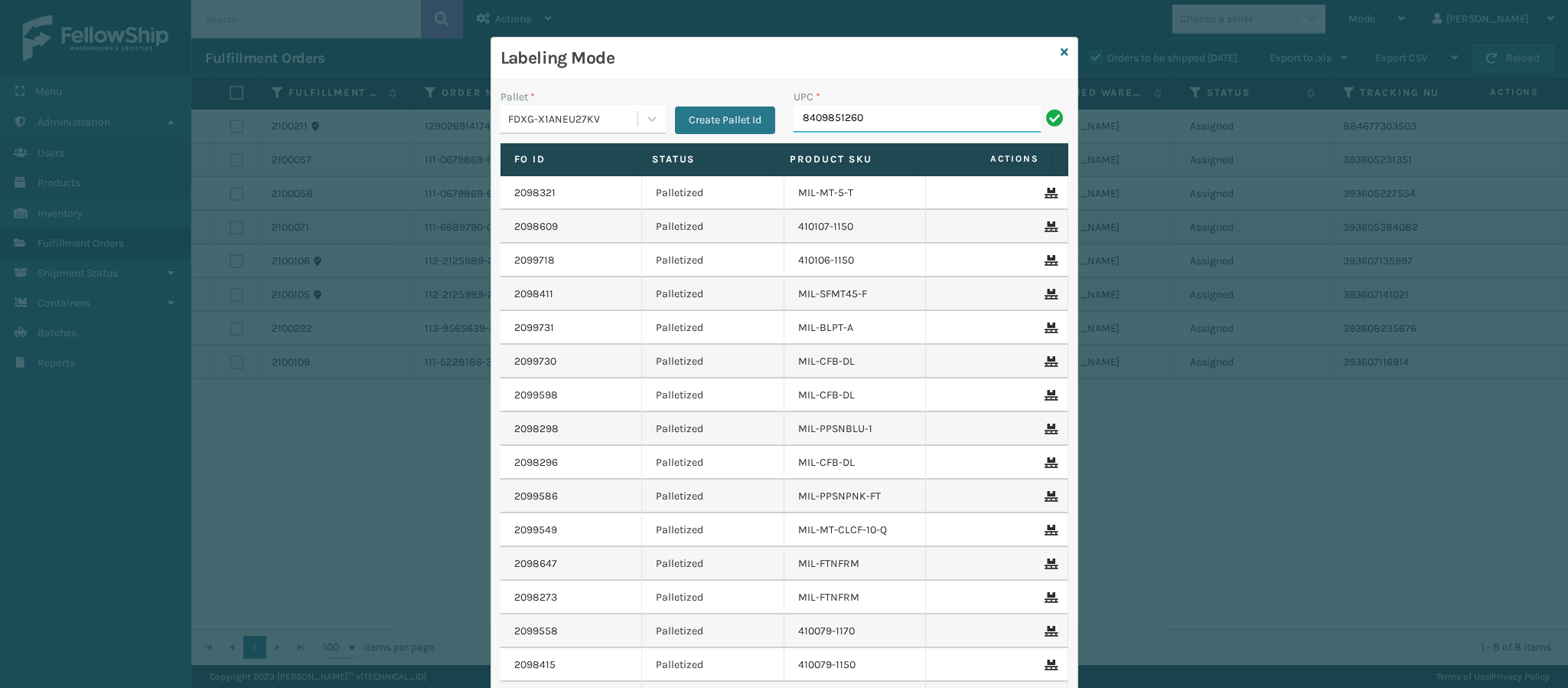
type input "84098512603"
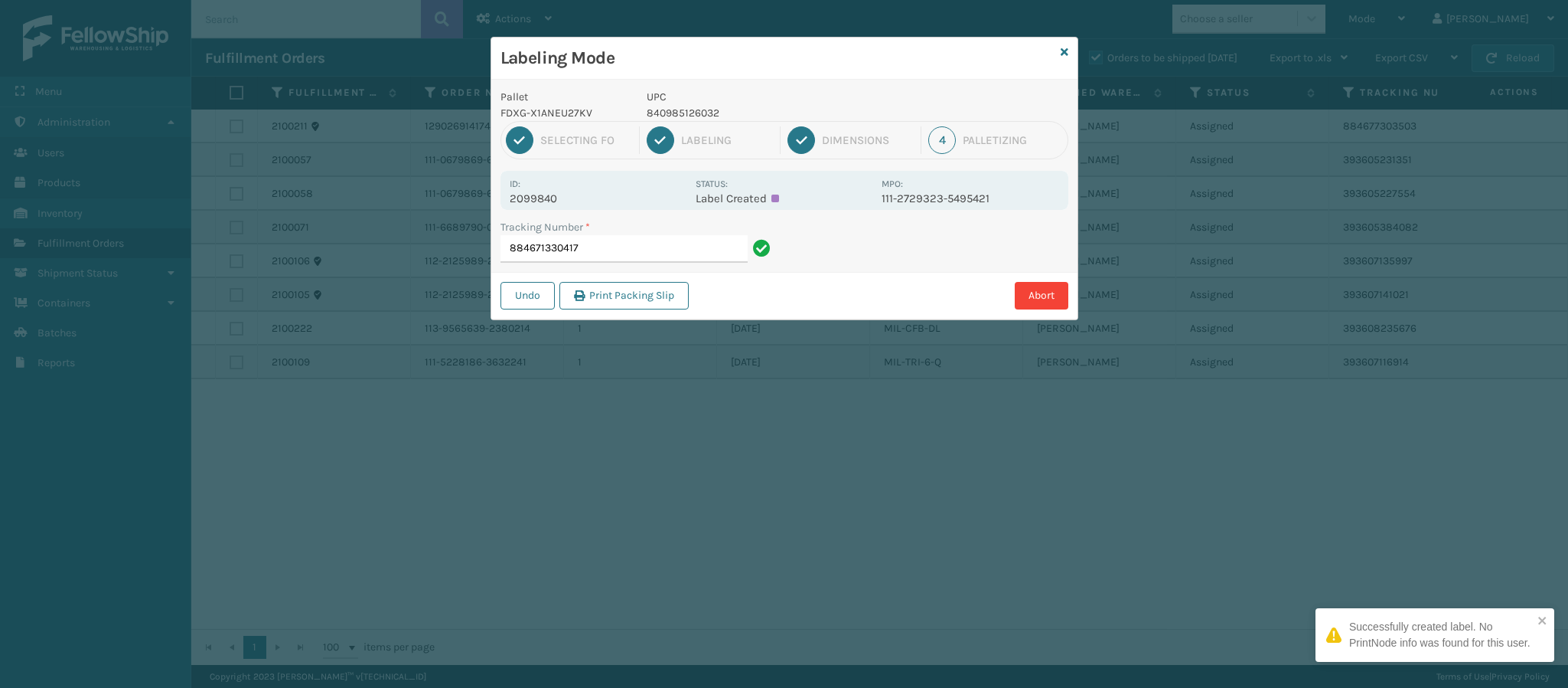
click at [563, 200] on p "2099840" at bounding box center [598, 198] width 177 height 13
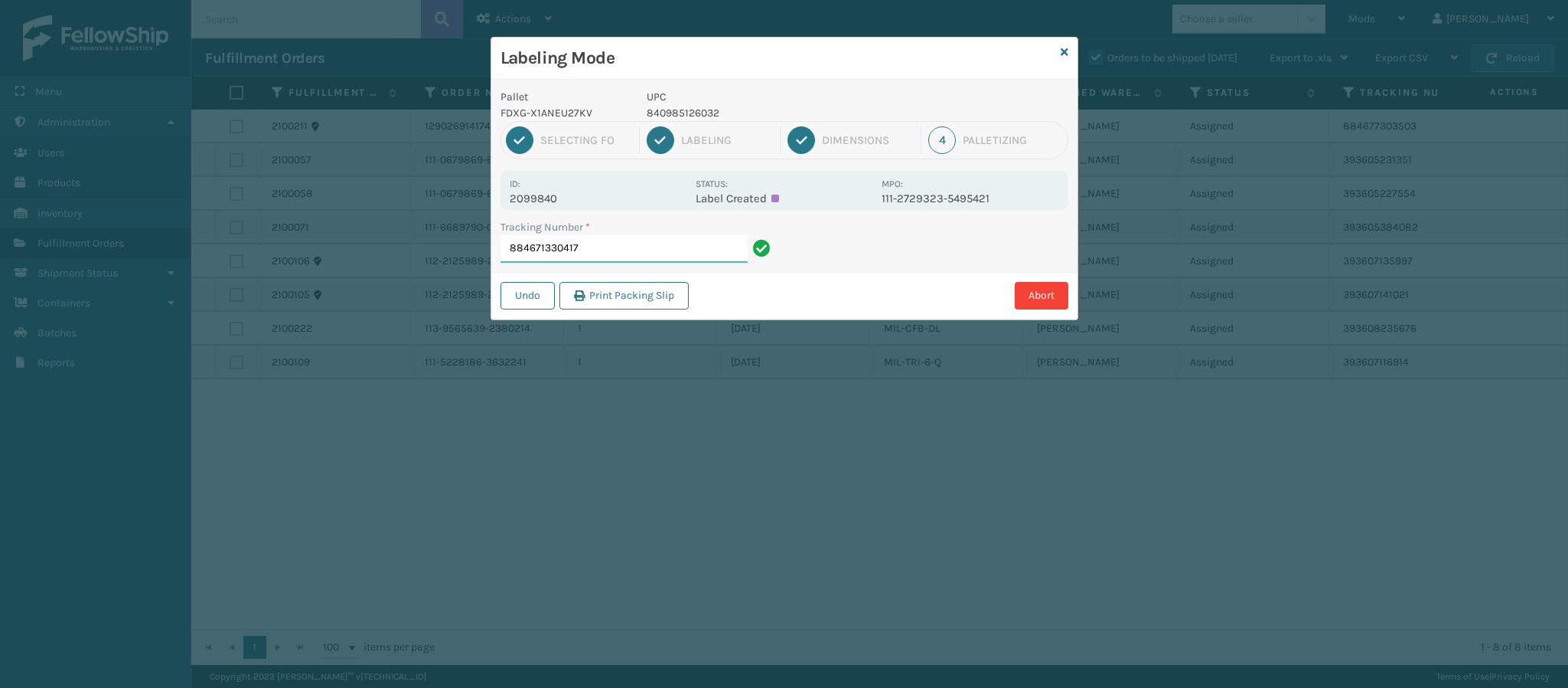
click at [643, 239] on input "884671330417" at bounding box center [624, 248] width 247 height 28
click at [641, 240] on input "884671330417" at bounding box center [624, 248] width 247 height 28
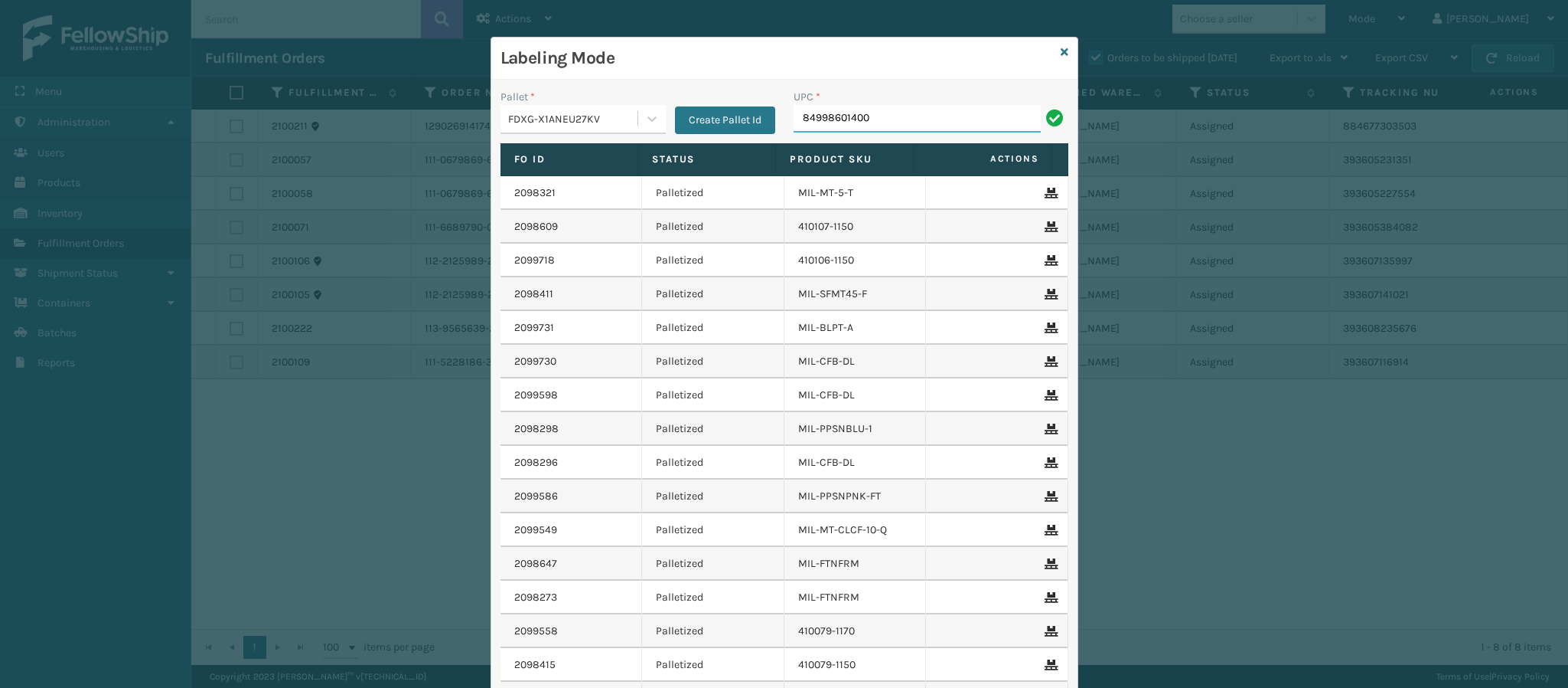
type input "849986014003"
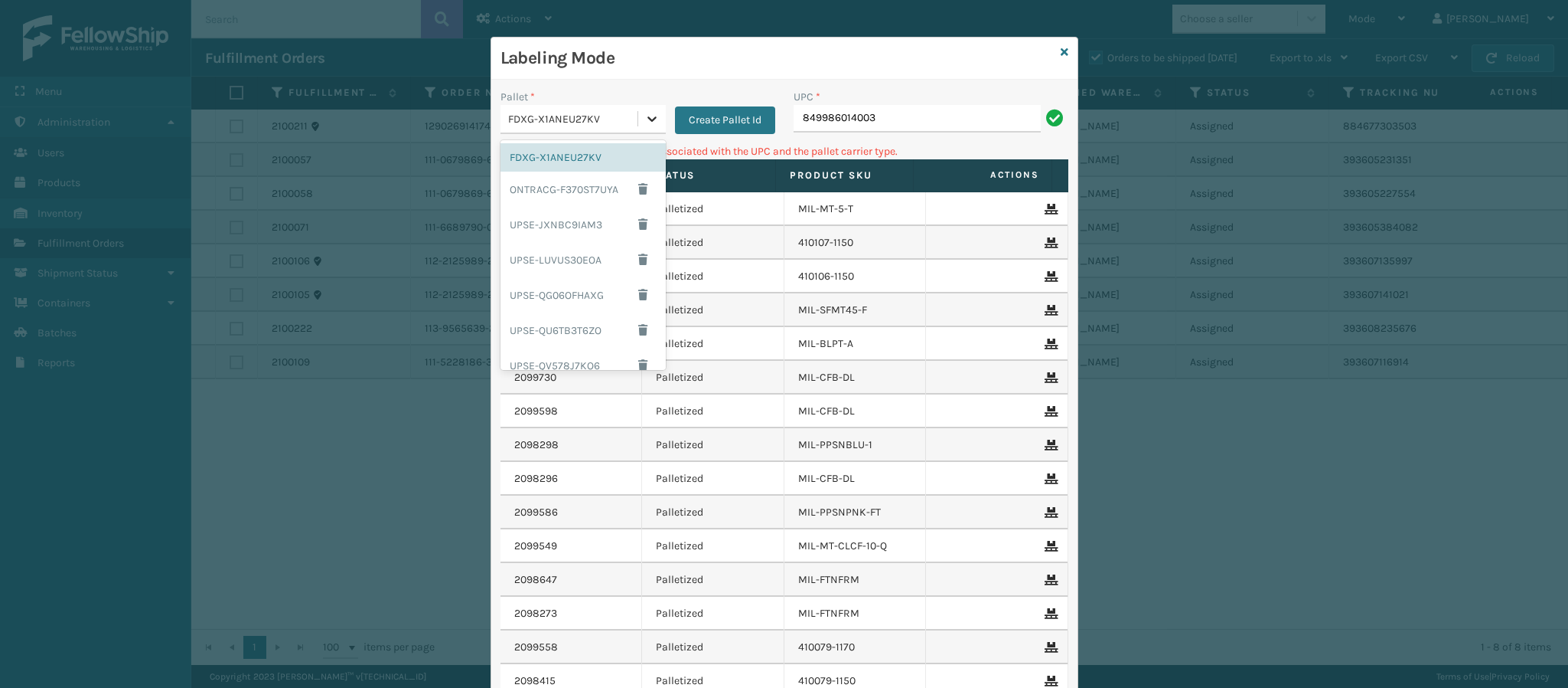
click at [639, 124] on div at bounding box center [652, 119] width 28 height 28
click at [581, 318] on div "UPSG-GFE1F2VGMH" at bounding box center [582, 317] width 165 height 28
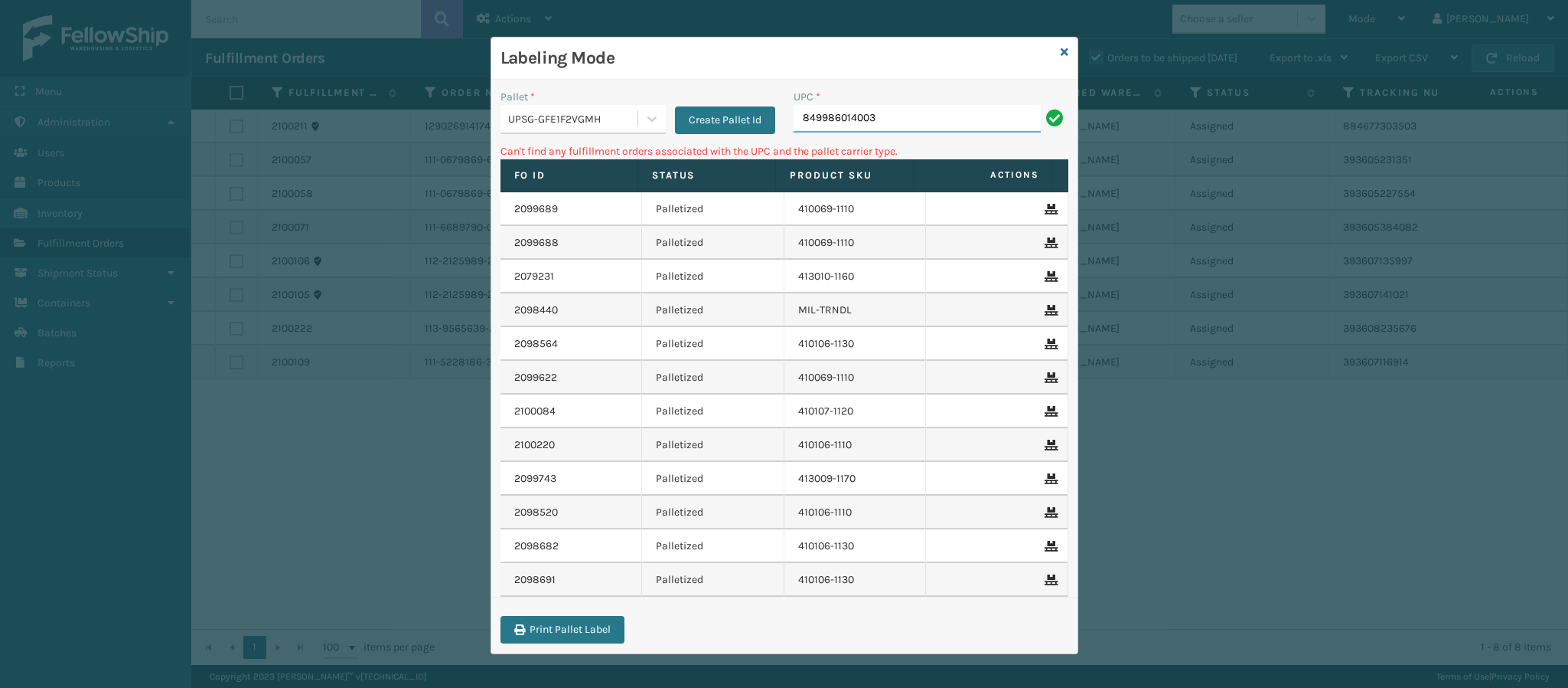
click at [929, 115] on input "849986014003" at bounding box center [917, 119] width 247 height 28
type input "8"
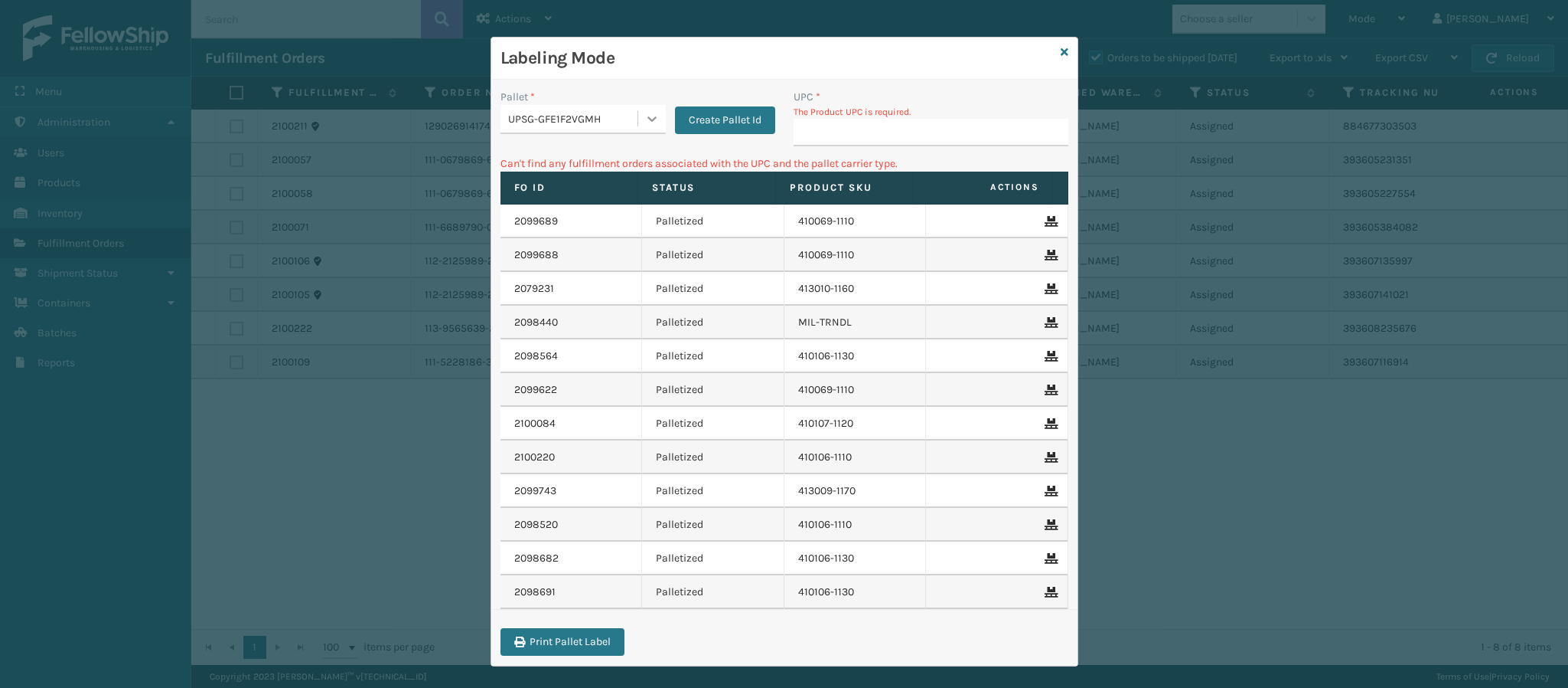
drag, startPoint x: 648, startPoint y: 127, endPoint x: 639, endPoint y: 127, distance: 9.0
click at [644, 127] on icon at bounding box center [651, 118] width 15 height 15
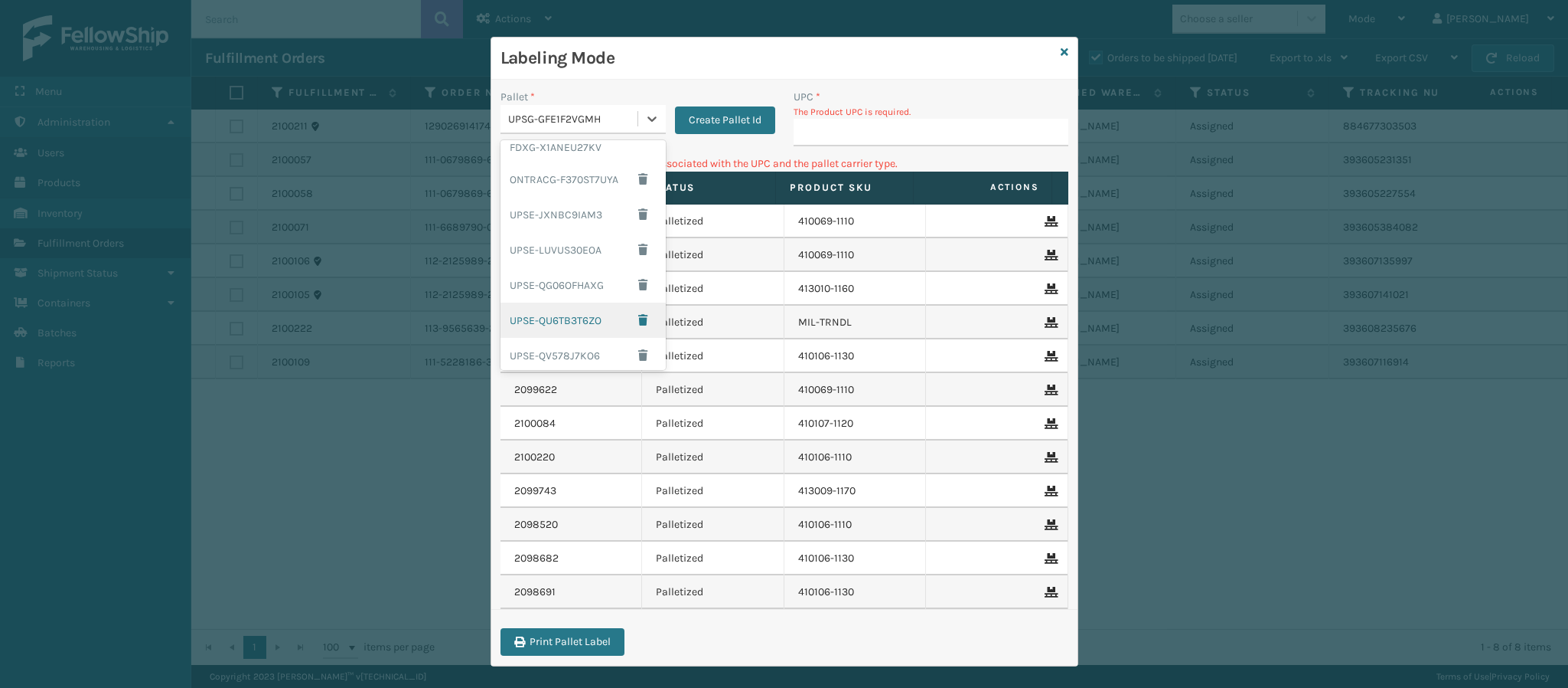
scroll to position [0, 0]
click at [590, 155] on div "FDXG-X1ANEU27KV" at bounding box center [582, 157] width 165 height 28
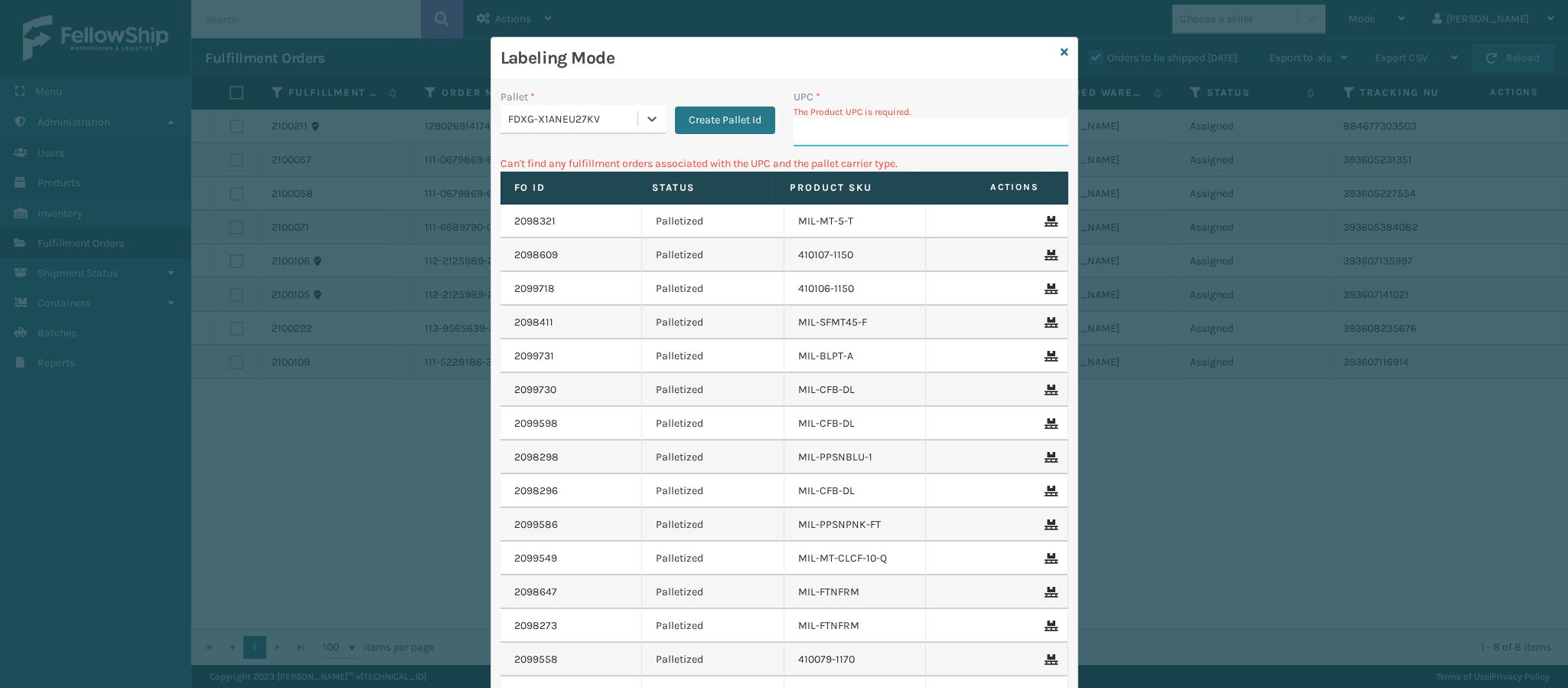
click at [911, 127] on input "UPC *" at bounding box center [931, 132] width 275 height 28
type input "840985120450"
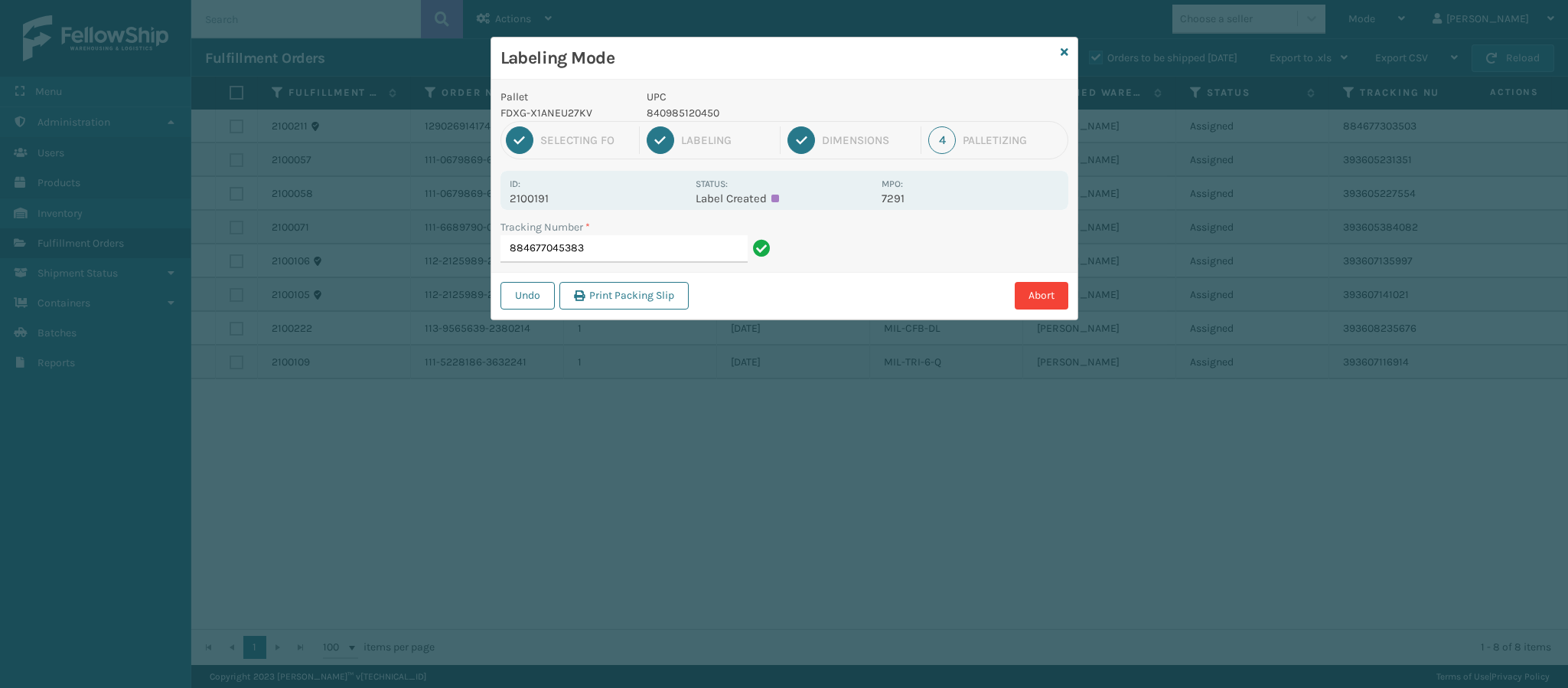
click at [551, 203] on p "2100191" at bounding box center [598, 198] width 177 height 13
drag, startPoint x: 631, startPoint y: 262, endPoint x: 627, endPoint y: 253, distance: 9.8
click at [627, 253] on input "884677045383" at bounding box center [624, 248] width 247 height 28
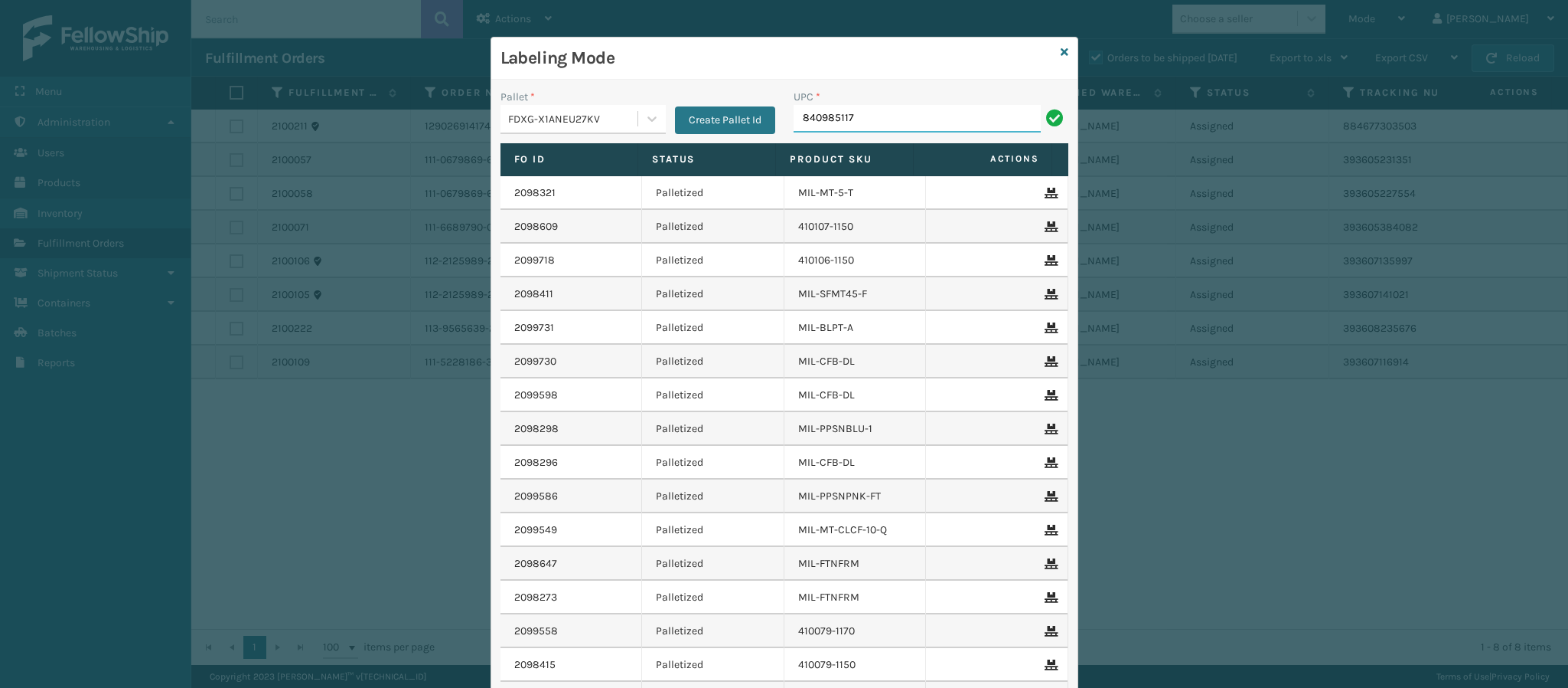
type input "8409851175"
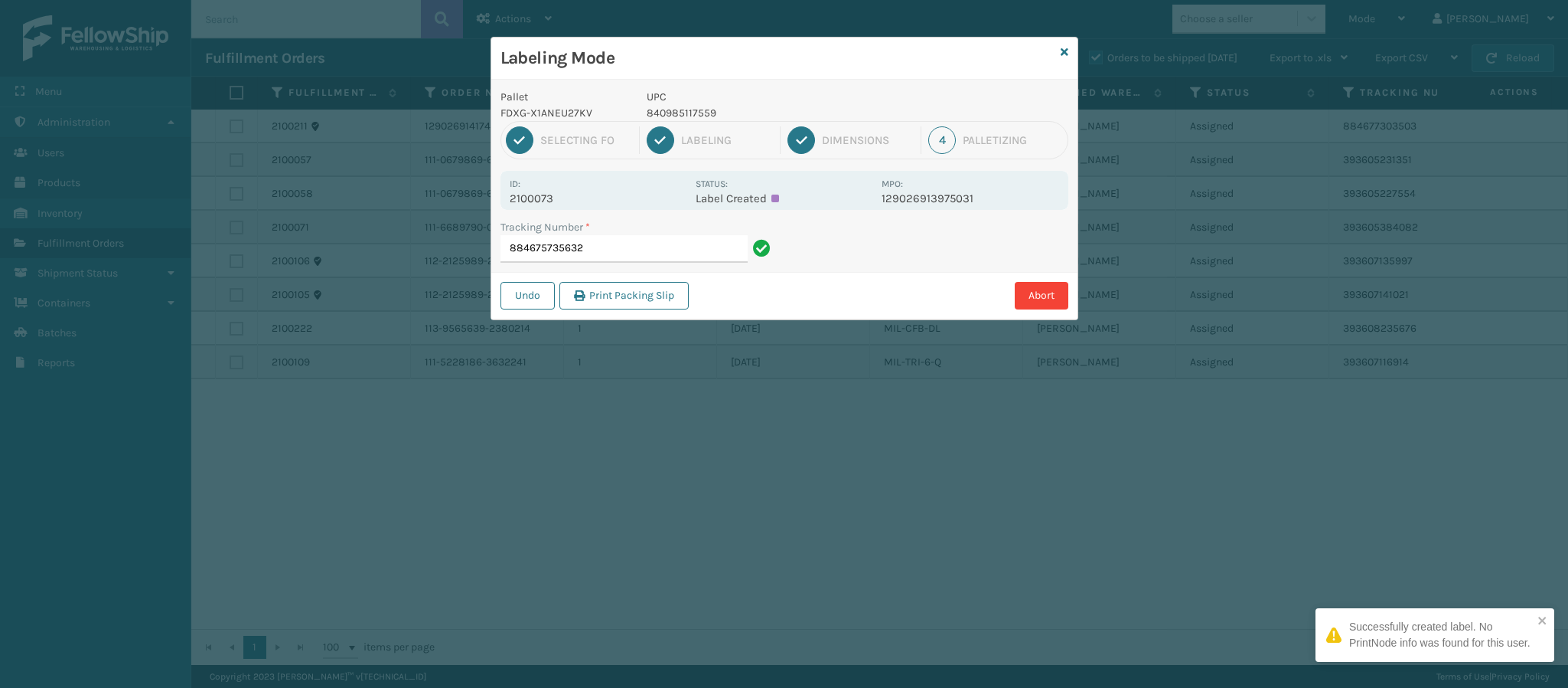
click at [544, 202] on p "2100073" at bounding box center [598, 198] width 177 height 13
click at [647, 249] on input "884675735632" at bounding box center [624, 248] width 247 height 28
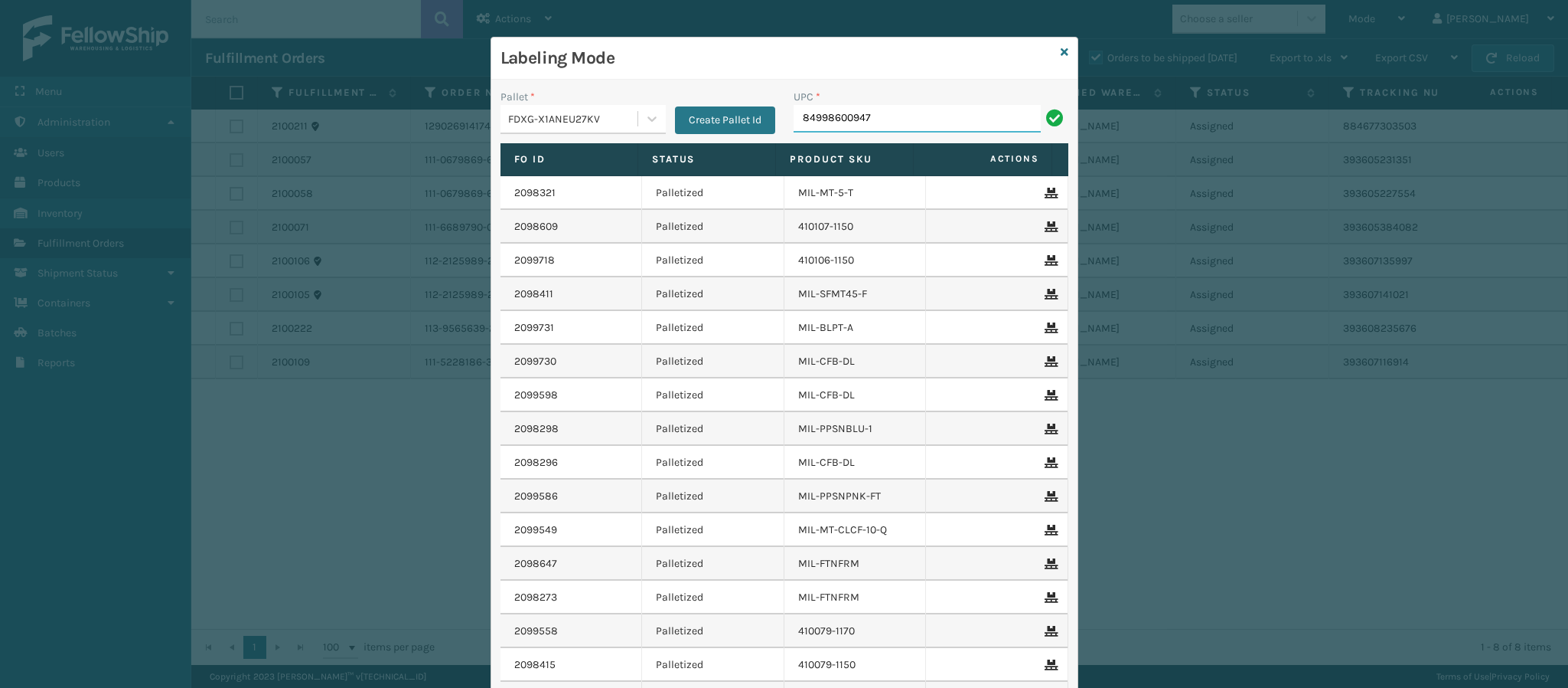
type input "849986009474"
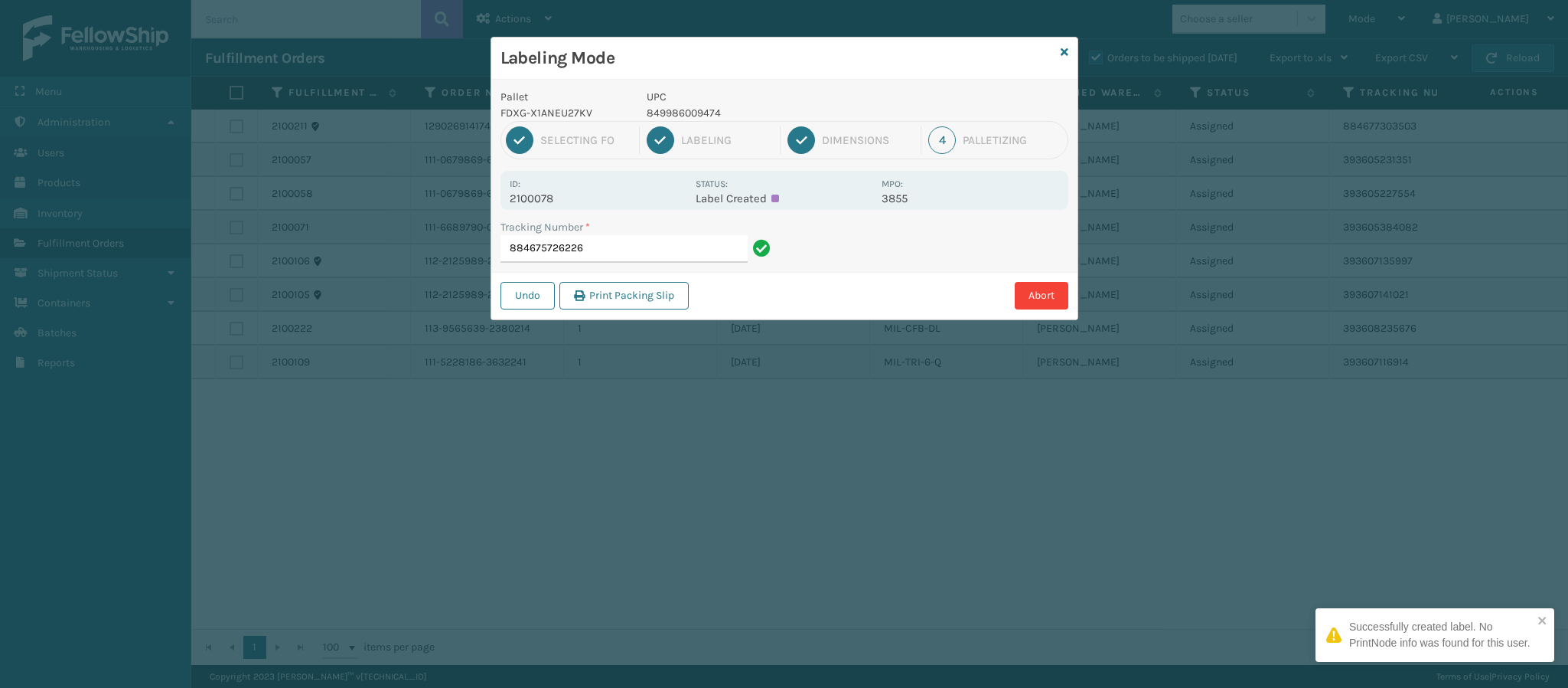
click at [558, 194] on p "2100078" at bounding box center [598, 198] width 177 height 13
click at [618, 247] on input "884675726226" at bounding box center [624, 248] width 247 height 28
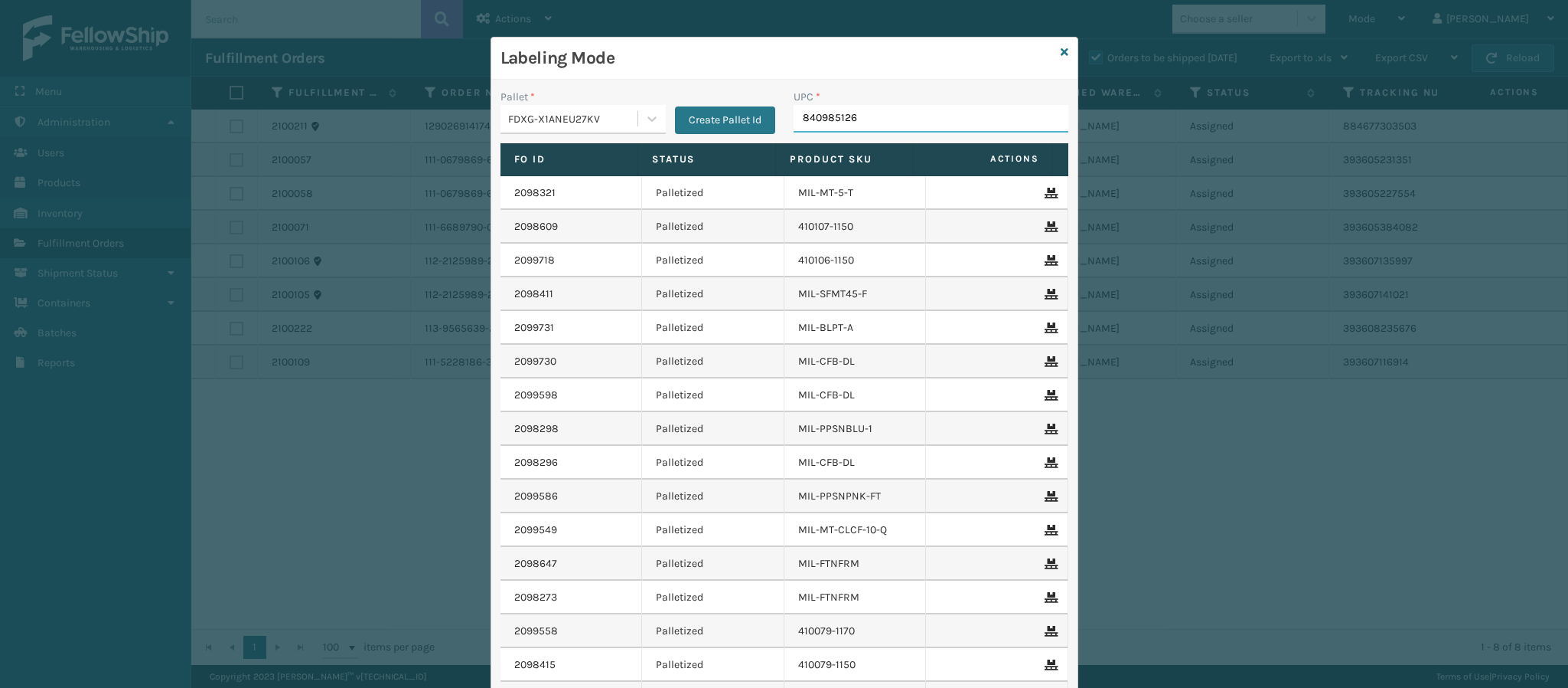
type input "8409851261"
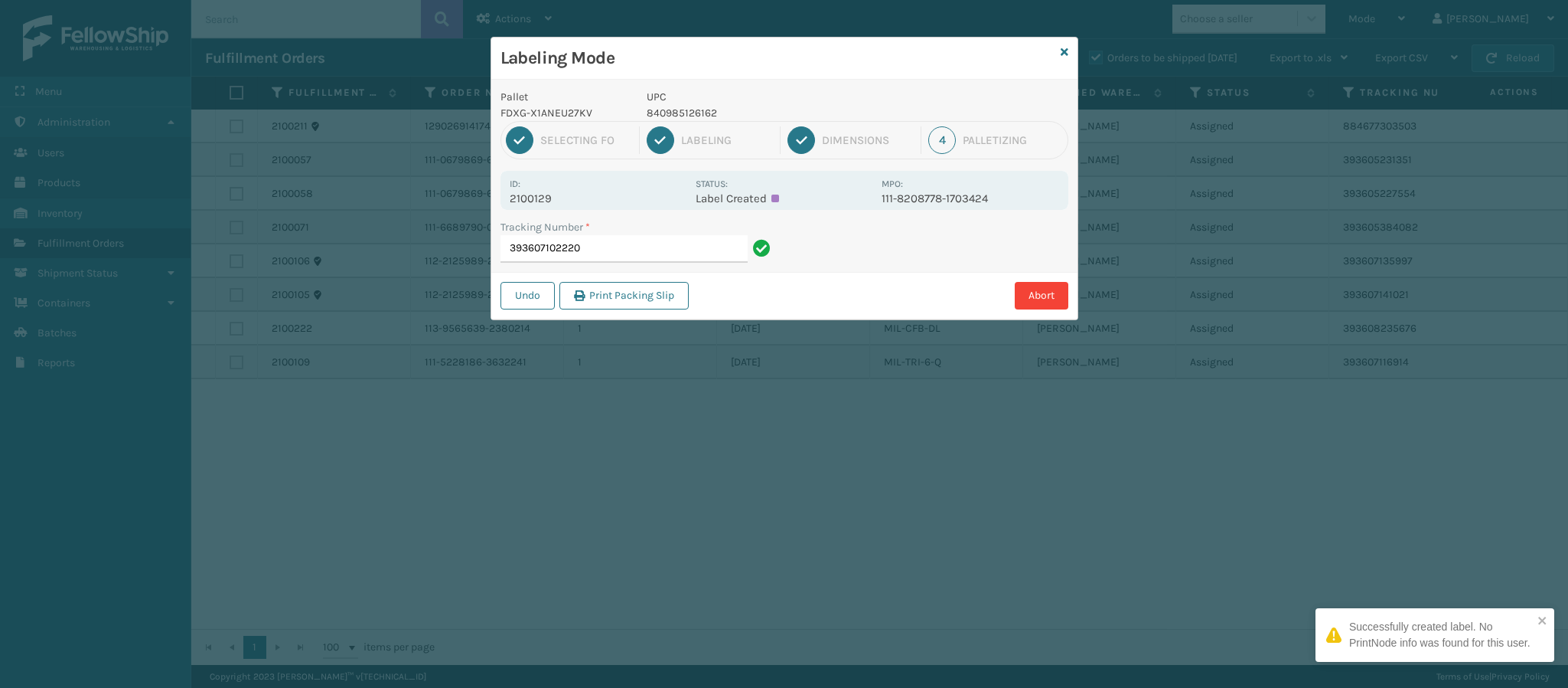
click at [549, 198] on p "2100129" at bounding box center [598, 198] width 177 height 13
click at [650, 260] on input "393607102220" at bounding box center [624, 248] width 247 height 28
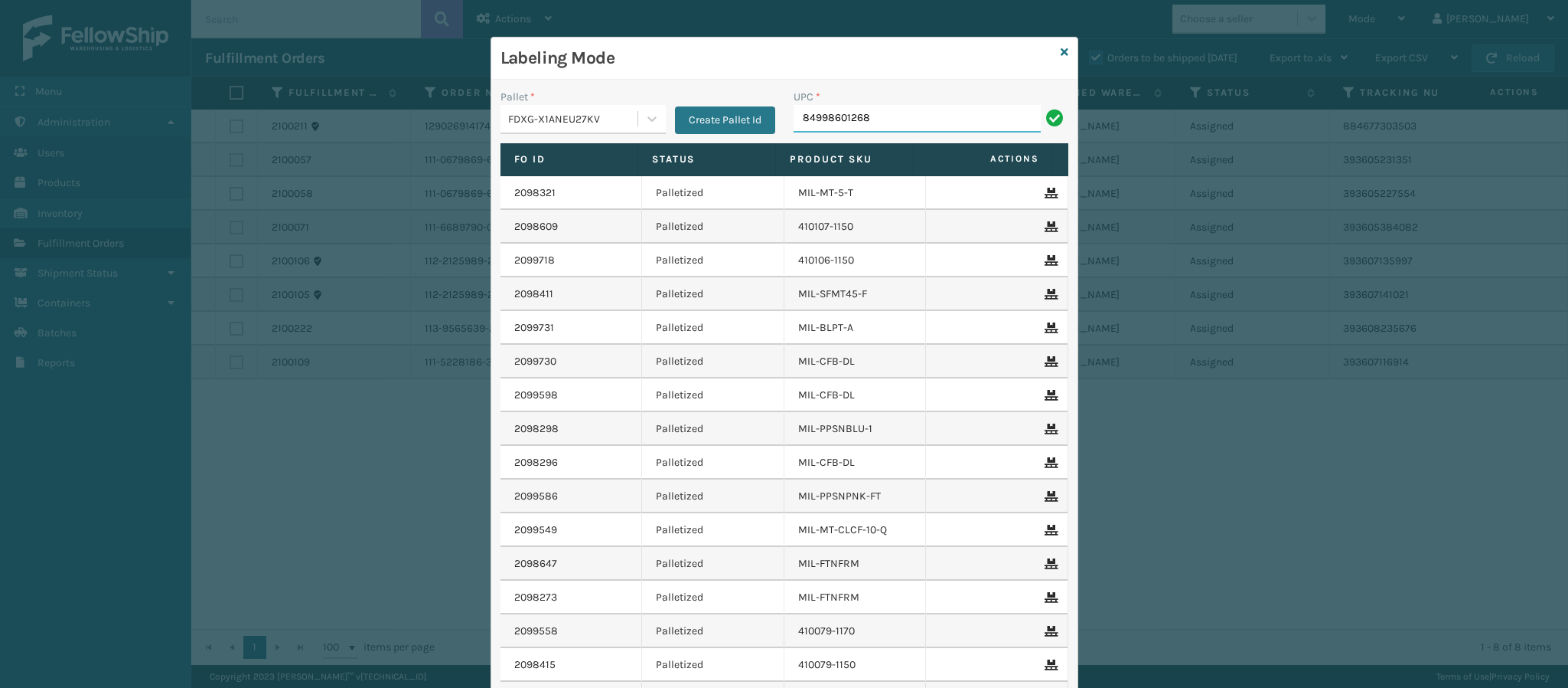
type input "849986012689"
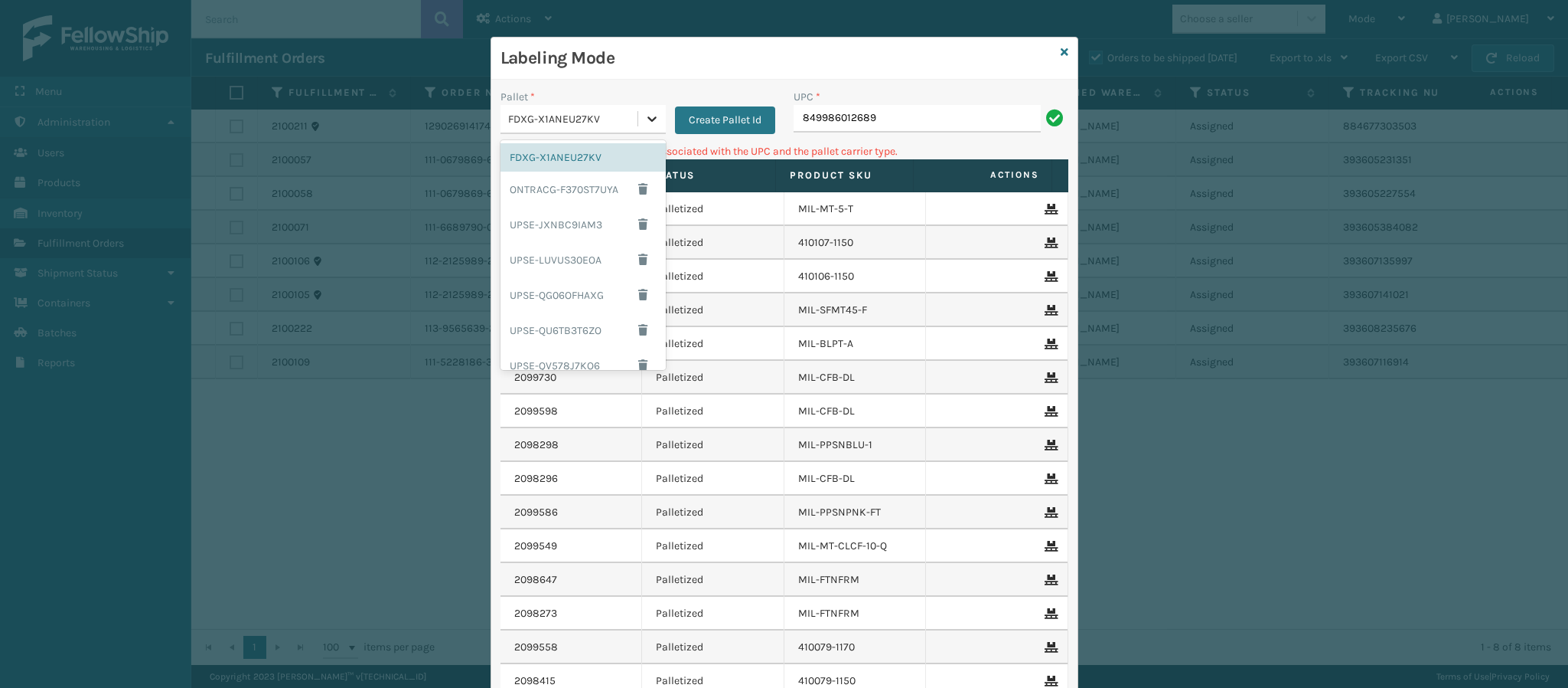
click at [644, 122] on icon at bounding box center [651, 118] width 15 height 15
click at [560, 311] on div "UPSG-GFE1F2VGMH" at bounding box center [582, 317] width 165 height 28
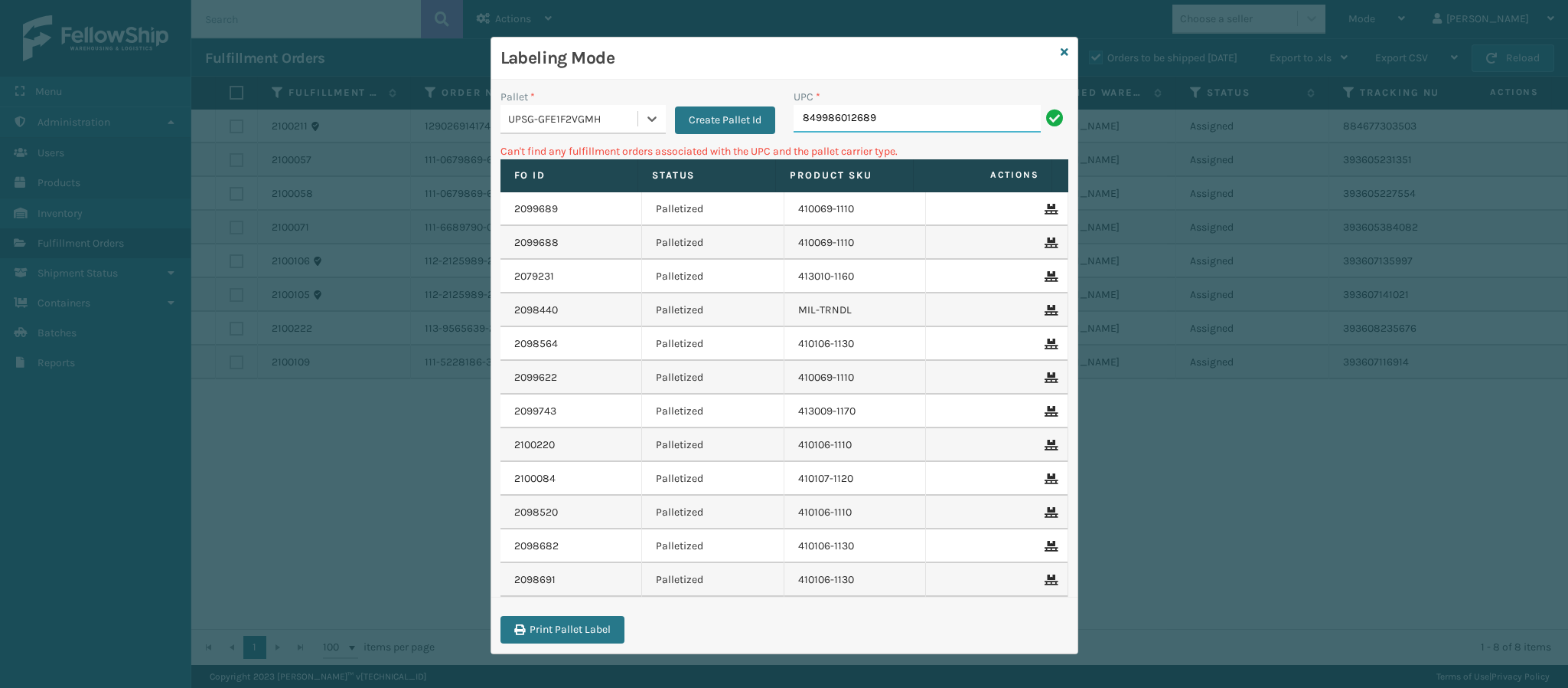
click at [912, 115] on input "849986012689" at bounding box center [917, 119] width 247 height 28
type input "8"
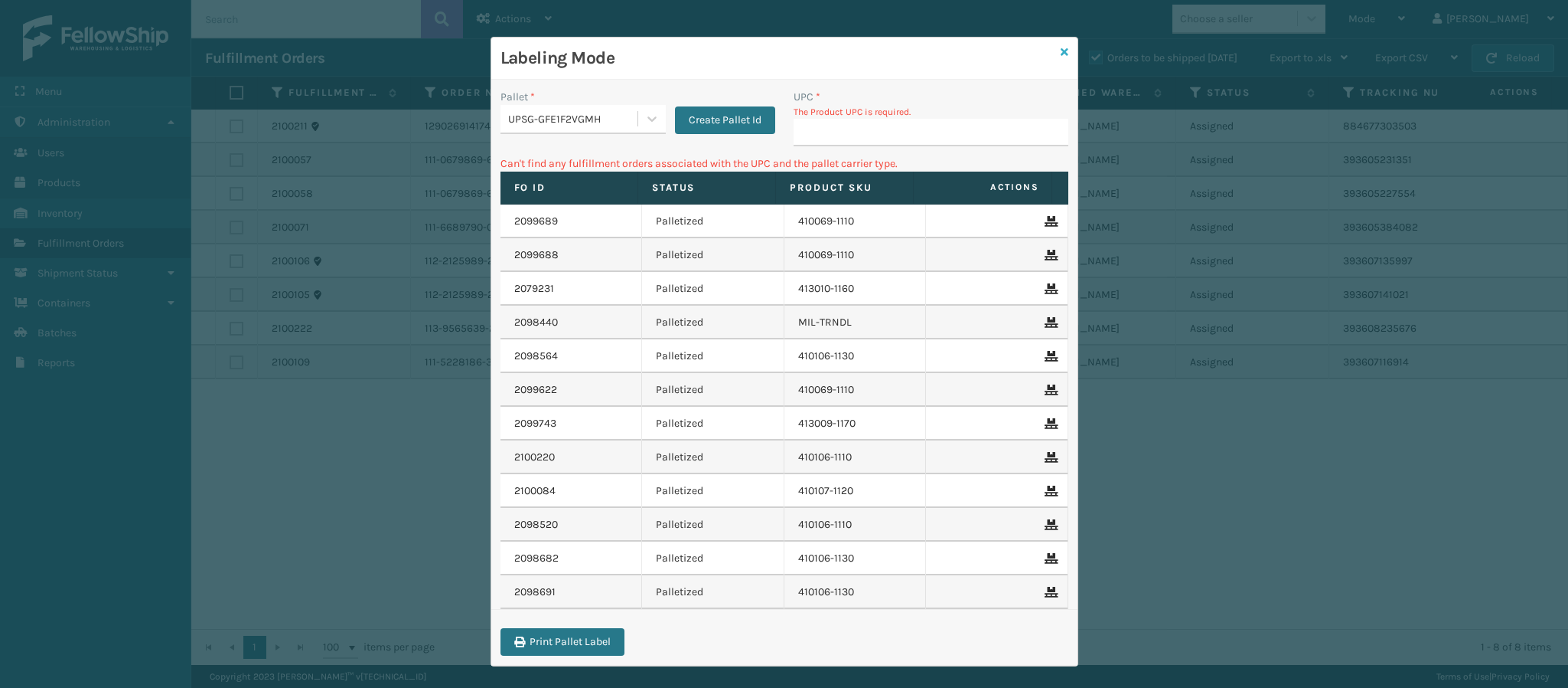
click at [1061, 49] on icon at bounding box center [1065, 52] width 8 height 11
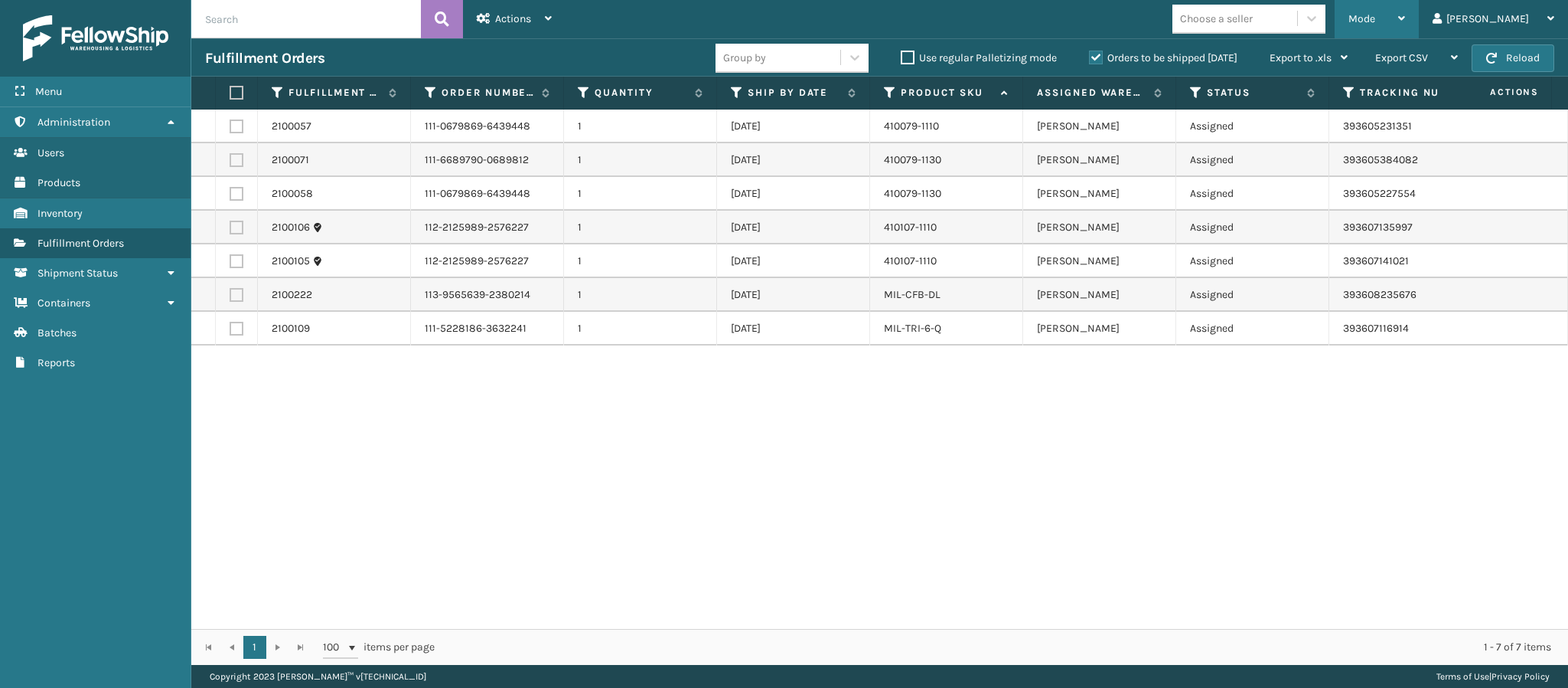
click at [1405, 24] on icon at bounding box center [1401, 18] width 7 height 11
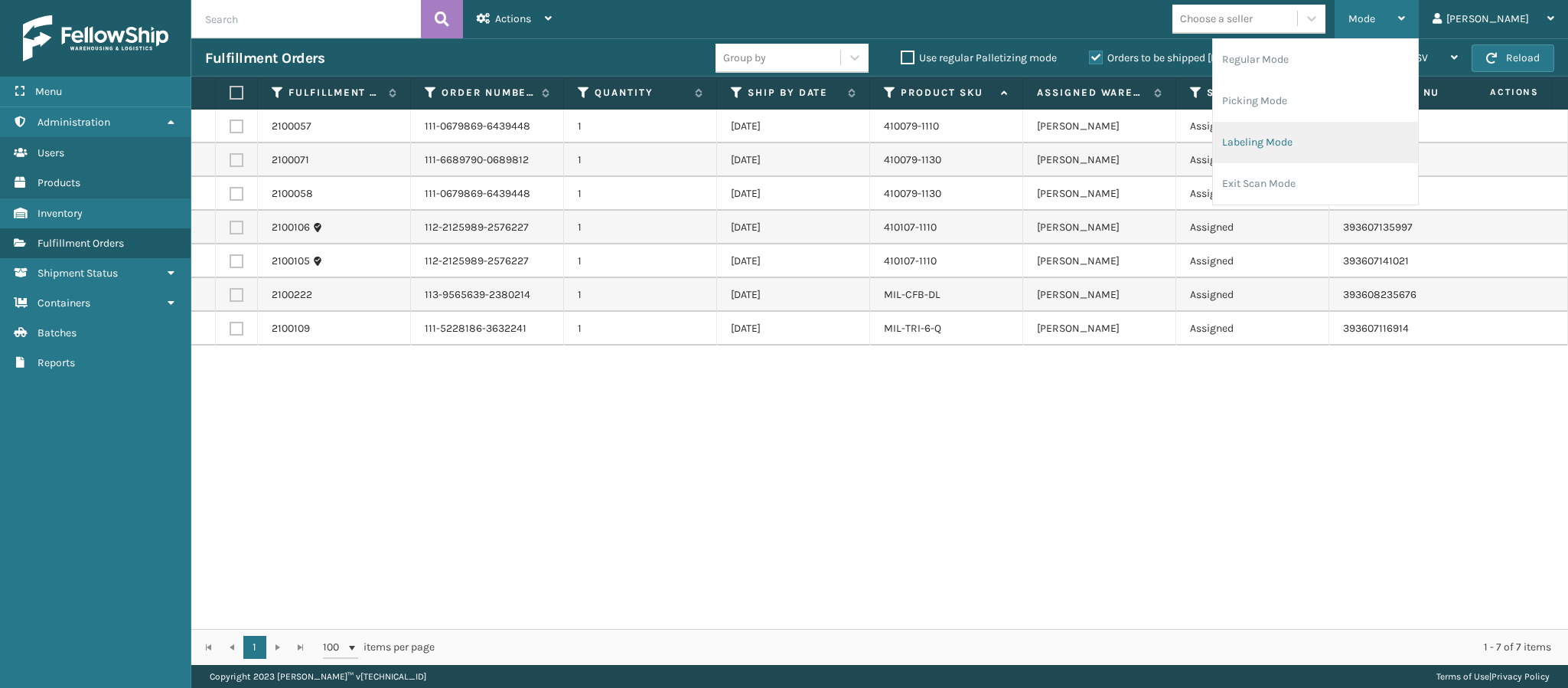
click at [1351, 143] on li "Labeling Mode" at bounding box center [1316, 142] width 205 height 41
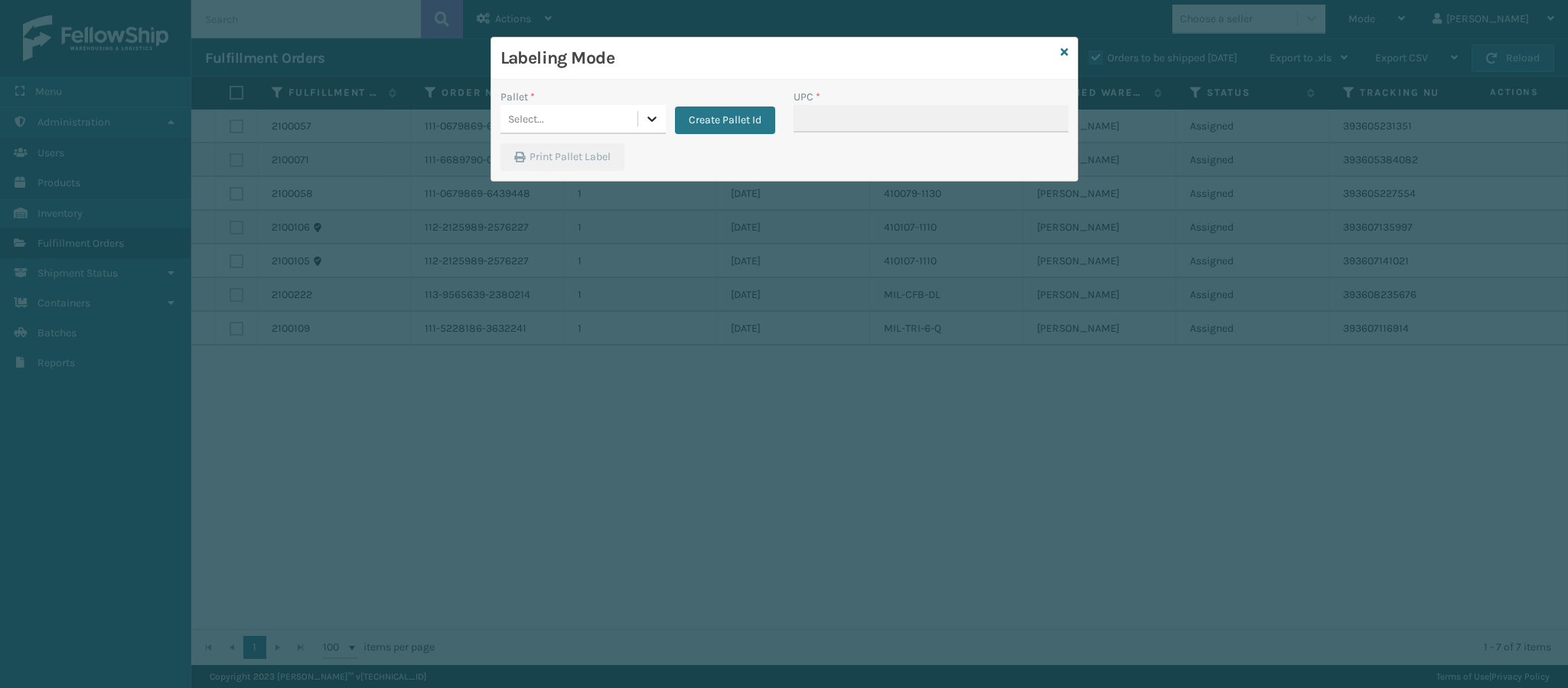
click at [650, 111] on icon at bounding box center [651, 118] width 15 height 15
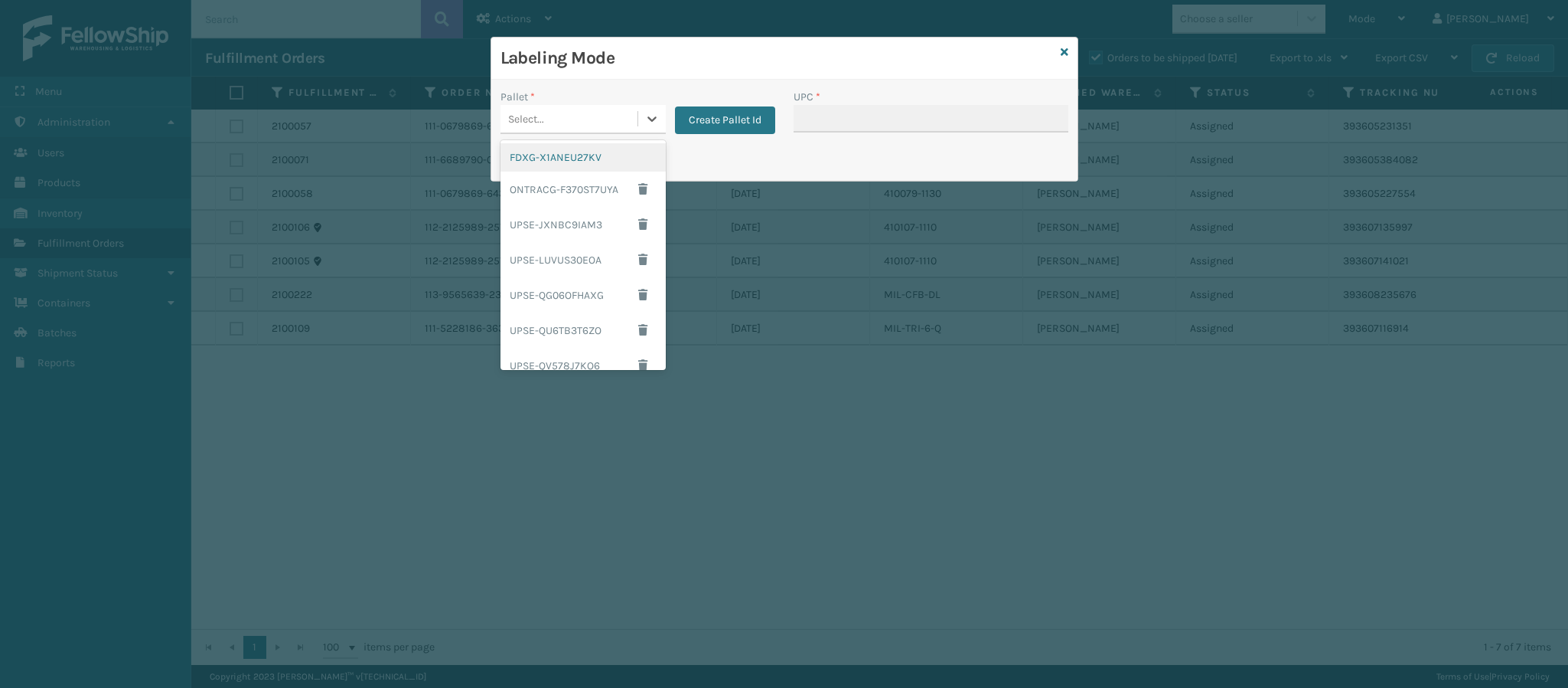
click at [620, 155] on div "FDXG-X1ANEU27KV" at bounding box center [582, 157] width 165 height 28
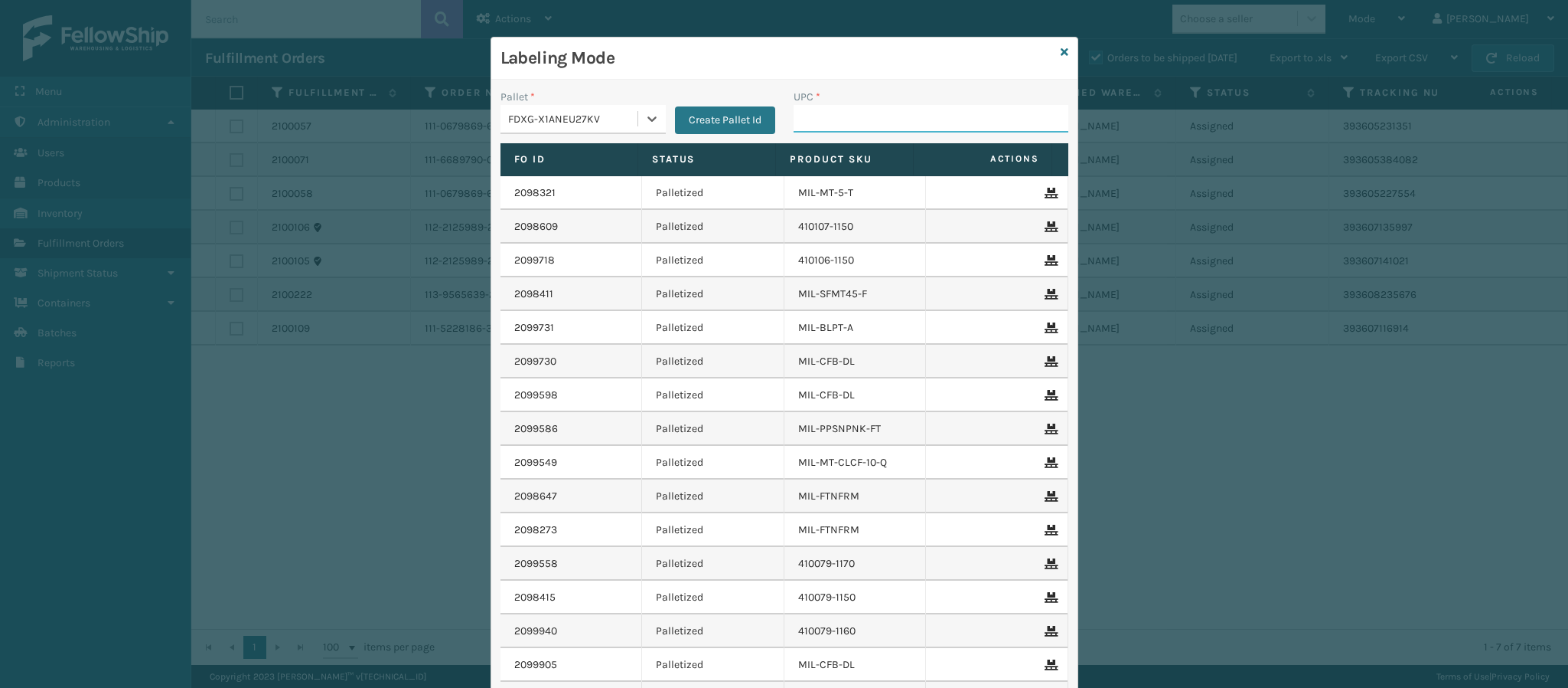
click at [857, 119] on input "UPC *" at bounding box center [931, 119] width 275 height 28
click at [1058, 56] on div "Labeling Mode Pallet * FDXG-X1ANEU27KV Create Pallet Id UPC * Fo Id Status Prod…" at bounding box center [785, 412] width 588 height 752
click at [1050, 54] on div "Labeling Mode" at bounding box center [785, 58] width 586 height 42
click at [1061, 53] on icon at bounding box center [1065, 52] width 8 height 11
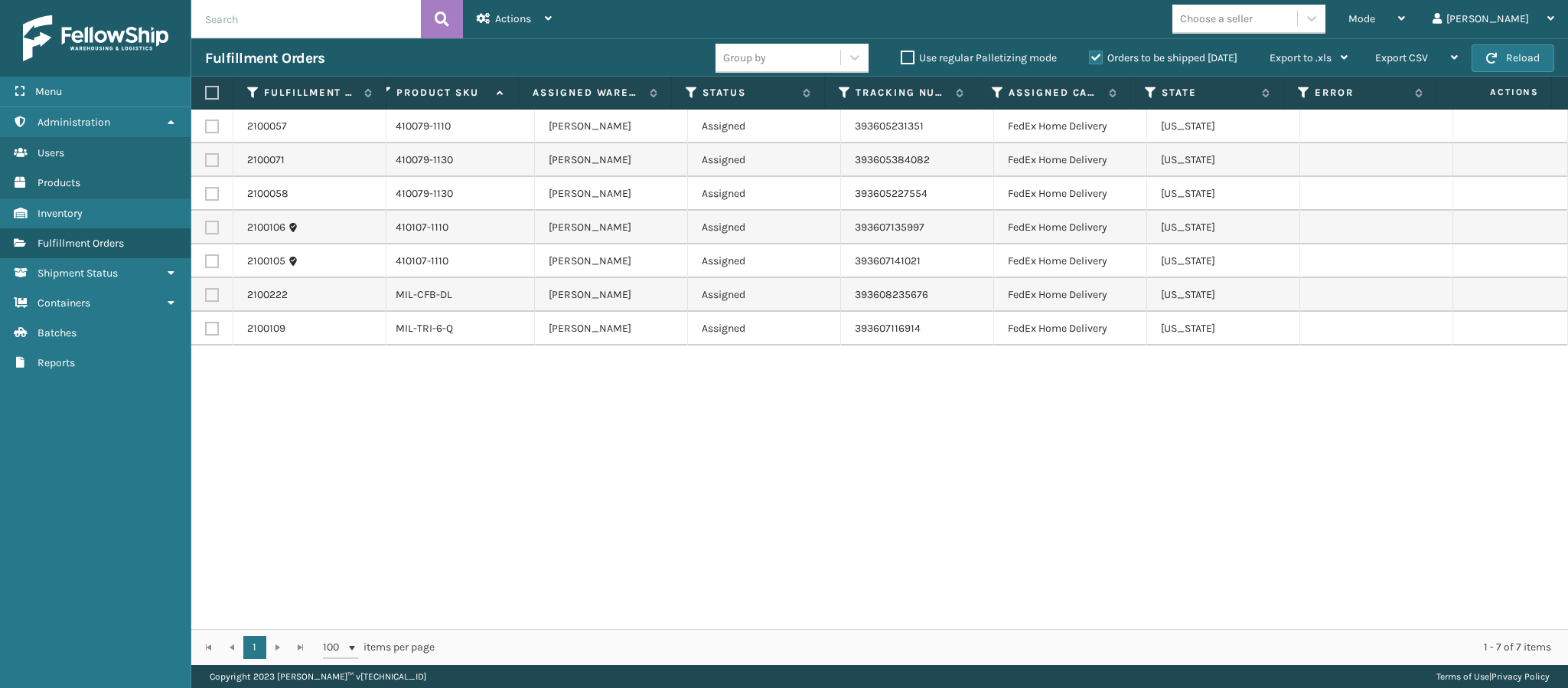
scroll to position [0, 0]
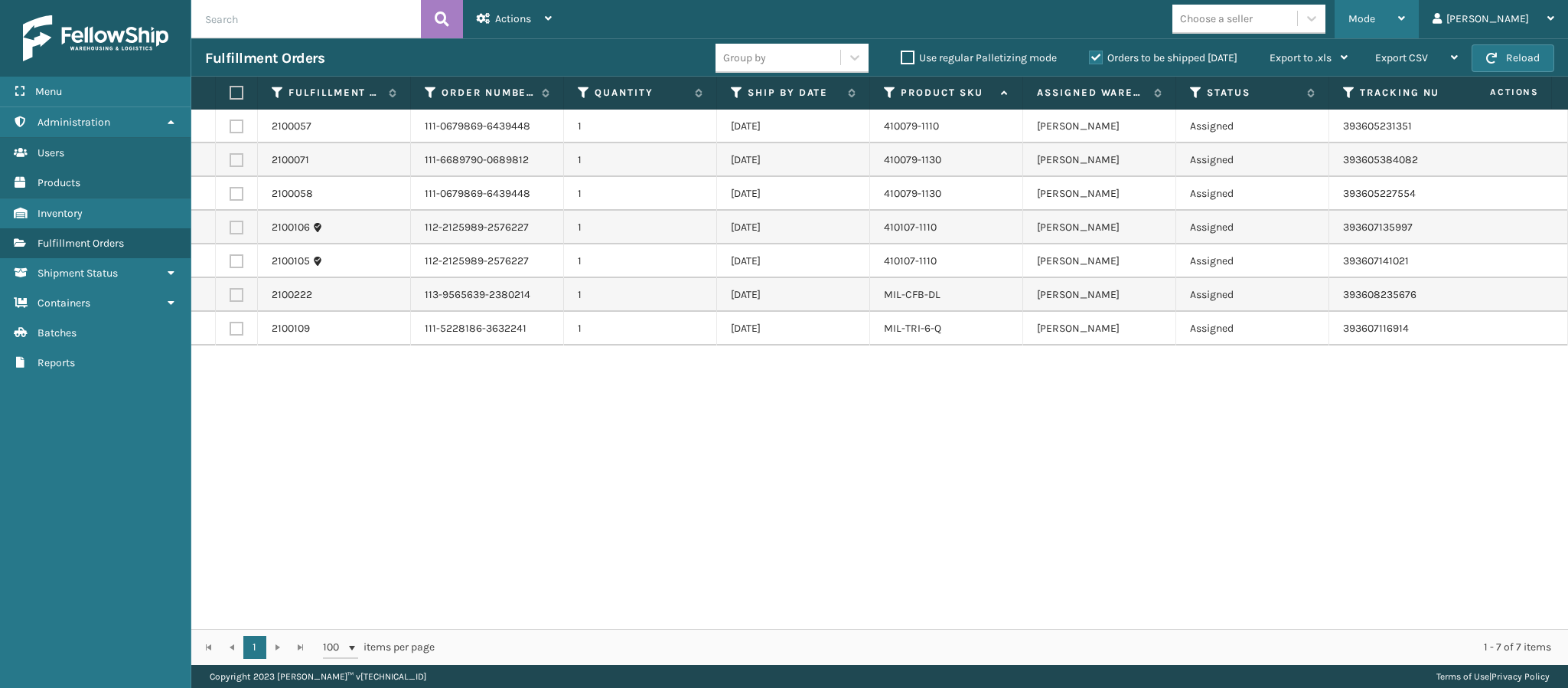
click at [1405, 24] on div "Mode" at bounding box center [1377, 19] width 57 height 38
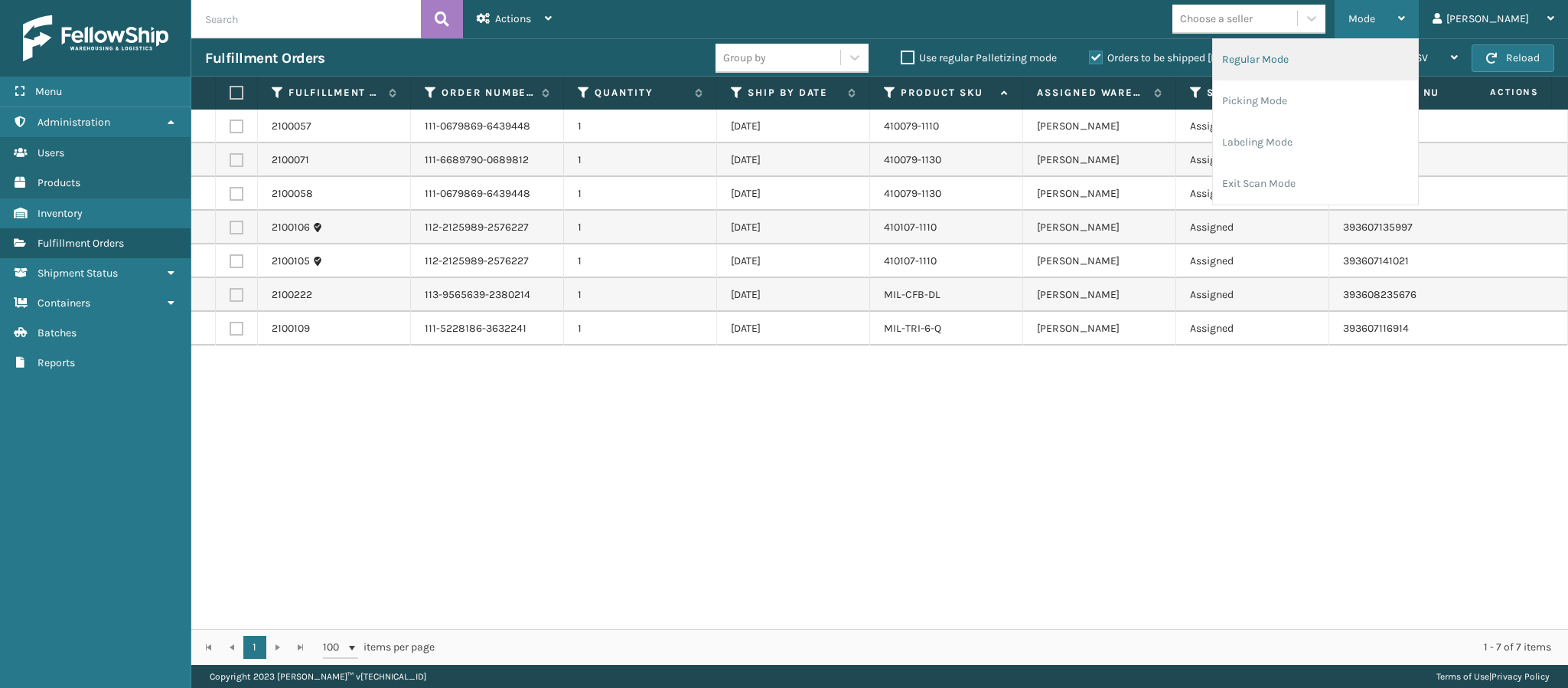
click at [1350, 66] on li "Regular Mode" at bounding box center [1316, 59] width 205 height 41
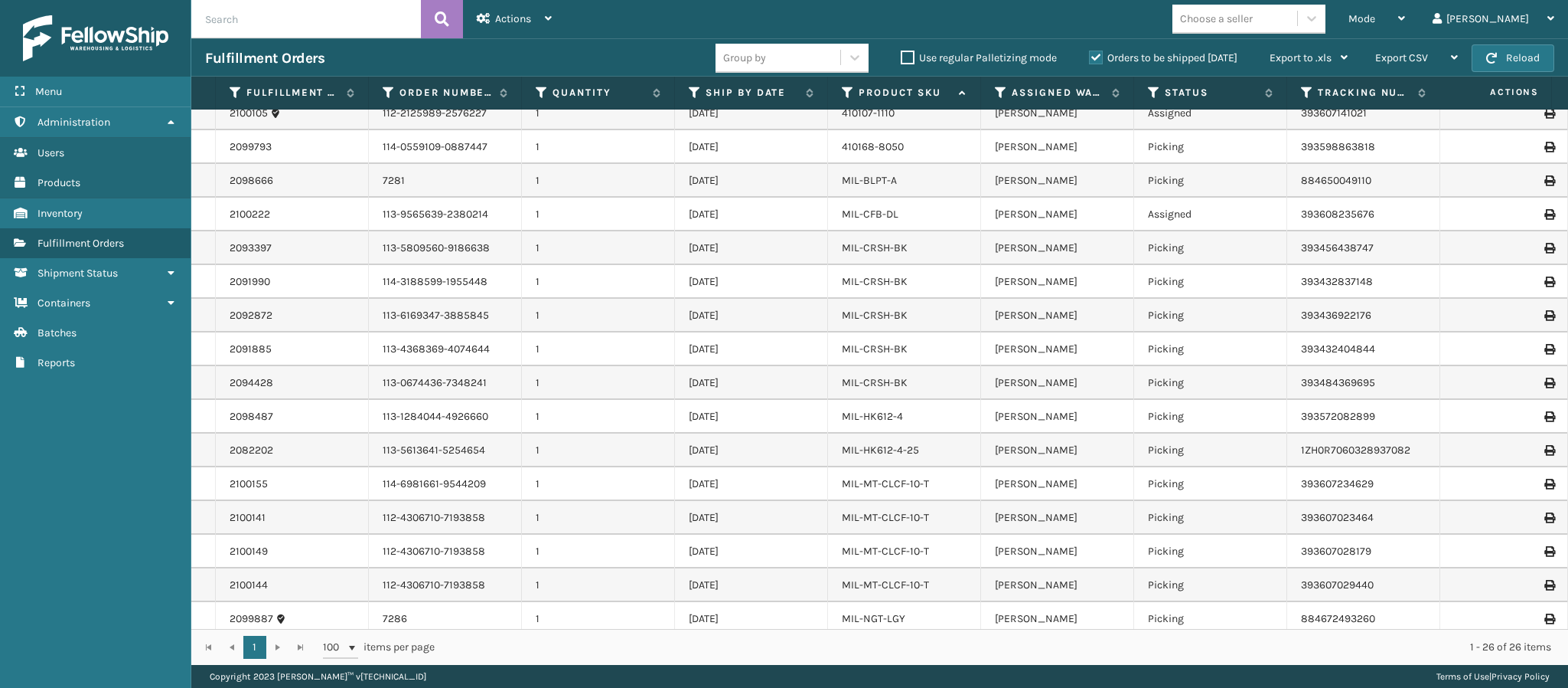
scroll to position [188, 0]
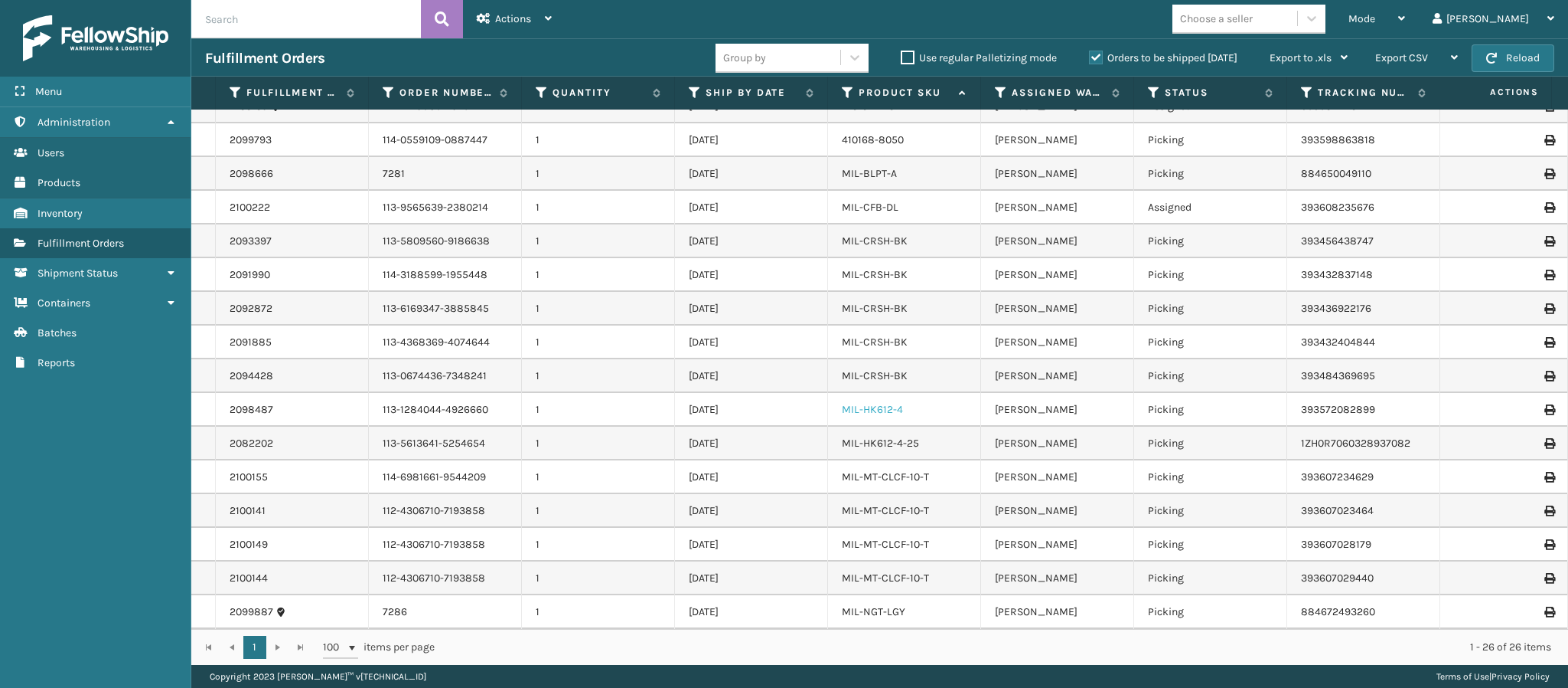
click at [884, 416] on link "MIL-HK612-4" at bounding box center [872, 409] width 61 height 13
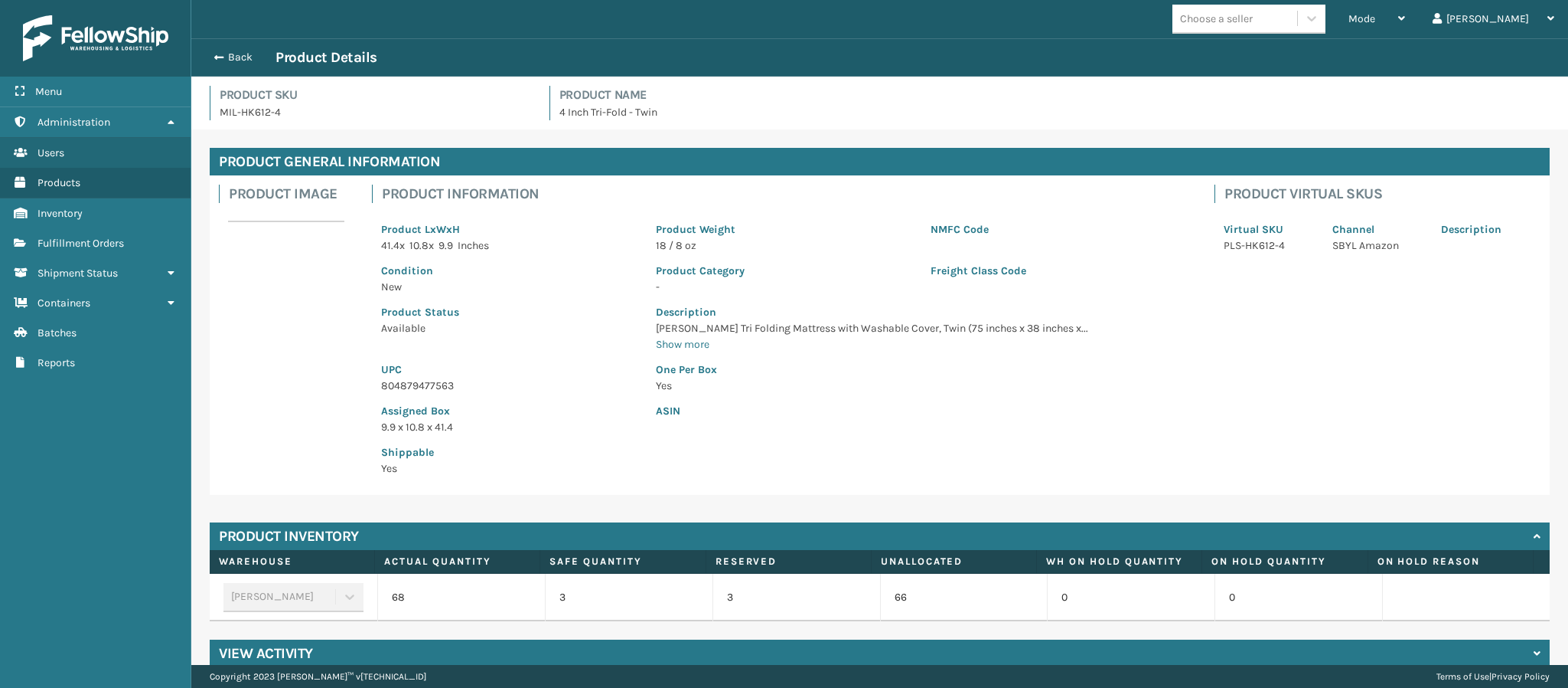
click at [450, 384] on p "804879477563" at bounding box center [509, 385] width 256 height 16
click at [217, 55] on span "button" at bounding box center [217, 58] width 9 height 11
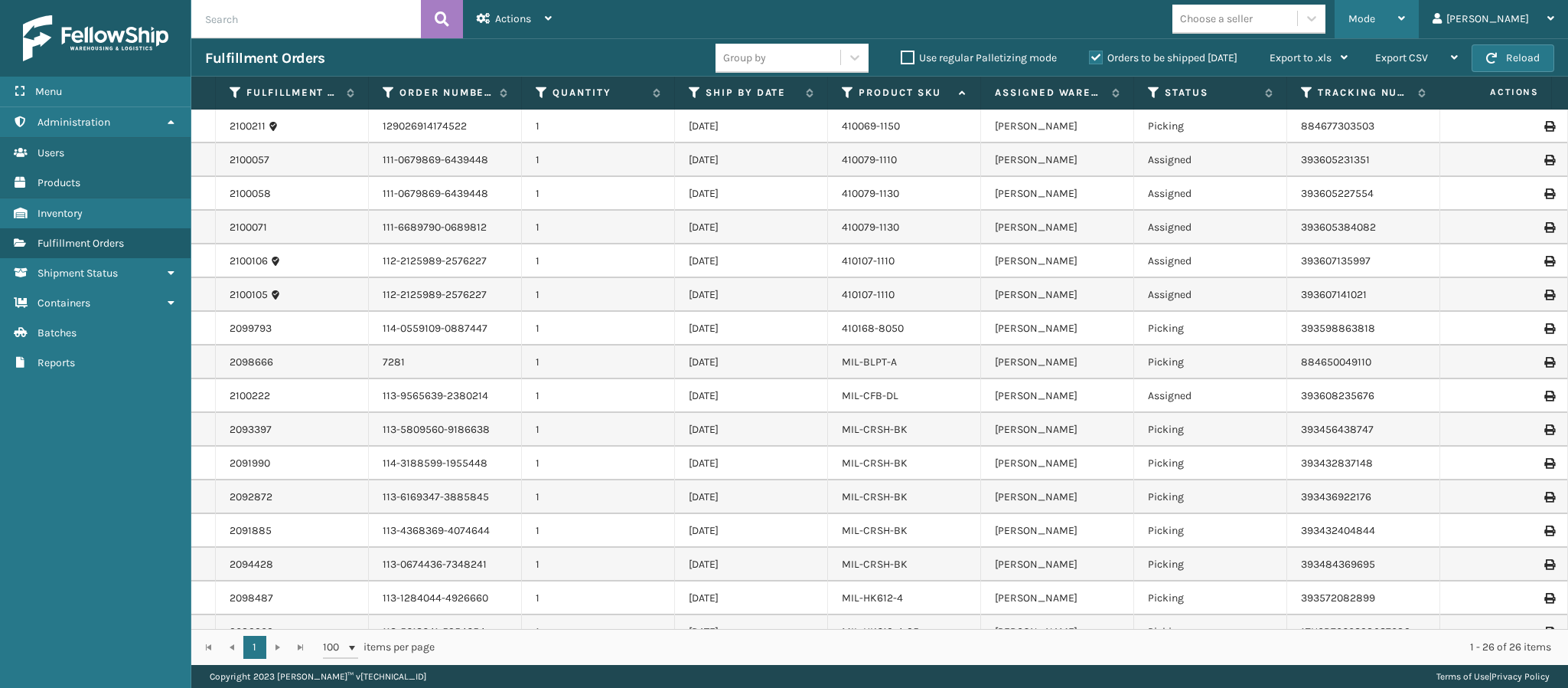
click at [1405, 19] on icon at bounding box center [1401, 18] width 7 height 11
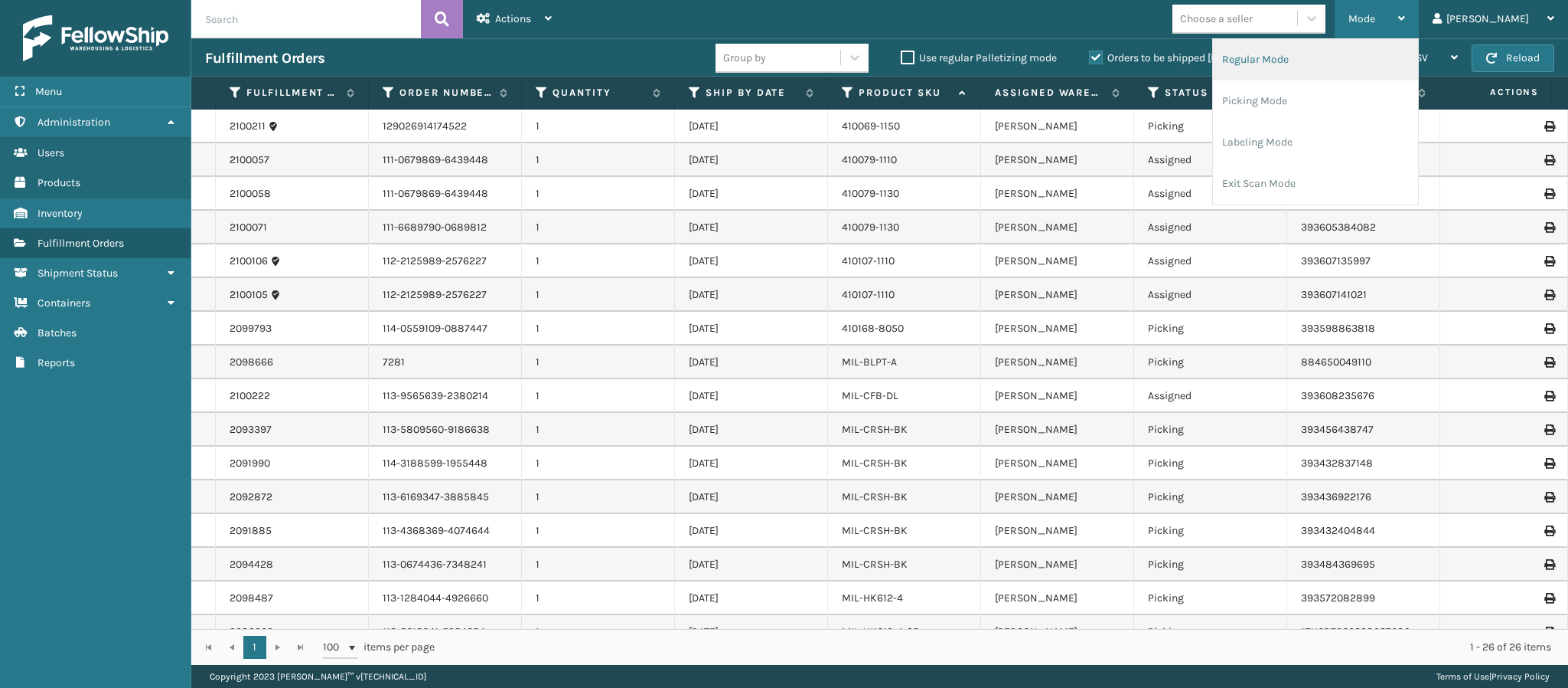
click at [1391, 60] on li "Regular Mode" at bounding box center [1316, 59] width 205 height 41
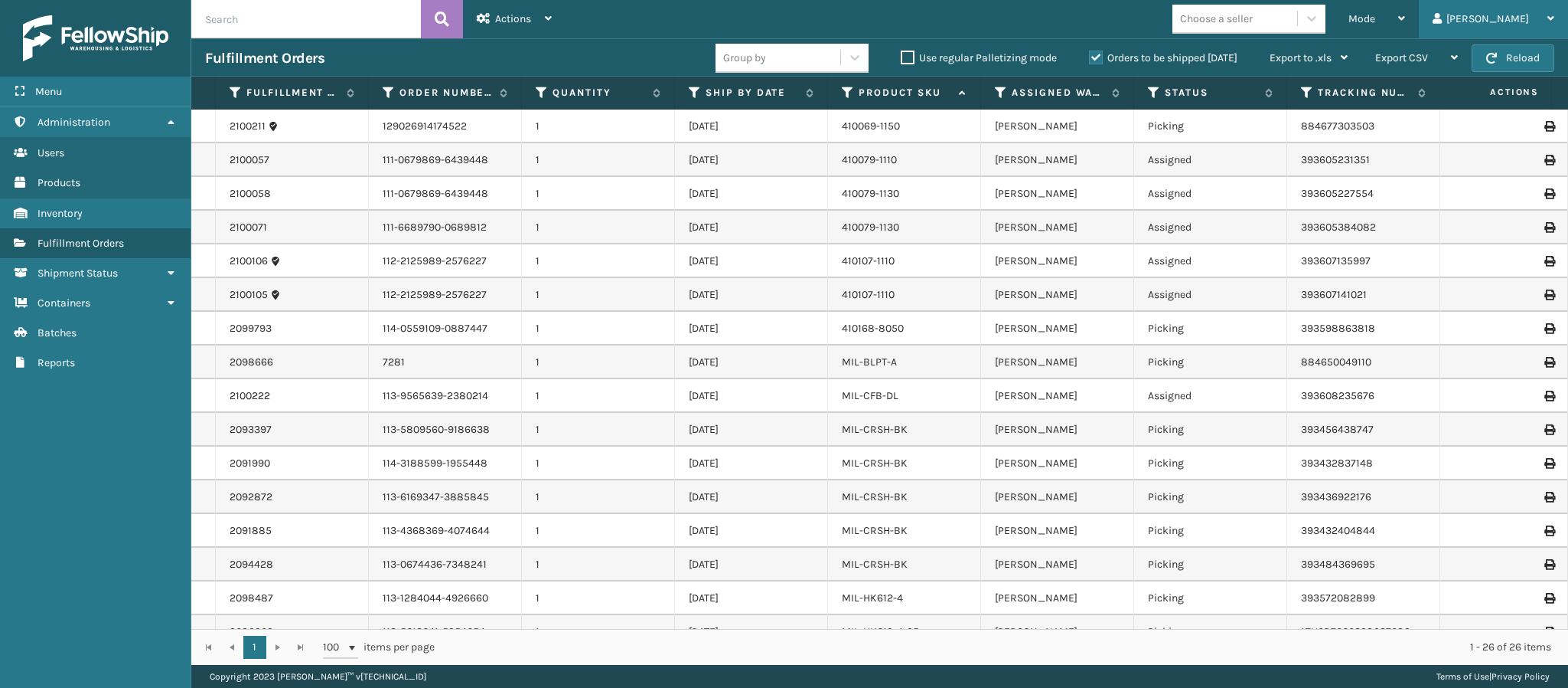
click at [1544, 23] on div "[PERSON_NAME]" at bounding box center [1494, 19] width 122 height 38
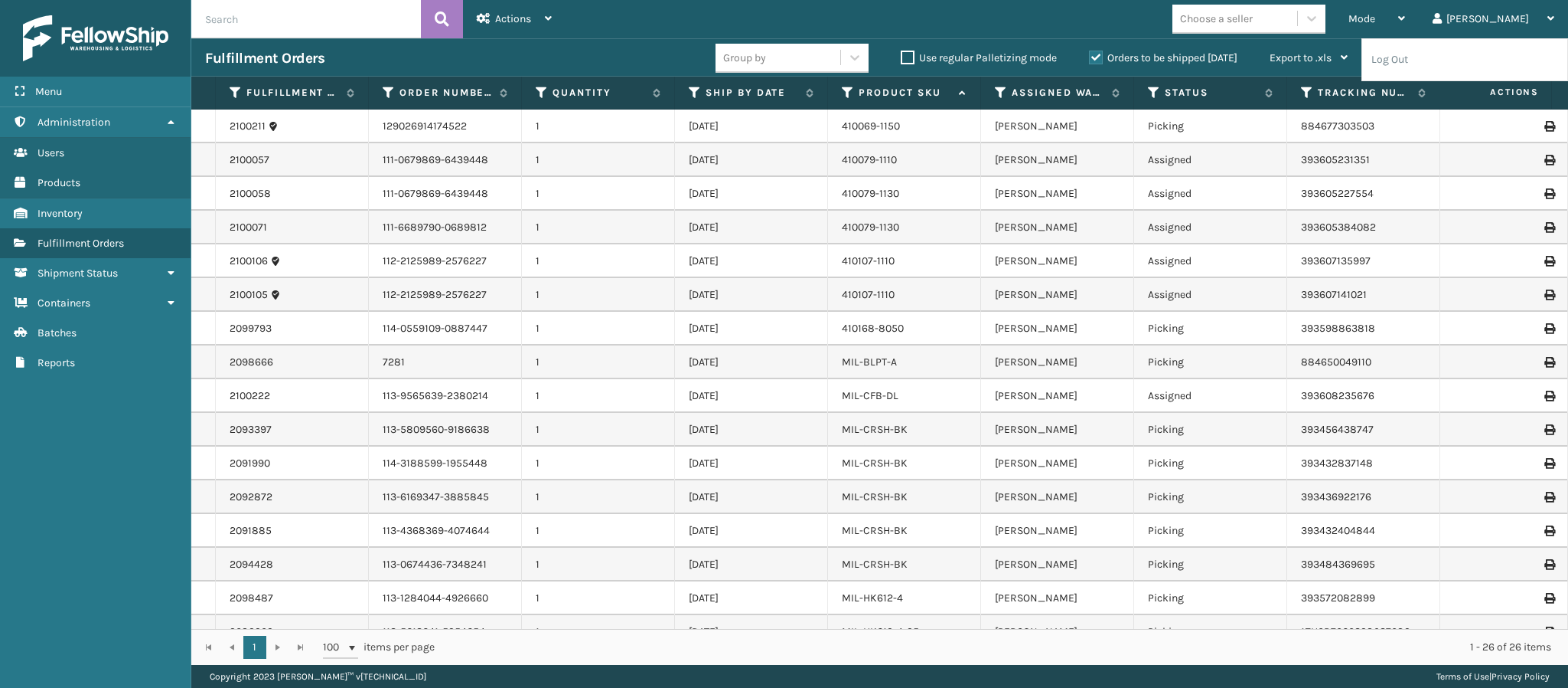
click at [1453, 219] on td at bounding box center [1510, 227] width 115 height 34
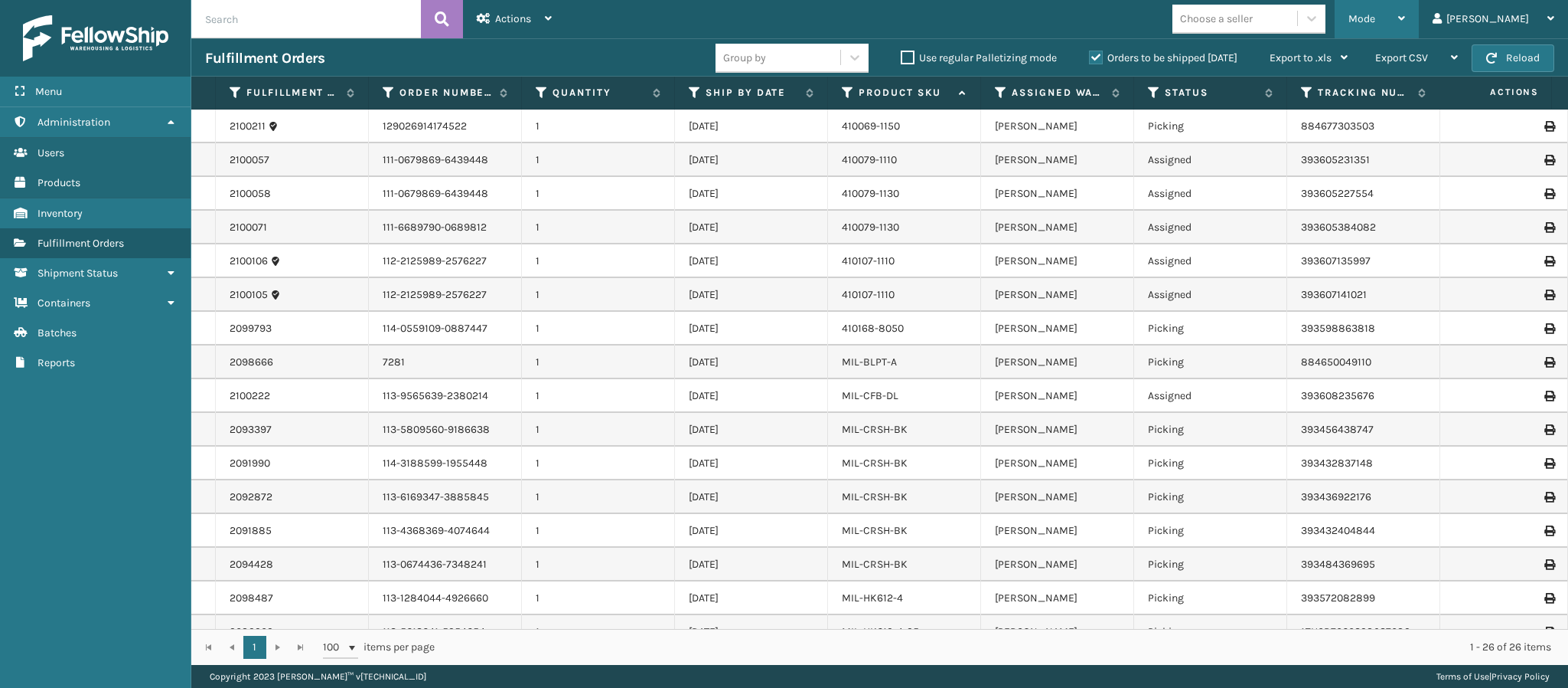
click at [1405, 17] on div "Mode" at bounding box center [1377, 19] width 57 height 38
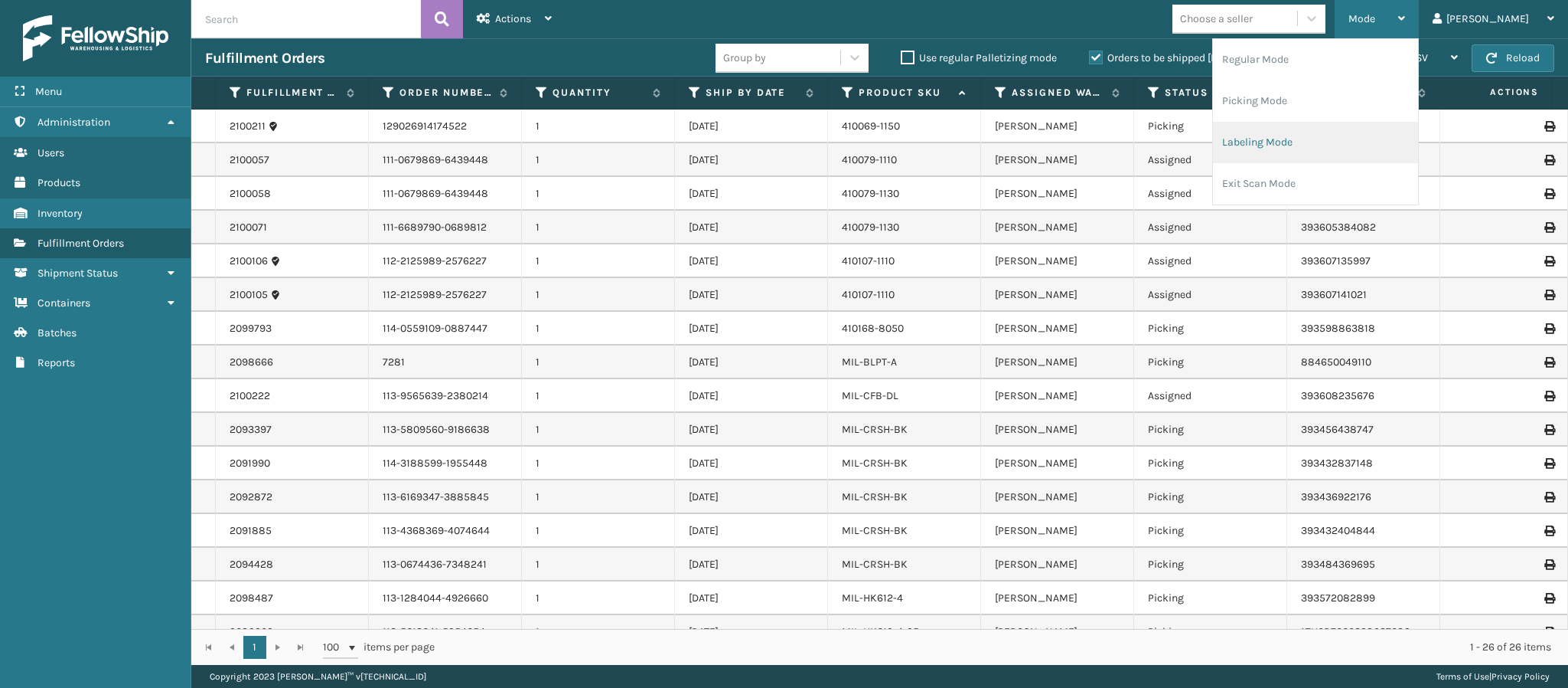
click at [1335, 147] on li "Labeling Mode" at bounding box center [1316, 142] width 205 height 41
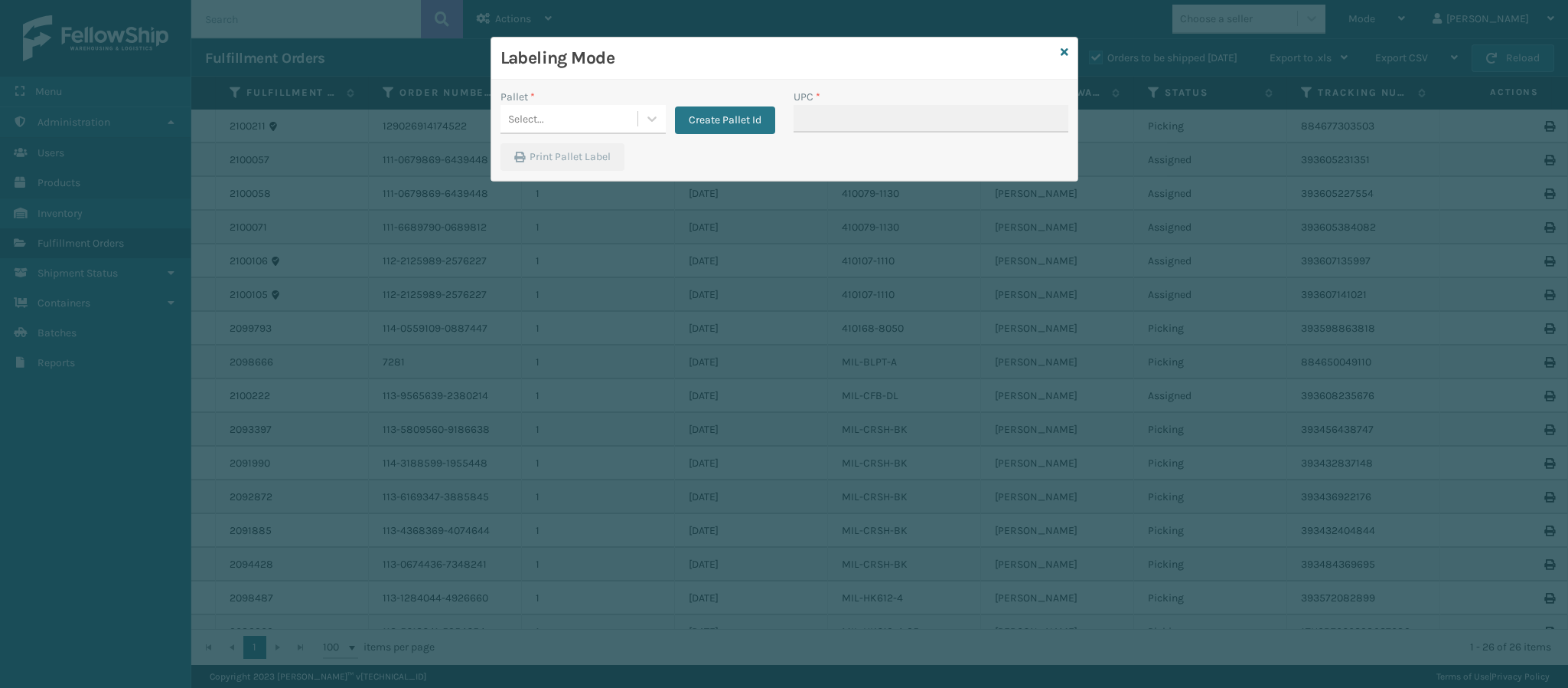
click at [620, 142] on div "Pallet * Select... Create Pallet Id UPC * Print Pallet Label" at bounding box center [785, 130] width 586 height 101
drag, startPoint x: 627, startPoint y: 138, endPoint x: 631, endPoint y: 131, distance: 8.1
click at [630, 133] on div "Pallet * Select... Create Pallet Id" at bounding box center [638, 115] width 293 height 55
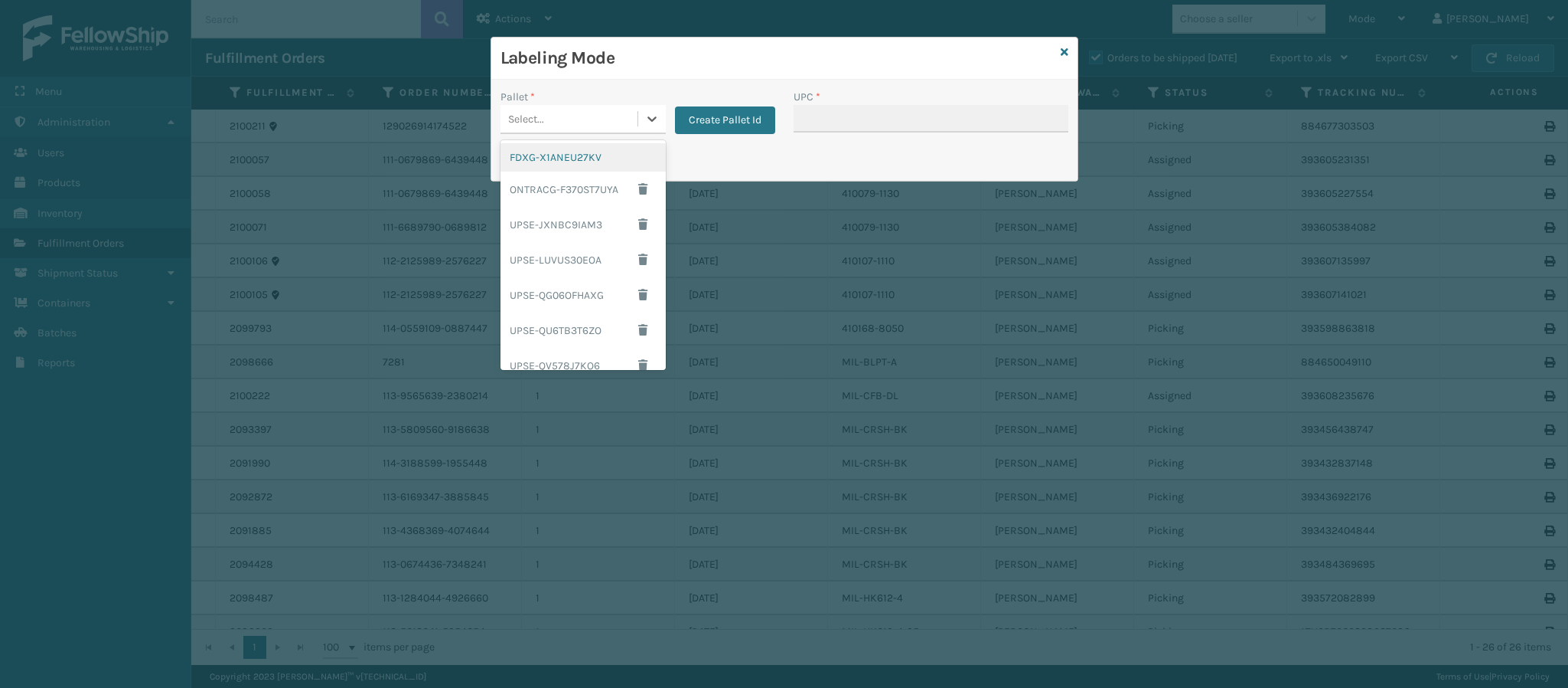
click at [625, 127] on div "Select..." at bounding box center [568, 119] width 137 height 25
click at [594, 157] on div "FDXG-X1ANEU27KV" at bounding box center [582, 157] width 165 height 28
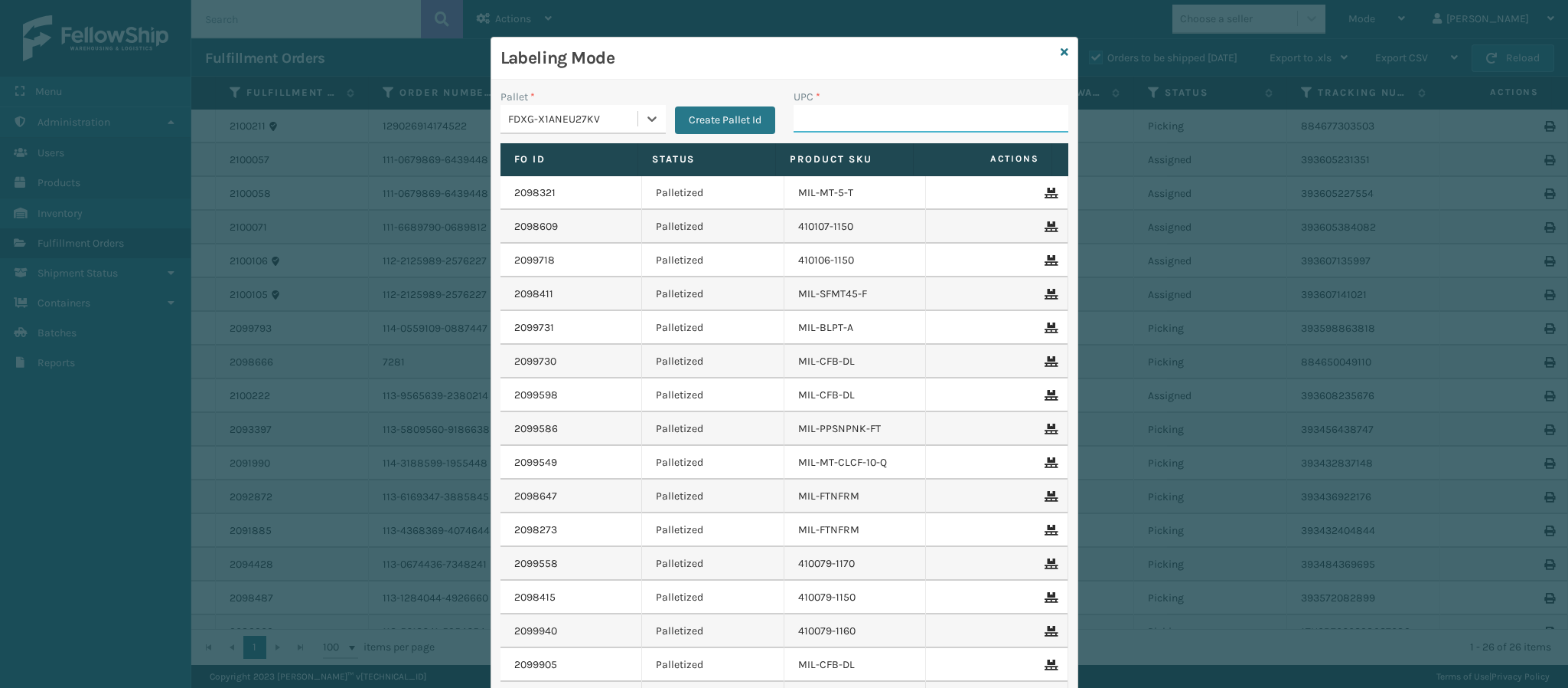
click at [858, 124] on input "UPC *" at bounding box center [931, 119] width 275 height 28
paste input "804879477563"
type input "804879477563"
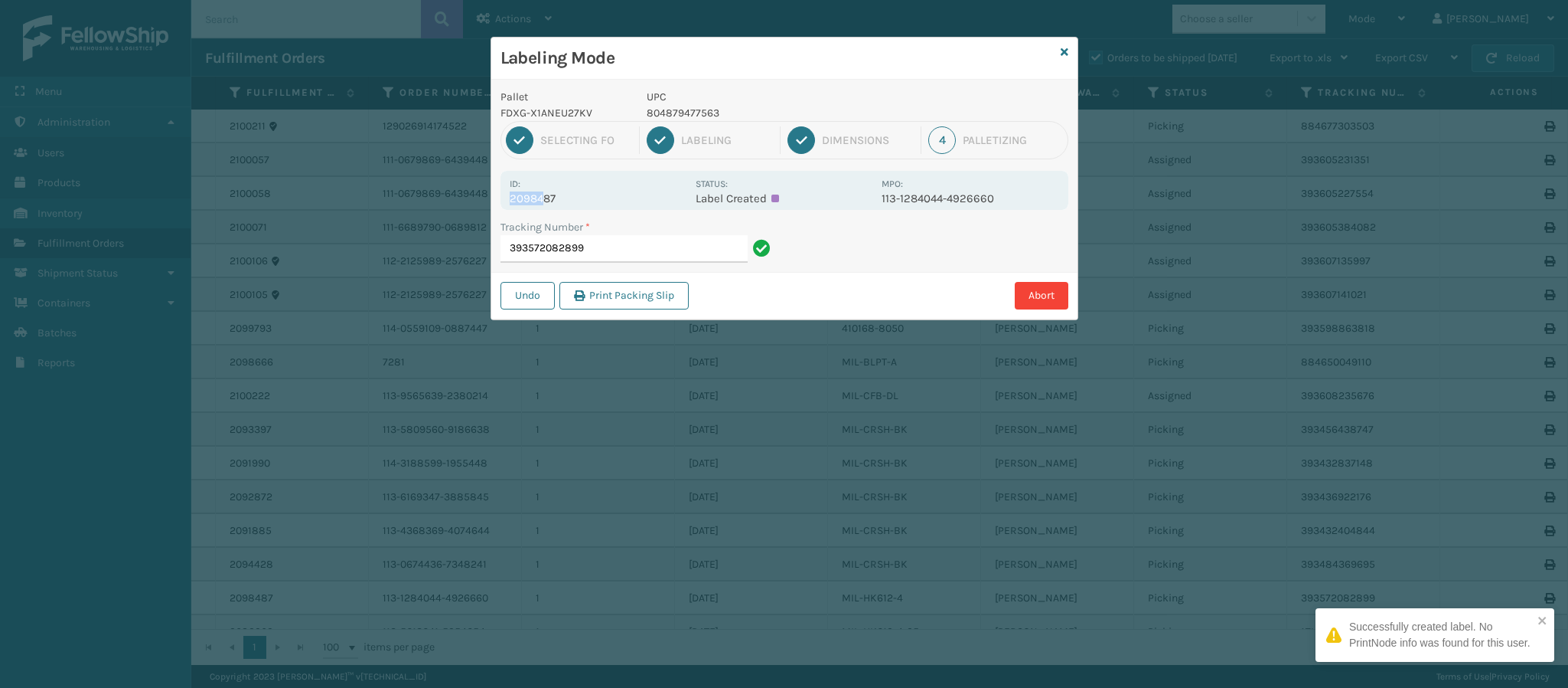
click at [544, 193] on div "Id: 2098487" at bounding box center [598, 191] width 177 height 30
click at [544, 193] on p "2098487" at bounding box center [598, 198] width 177 height 13
click at [643, 255] on input "393572082899" at bounding box center [624, 248] width 247 height 28
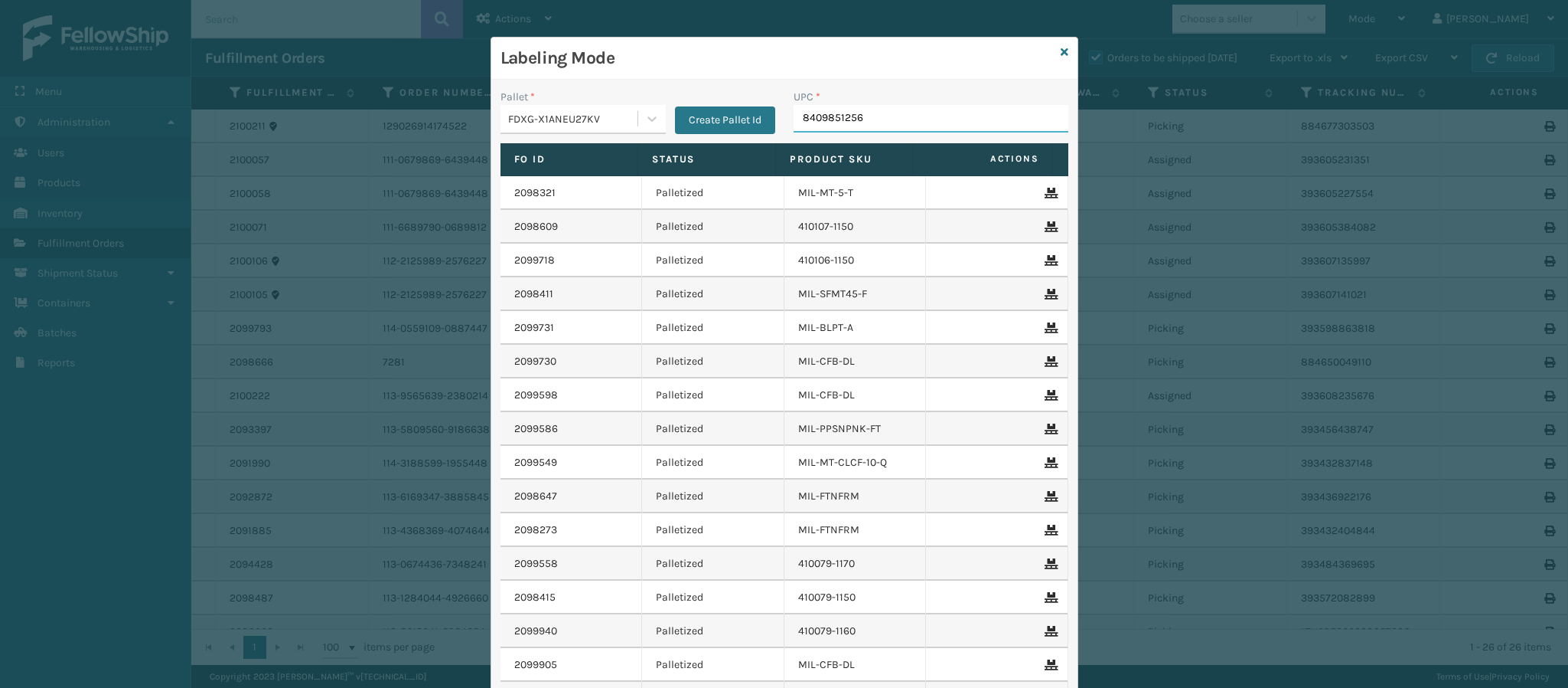
type input "84098512562"
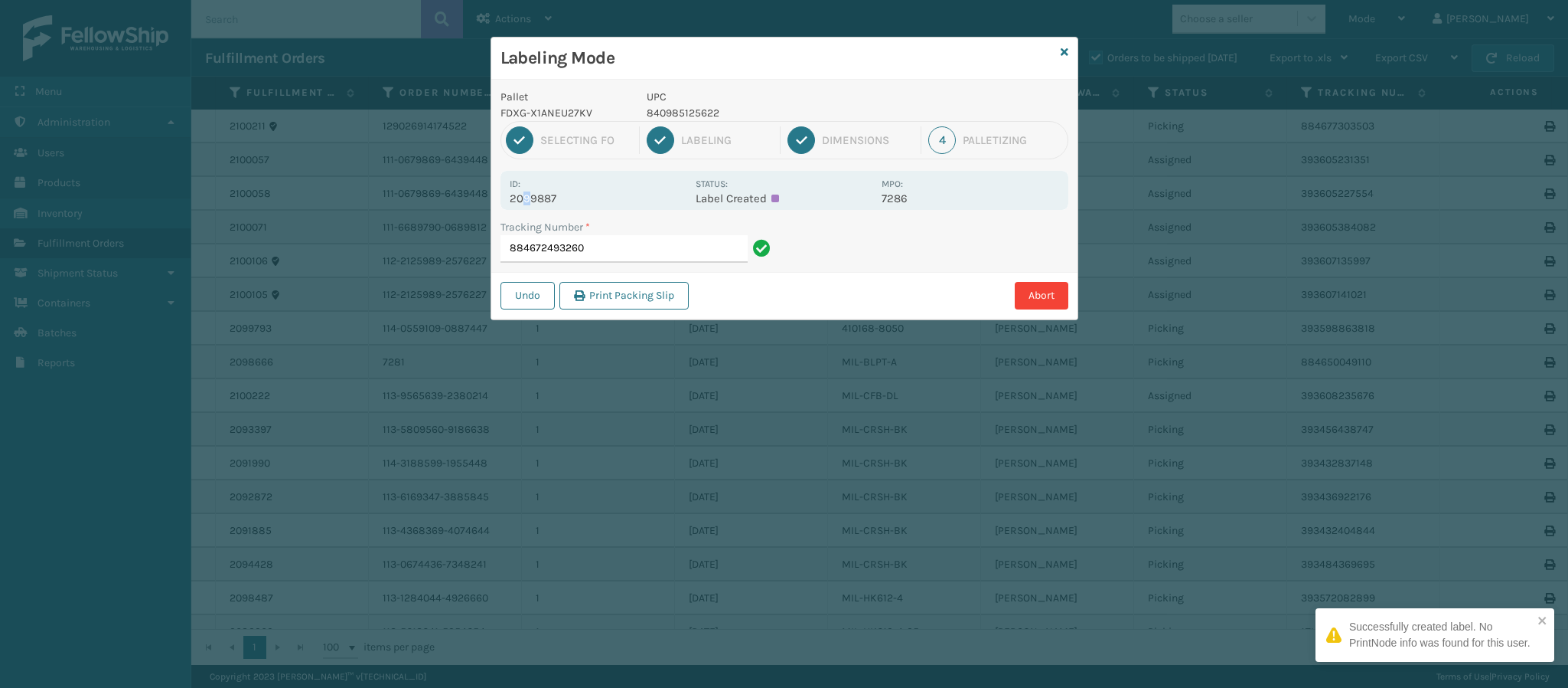
click at [528, 191] on p "2099887" at bounding box center [598, 198] width 177 height 13
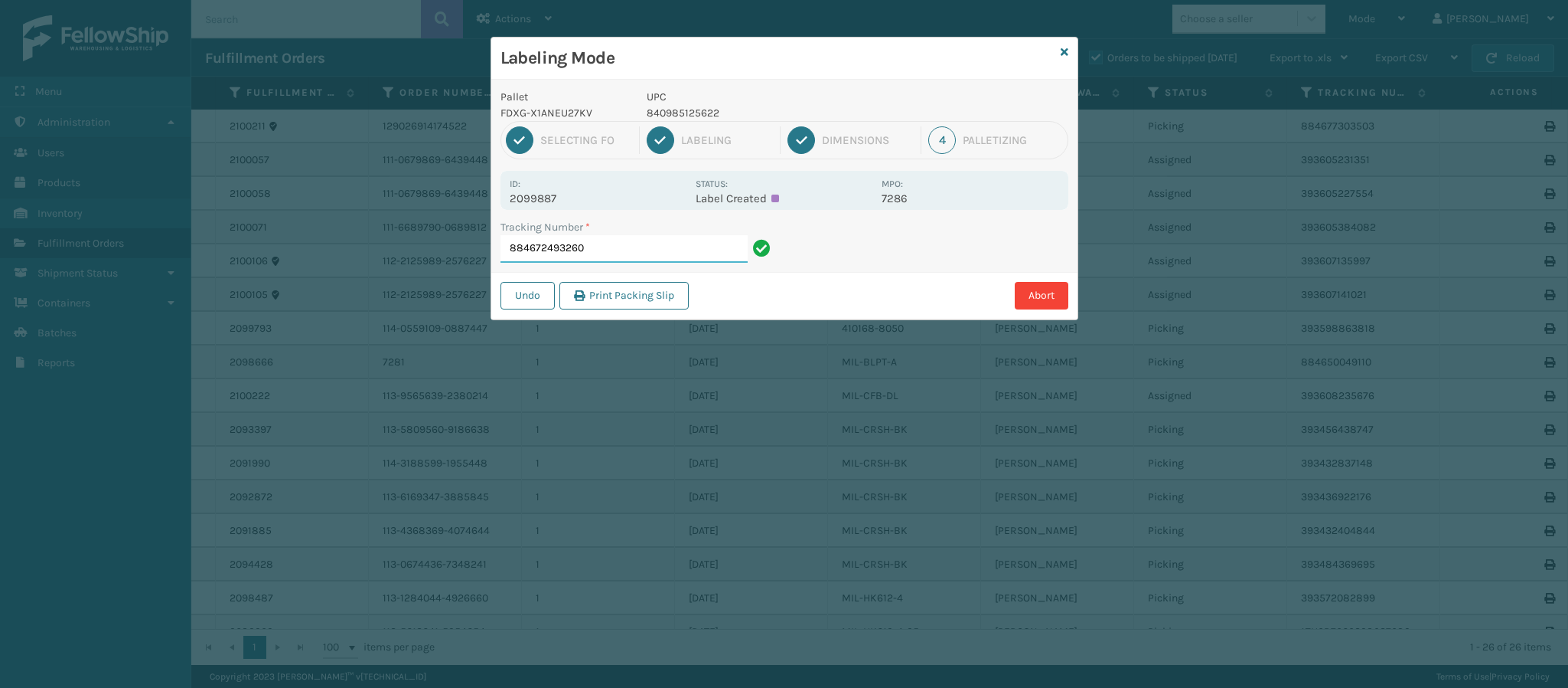
click at [627, 242] on input "884672493260" at bounding box center [624, 248] width 247 height 28
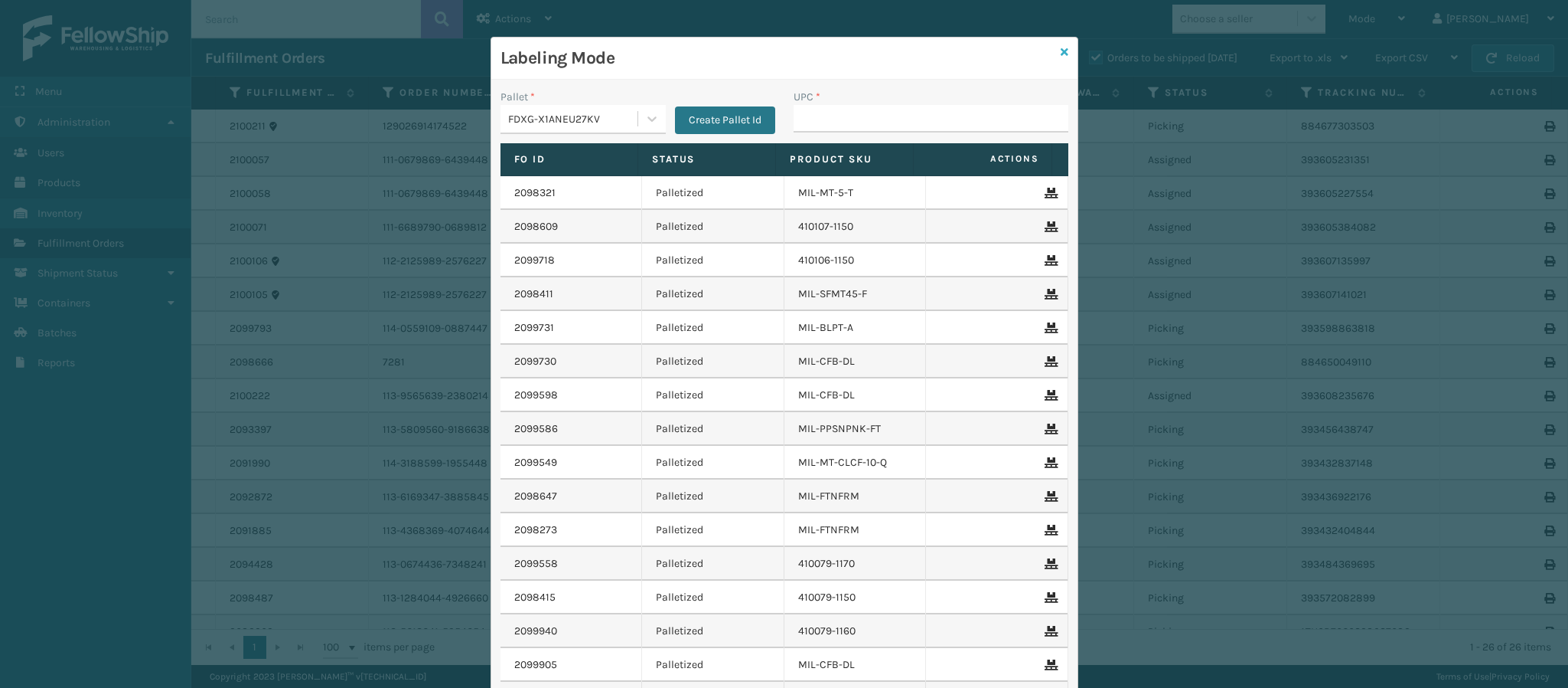
click at [1061, 46] on link at bounding box center [1065, 52] width 8 height 16
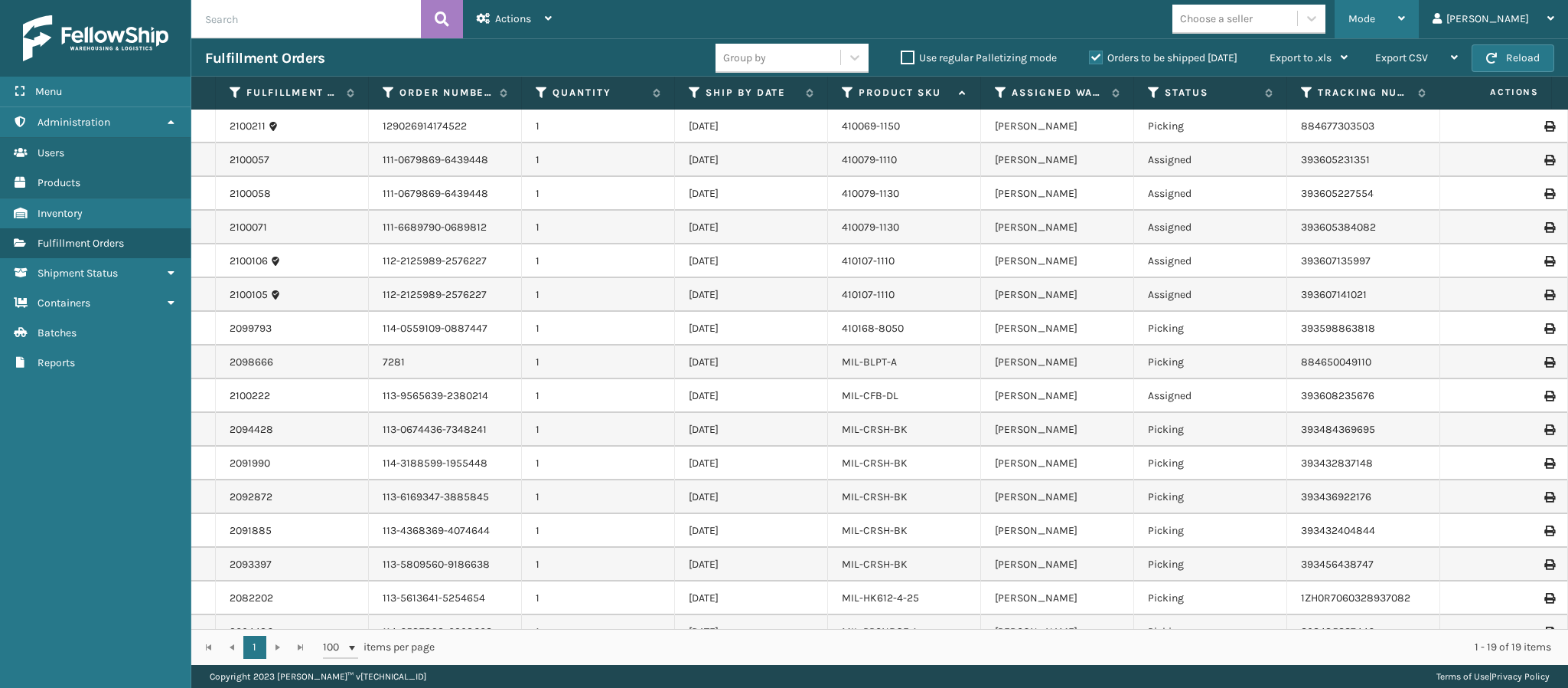
click at [1405, 21] on div "Mode" at bounding box center [1377, 19] width 57 height 38
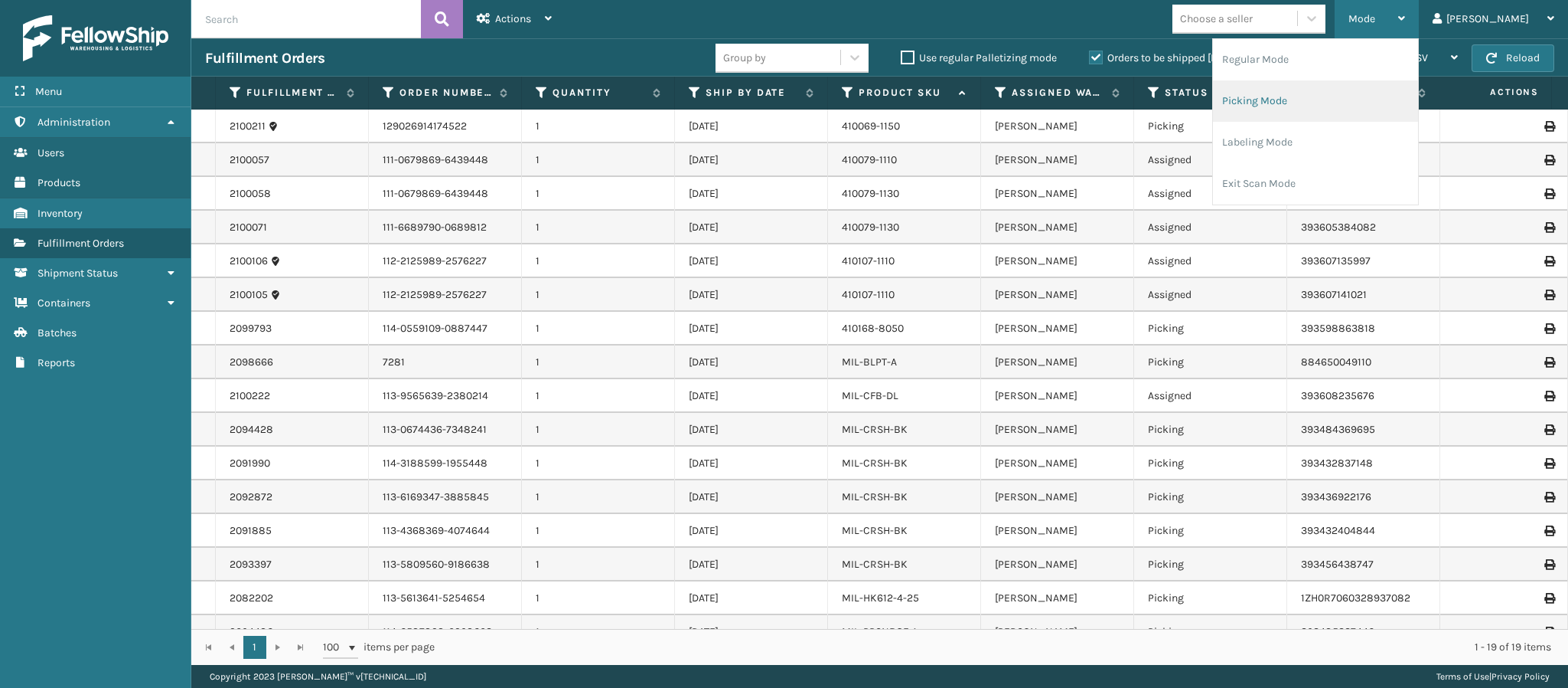
click at [1353, 94] on li "Picking Mode" at bounding box center [1316, 101] width 205 height 41
